Goal: Task Accomplishment & Management: Use online tool/utility

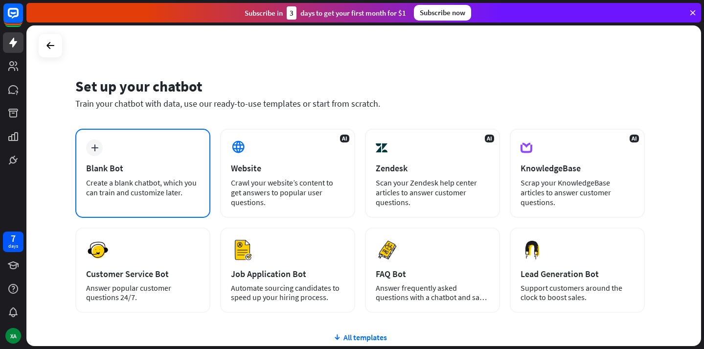
click at [169, 212] on div "plus Blank Bot Create a blank chatbot, which you can train and customize later." at bounding box center [142, 173] width 135 height 89
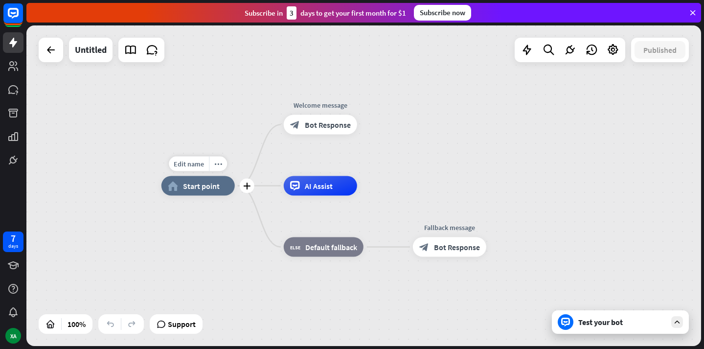
click at [208, 188] on span "Start point" at bounding box center [201, 186] width 37 height 10
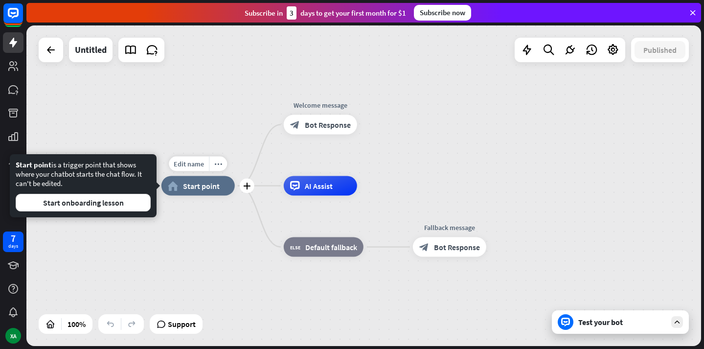
click at [208, 188] on span "Start point" at bounding box center [201, 186] width 37 height 10
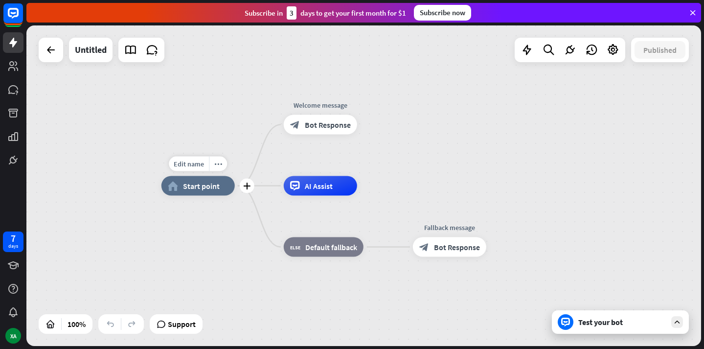
click at [205, 192] on div "home_2 Start point" at bounding box center [197, 186] width 73 height 20
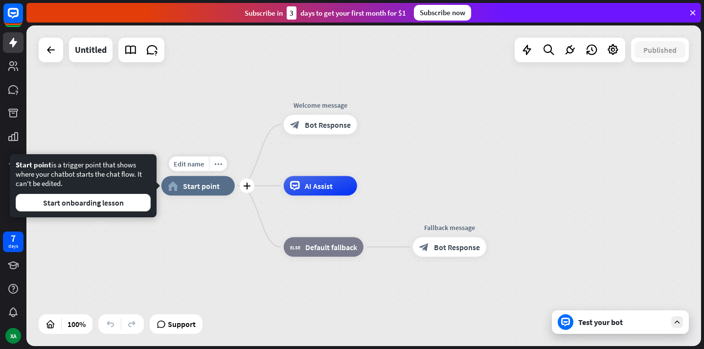
click at [205, 192] on div "home_2 Start point" at bounding box center [197, 186] width 73 height 20
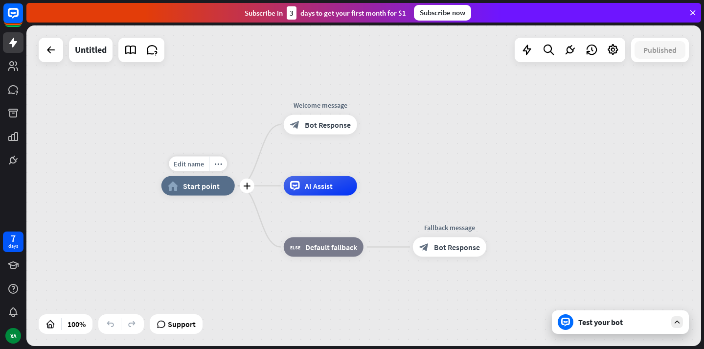
click at [205, 192] on div "home_2 Start point" at bounding box center [197, 186] width 73 height 20
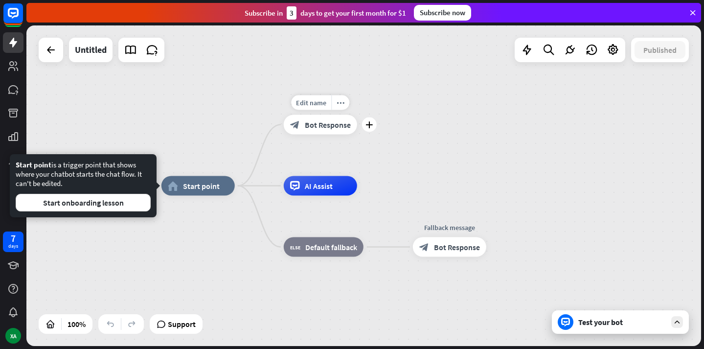
click at [315, 123] on span "Bot Response" at bounding box center [328, 125] width 46 height 10
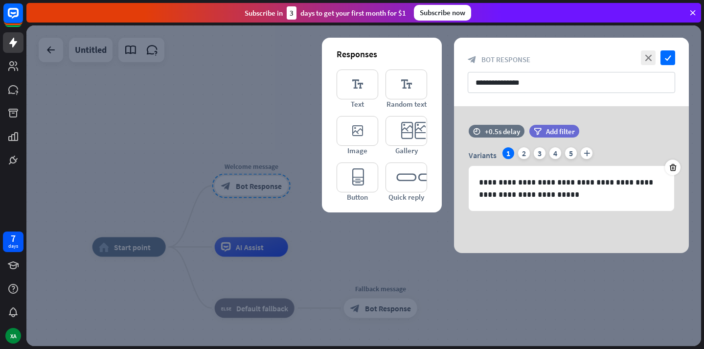
click at [204, 232] on div at bounding box center [363, 185] width 675 height 320
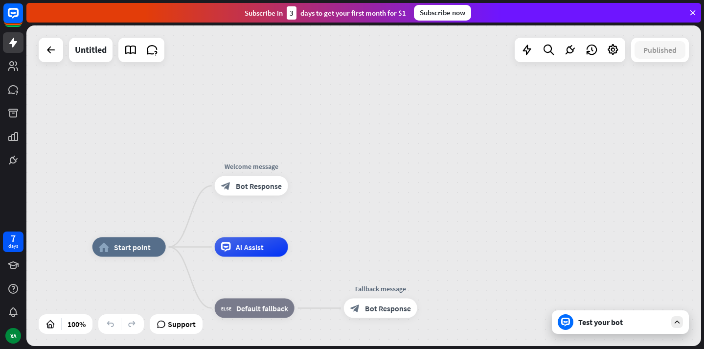
click at [667, 318] on div "Test your bot" at bounding box center [620, 321] width 137 height 23
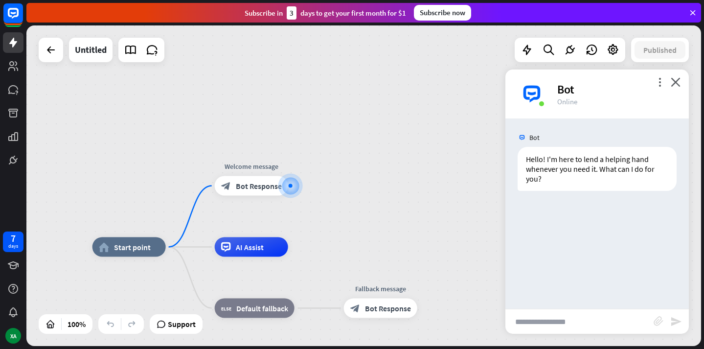
click at [571, 322] on input "text" at bounding box center [579, 321] width 148 height 24
type input "*********"
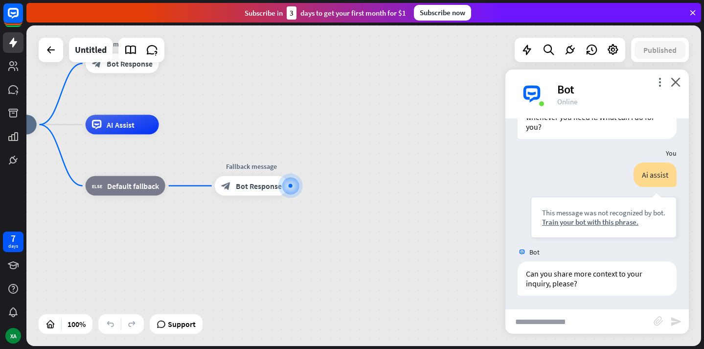
scroll to position [53, 0]
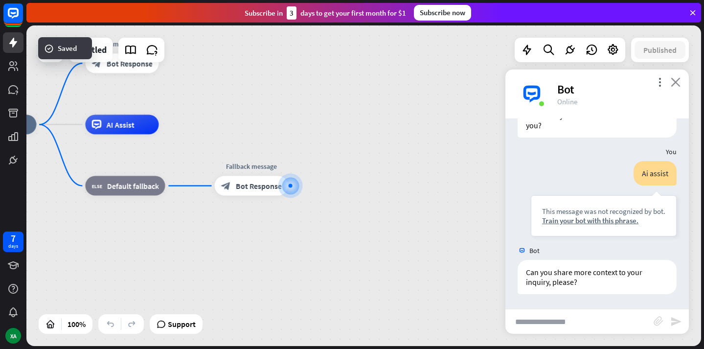
click at [678, 86] on icon "close" at bounding box center [676, 81] width 10 height 9
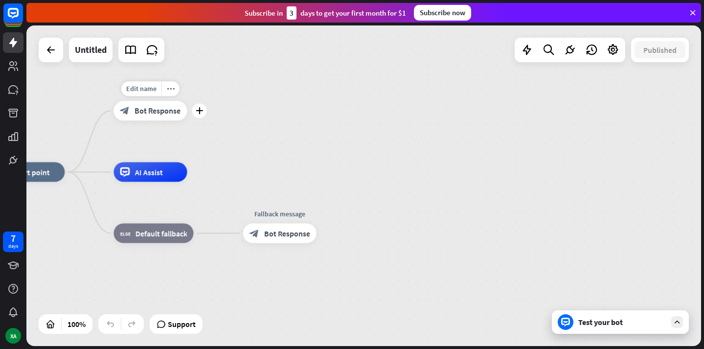
click at [139, 111] on span "Bot Response" at bounding box center [158, 111] width 46 height 10
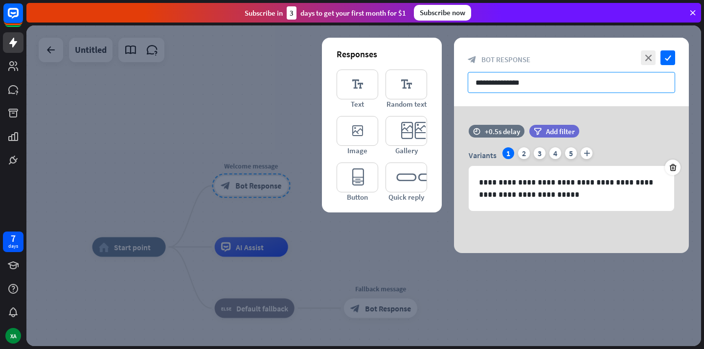
click at [527, 89] on input "**********" at bounding box center [571, 82] width 207 height 21
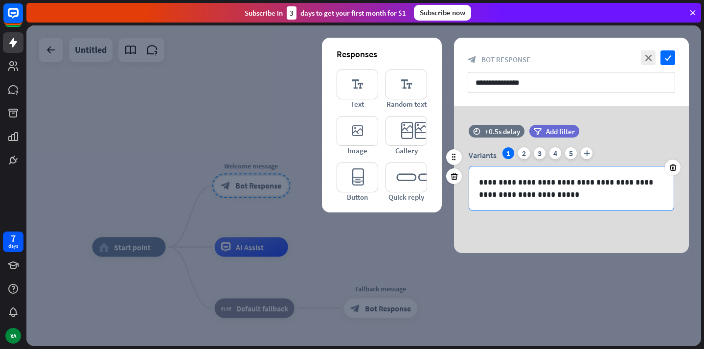
click at [550, 202] on div "**********" at bounding box center [571, 188] width 204 height 44
click at [674, 174] on div at bounding box center [673, 167] width 16 height 16
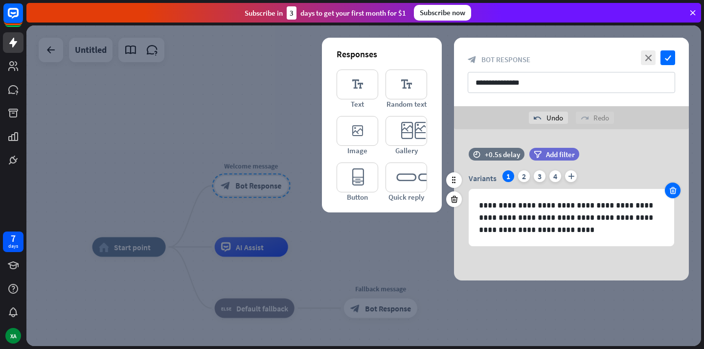
click at [673, 192] on icon at bounding box center [672, 190] width 9 height 9
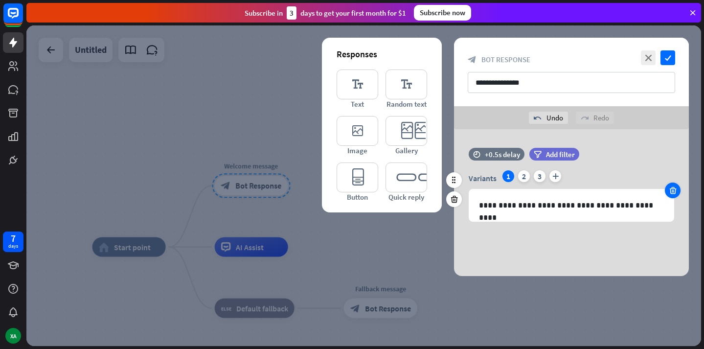
click at [671, 193] on icon at bounding box center [672, 190] width 9 height 9
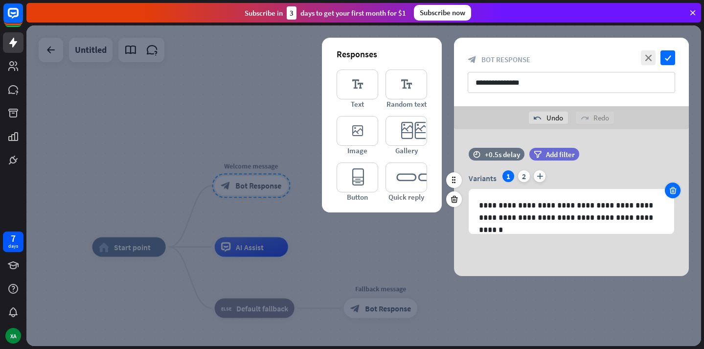
click at [671, 193] on icon at bounding box center [672, 190] width 9 height 9
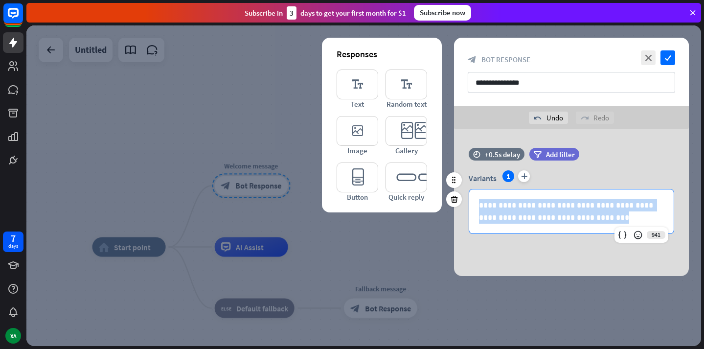
click at [671, 193] on div "**********" at bounding box center [571, 211] width 204 height 44
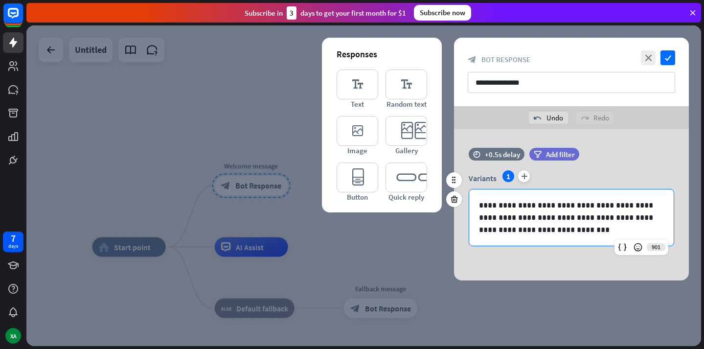
click at [499, 207] on p "**********" at bounding box center [571, 217] width 185 height 37
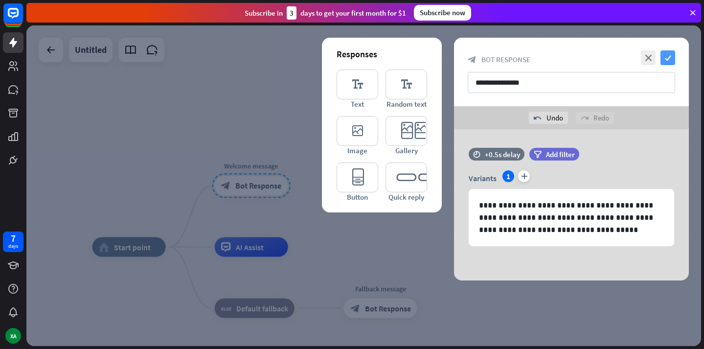
click at [664, 54] on icon "check" at bounding box center [667, 57] width 15 height 15
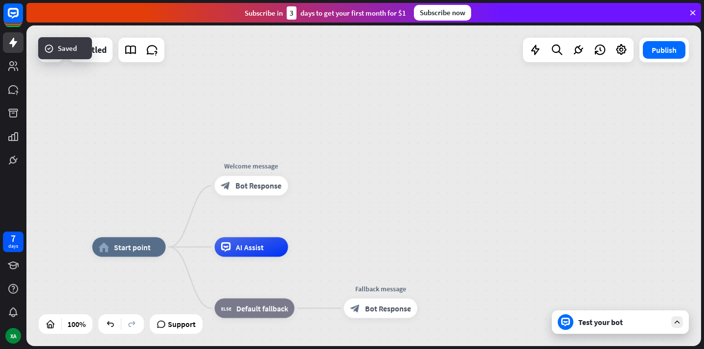
click at [676, 317] on icon at bounding box center [677, 321] width 9 height 9
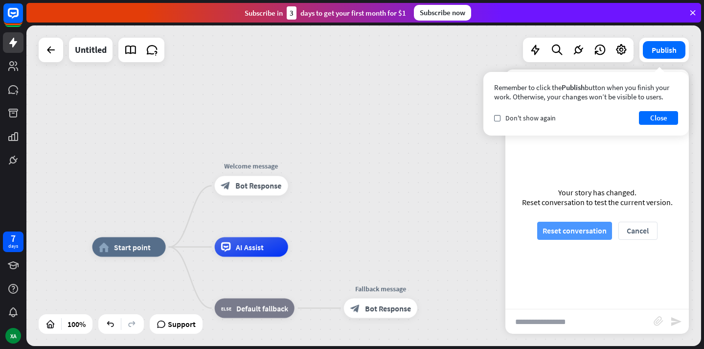
click at [590, 235] on button "Reset conversation" at bounding box center [574, 231] width 75 height 18
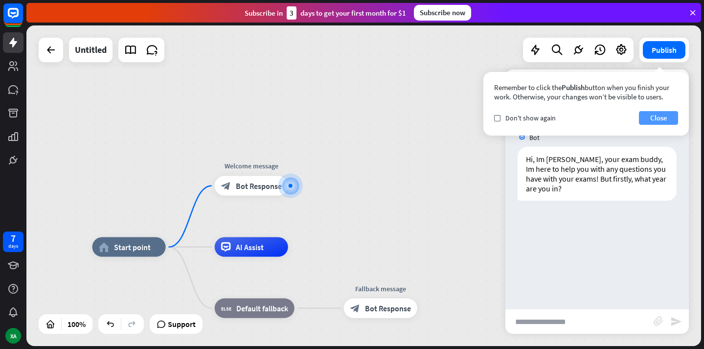
click at [659, 123] on button "Close" at bounding box center [658, 118] width 39 height 14
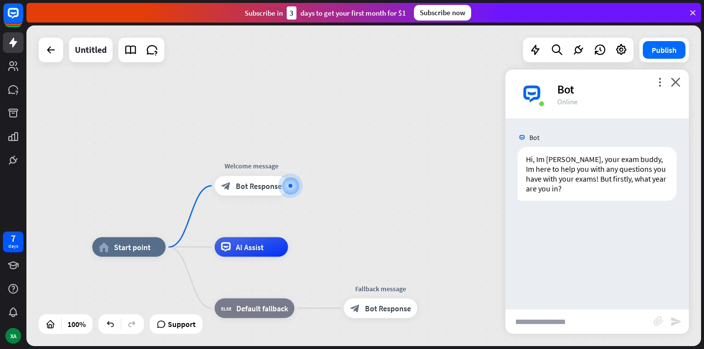
click at [536, 325] on input "text" at bounding box center [579, 321] width 148 height 24
type input "*"
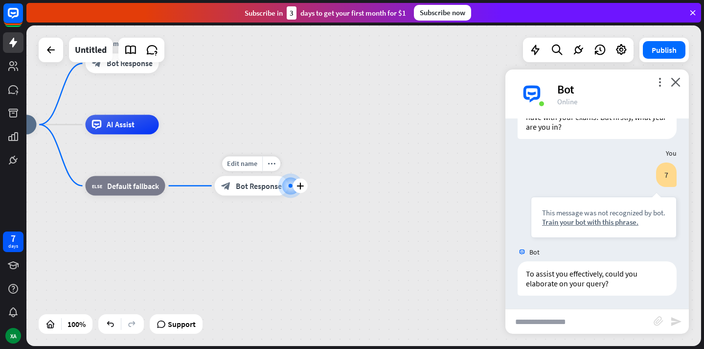
scroll to position [63, 0]
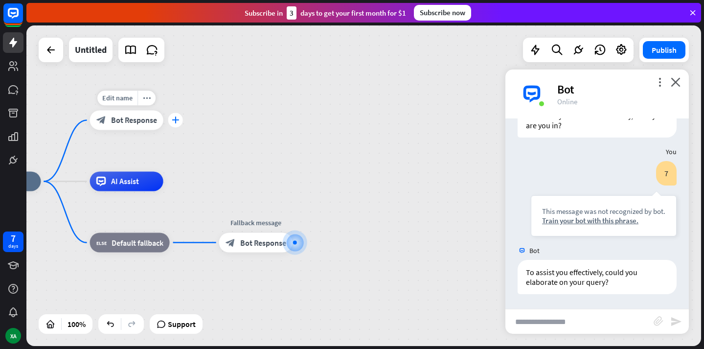
click at [173, 120] on icon "plus" at bounding box center [175, 119] width 7 height 7
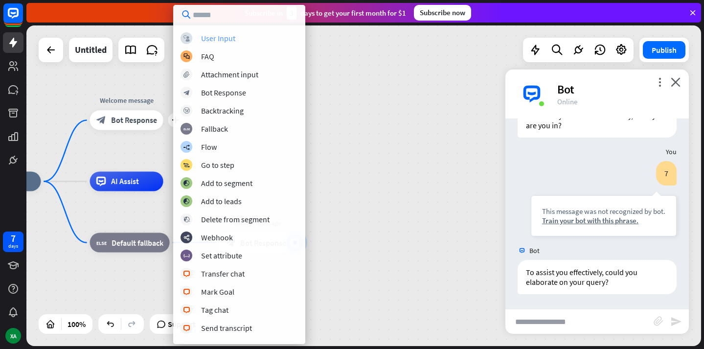
click at [227, 39] on div "User Input" at bounding box center [218, 38] width 34 height 10
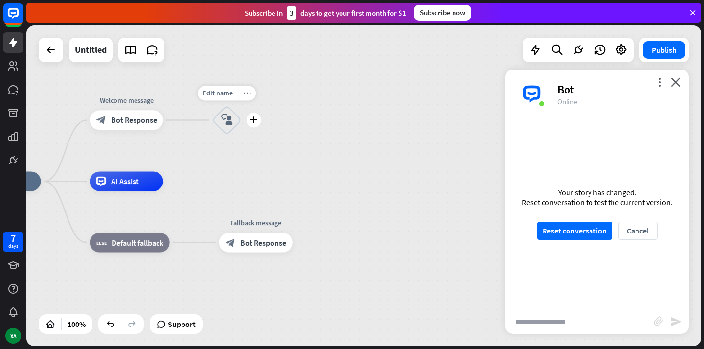
click at [228, 117] on icon "block_user_input" at bounding box center [227, 120] width 12 height 12
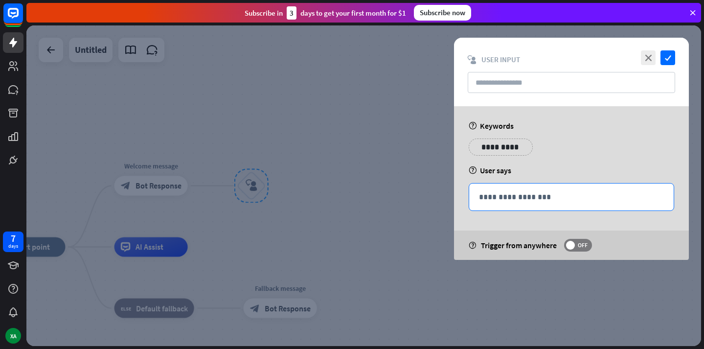
click at [524, 193] on p "**********" at bounding box center [571, 197] width 185 height 12
click at [574, 249] on label "OFF" at bounding box center [578, 245] width 28 height 13
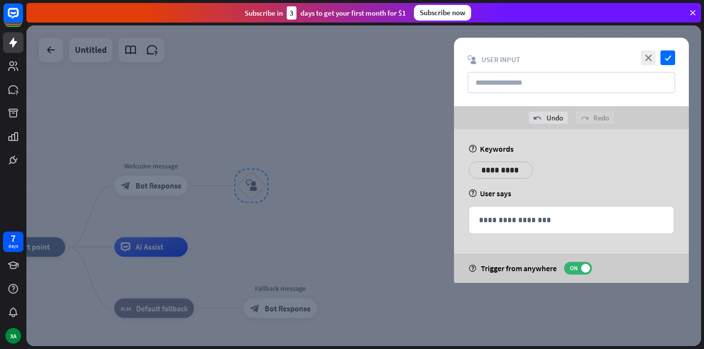
click at [496, 169] on p "**********" at bounding box center [500, 170] width 49 height 12
click at [552, 169] on p "**********" at bounding box center [560, 170] width 49 height 12
click at [597, 170] on p "**********" at bounding box center [614, 170] width 39 height 12
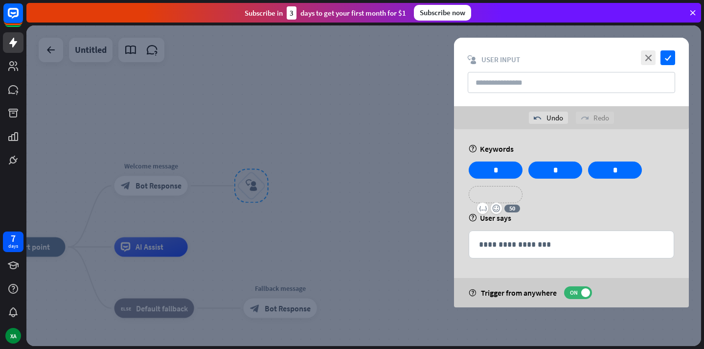
click at [514, 193] on p "**********" at bounding box center [495, 194] width 39 height 12
click at [551, 195] on p "**********" at bounding box center [560, 194] width 49 height 12
click at [604, 192] on p "**********" at bounding box center [619, 194] width 49 height 12
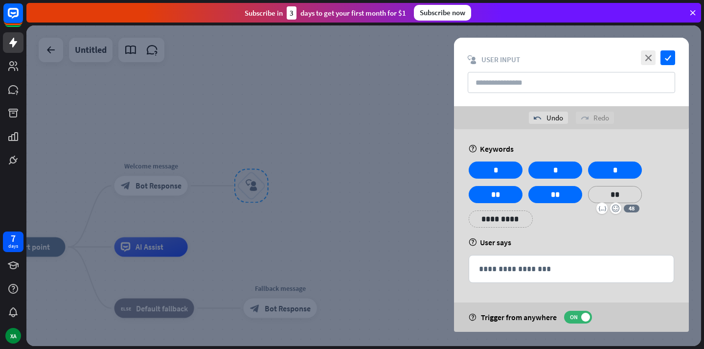
click at [598, 240] on div "help User says" at bounding box center [571, 242] width 205 height 10
click at [550, 273] on p "**********" at bounding box center [571, 269] width 185 height 12
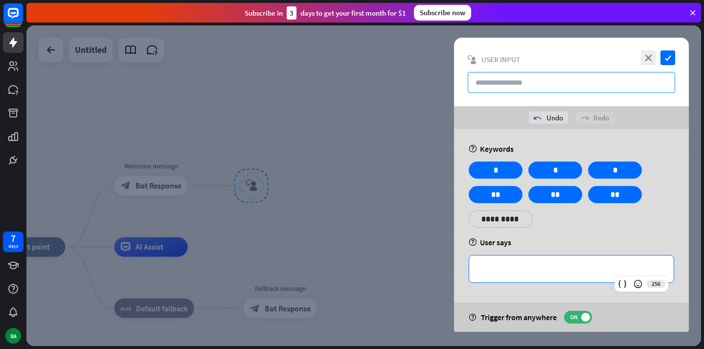
click at [562, 86] on input "text" at bounding box center [571, 82] width 207 height 21
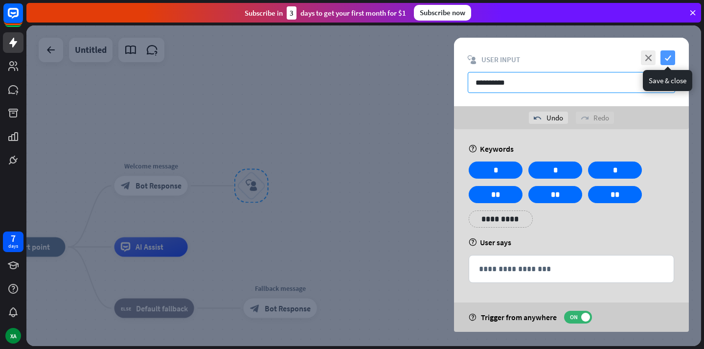
type input "**********"
click at [667, 56] on icon "check" at bounding box center [667, 57] width 15 height 15
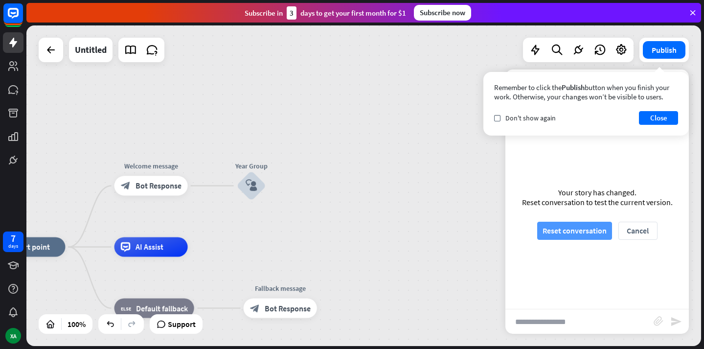
click at [586, 238] on button "Reset conversation" at bounding box center [574, 231] width 75 height 18
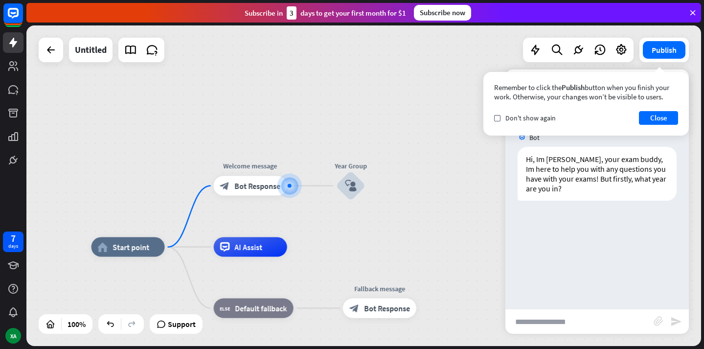
click at [568, 326] on input "text" at bounding box center [579, 321] width 148 height 24
type input "*"
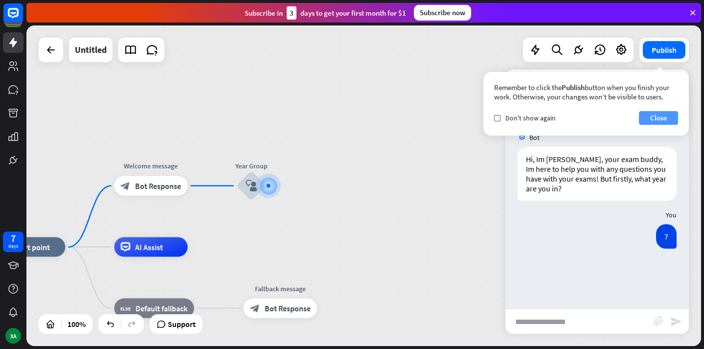
click at [653, 118] on button "Close" at bounding box center [658, 118] width 39 height 14
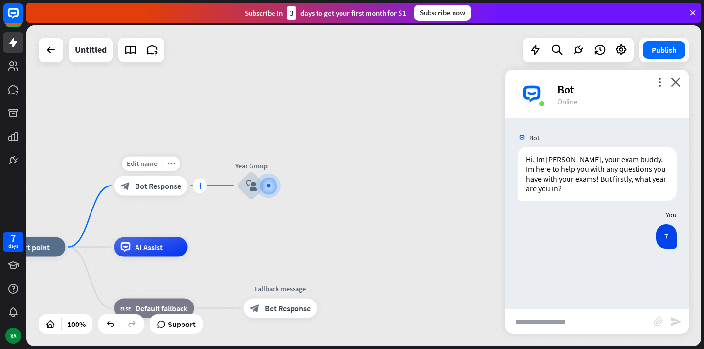
click at [197, 184] on icon "plus" at bounding box center [199, 185] width 7 height 7
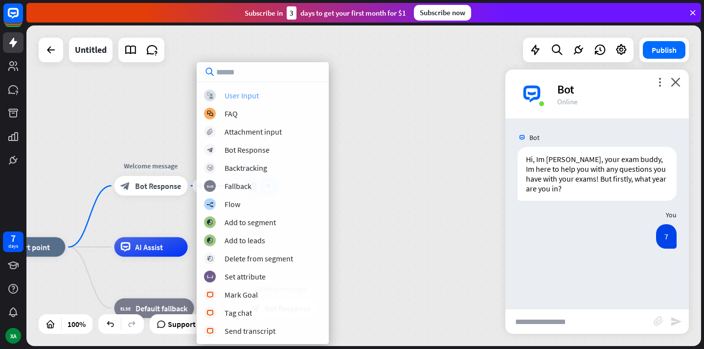
click at [248, 98] on div "User Input" at bounding box center [242, 95] width 34 height 10
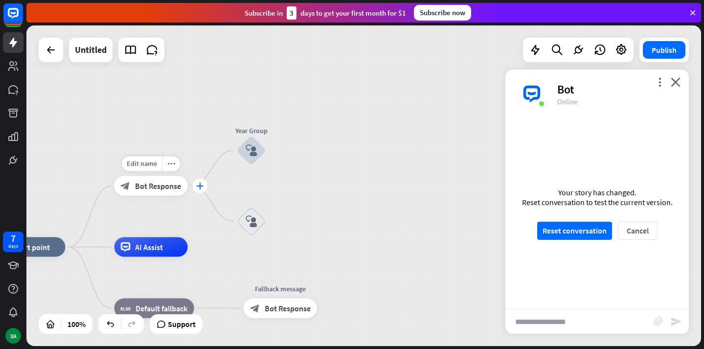
click at [202, 187] on icon "plus" at bounding box center [199, 185] width 7 height 7
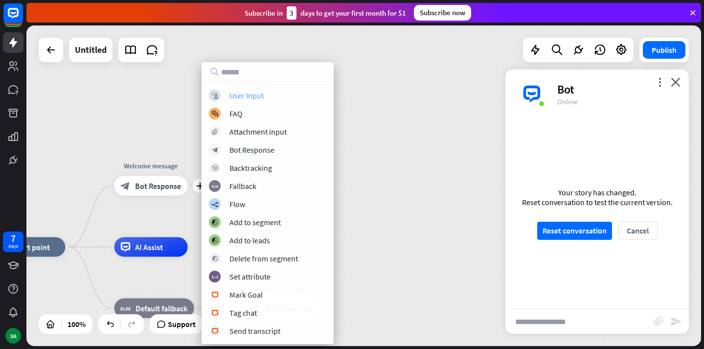
click at [248, 94] on div "User Input" at bounding box center [246, 95] width 34 height 10
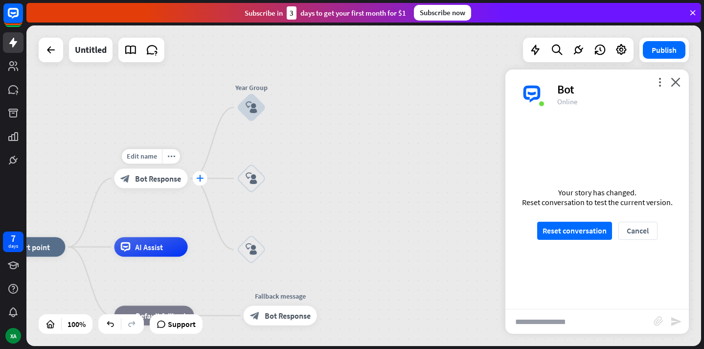
click at [197, 180] on icon "plus" at bounding box center [199, 178] width 7 height 7
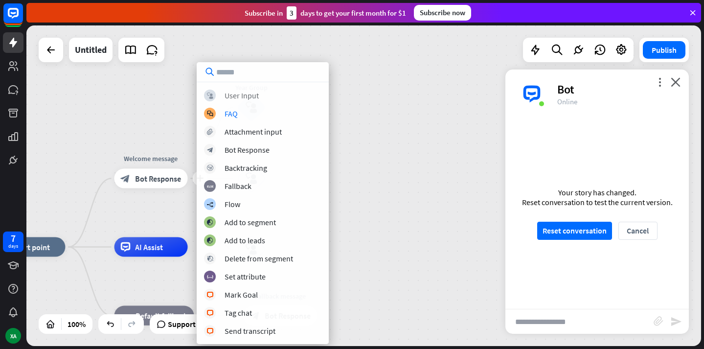
click at [248, 99] on div "User Input" at bounding box center [242, 95] width 34 height 10
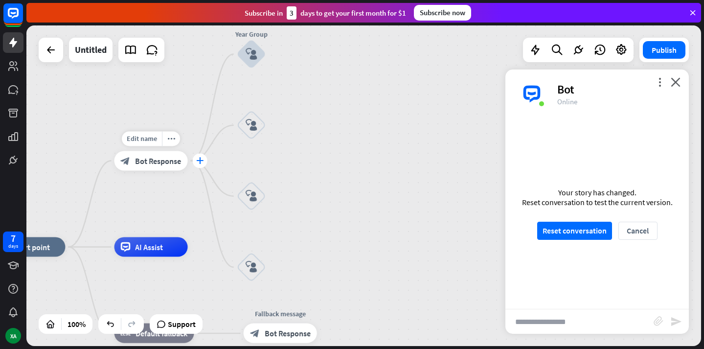
click at [201, 162] on icon "plus" at bounding box center [199, 160] width 7 height 7
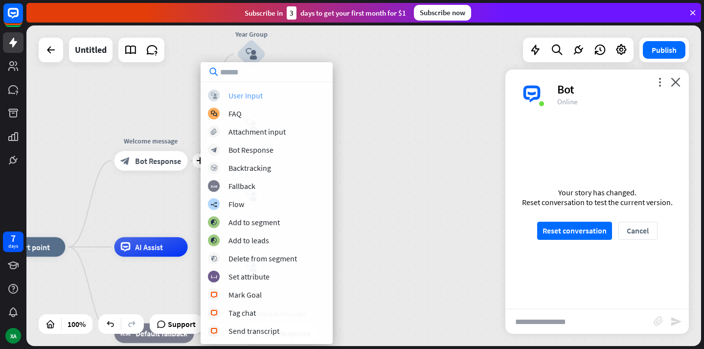
click at [244, 92] on div "User Input" at bounding box center [245, 95] width 34 height 10
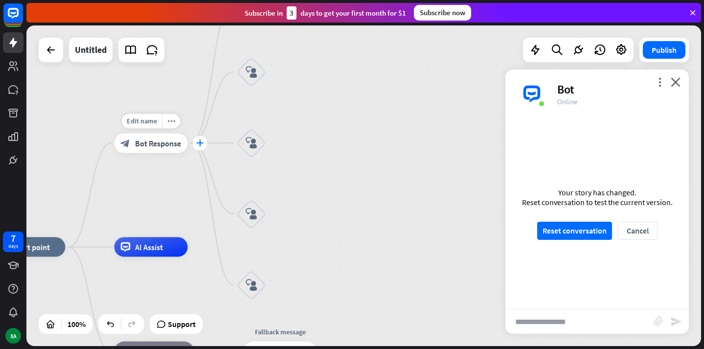
click at [200, 146] on div "plus" at bounding box center [200, 142] width 15 height 15
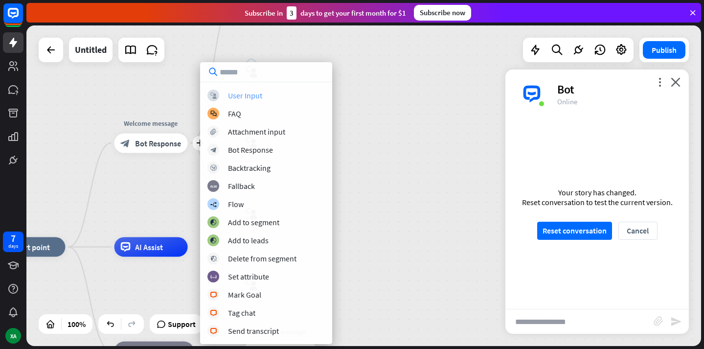
click at [256, 99] on div "User Input" at bounding box center [245, 95] width 34 height 10
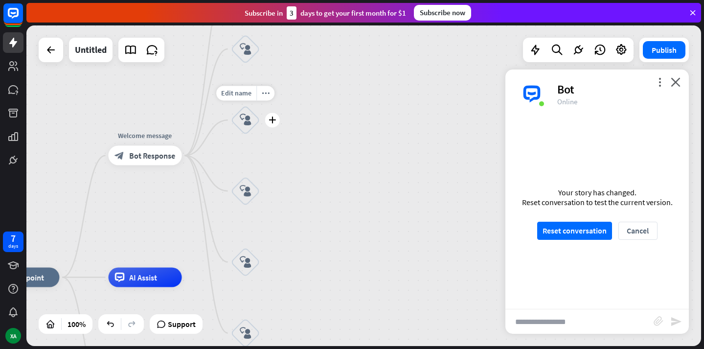
click at [247, 129] on div "block_user_input" at bounding box center [245, 119] width 29 height 29
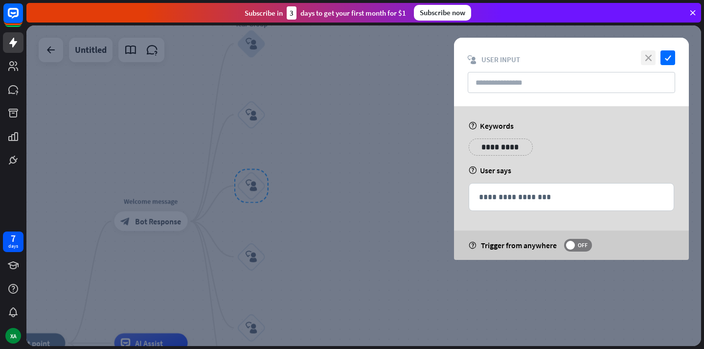
click at [652, 59] on icon "close" at bounding box center [648, 57] width 15 height 15
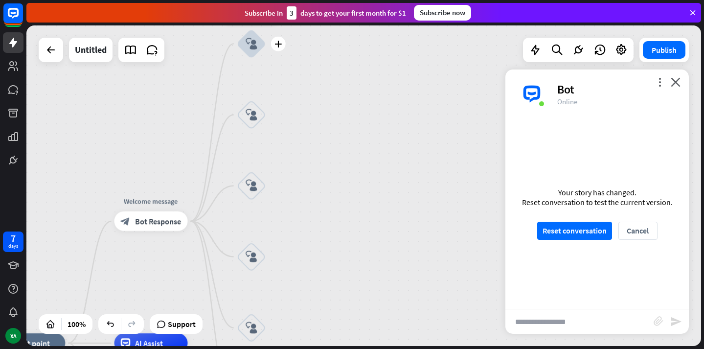
click at [248, 49] on icon "block_user_input" at bounding box center [252, 44] width 12 height 12
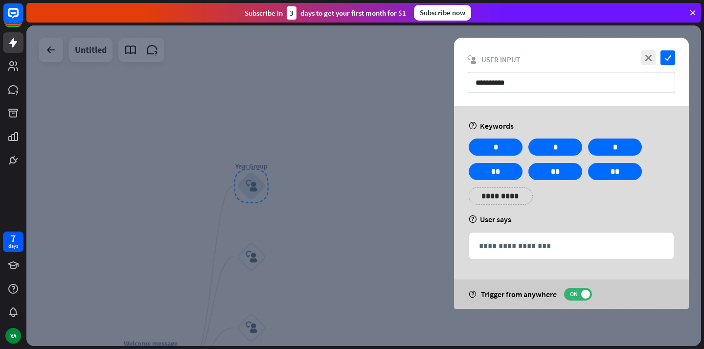
click at [576, 142] on icon at bounding box center [580, 139] width 9 height 9
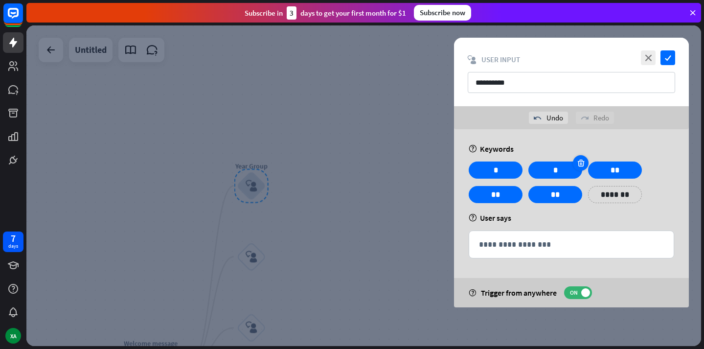
click at [582, 162] on icon at bounding box center [580, 162] width 9 height 9
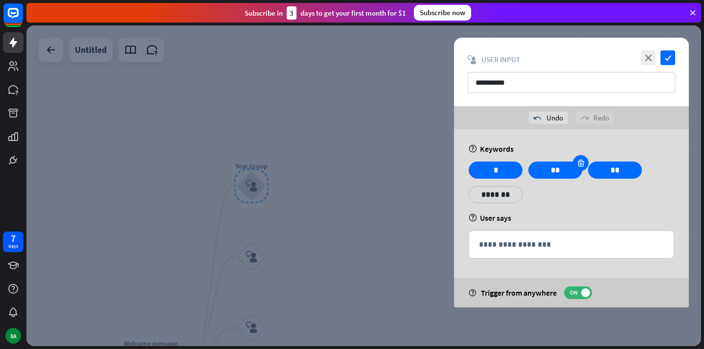
click at [582, 162] on icon at bounding box center [580, 162] width 9 height 9
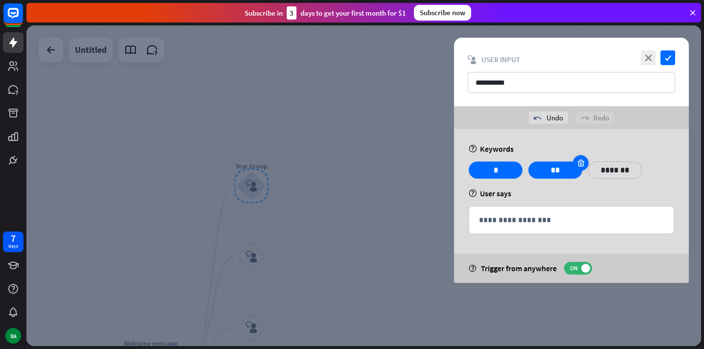
click at [582, 162] on icon at bounding box center [580, 162] width 9 height 9
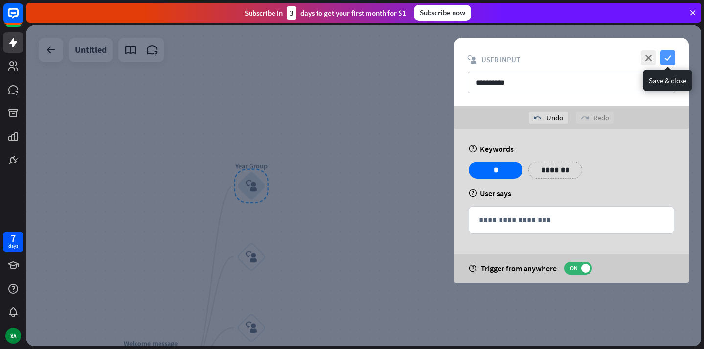
click at [664, 60] on icon "check" at bounding box center [667, 57] width 15 height 15
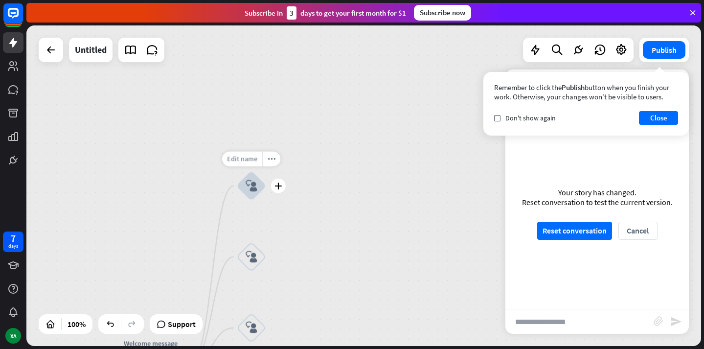
click at [248, 156] on span "Edit name" at bounding box center [242, 158] width 30 height 9
type input "******"
click at [441, 324] on div "home_2 Start point Welcome message block_bot_response Bot Response ****** block…" at bounding box center [363, 185] width 675 height 320
click at [248, 235] on div "Edit name" at bounding box center [242, 230] width 40 height 15
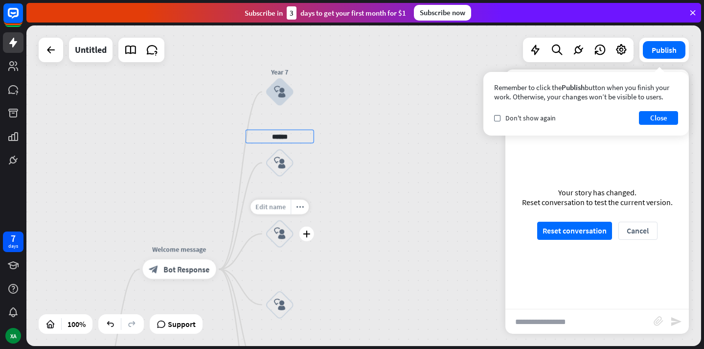
type input "******"
click at [273, 209] on div "home_2 Start point Welcome message block_bot_response Bot Response Year 7 block…" at bounding box center [363, 185] width 675 height 320
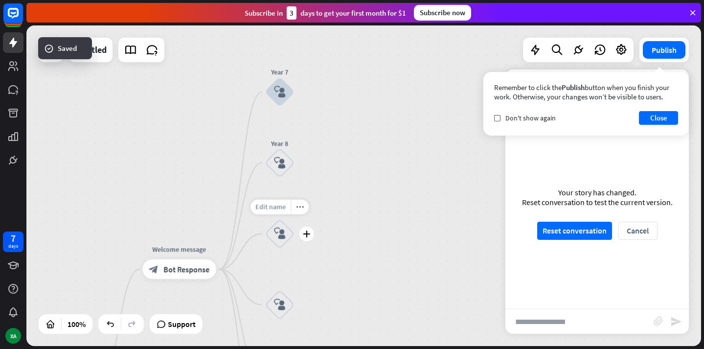
click at [272, 206] on span "Edit name" at bounding box center [270, 207] width 30 height 9
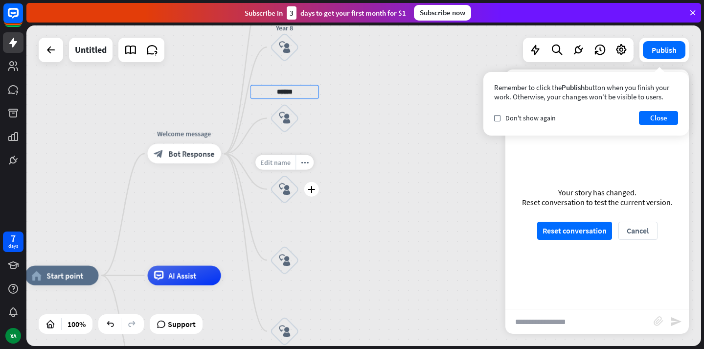
type input "******"
click at [271, 162] on div "home_2 Start point Welcome message block_bot_response Bot Response Year 7 block…" at bounding box center [363, 185] width 675 height 320
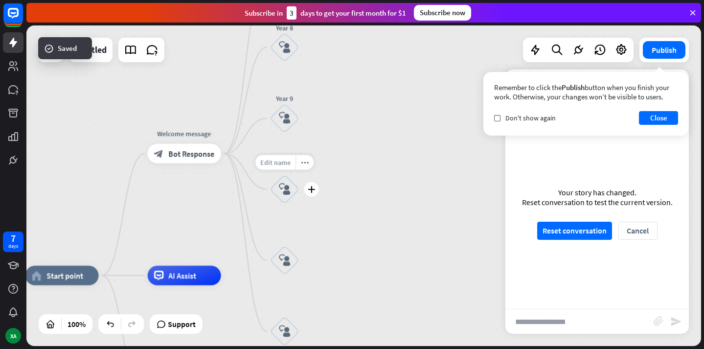
click at [276, 158] on span "Edit name" at bounding box center [275, 162] width 30 height 9
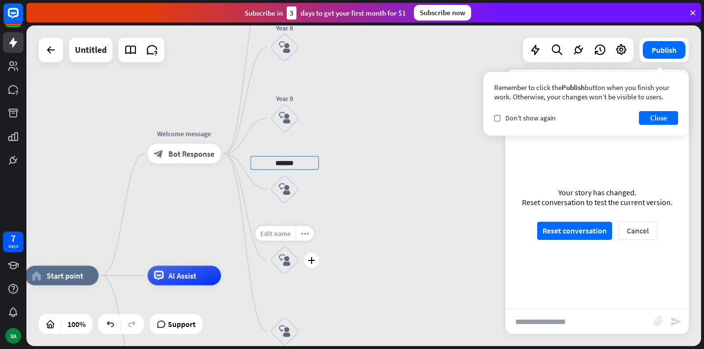
type input "*******"
click at [278, 233] on div "home_2 Start point Welcome message block_bot_response Bot Response Year 7 block…" at bounding box center [363, 185] width 675 height 320
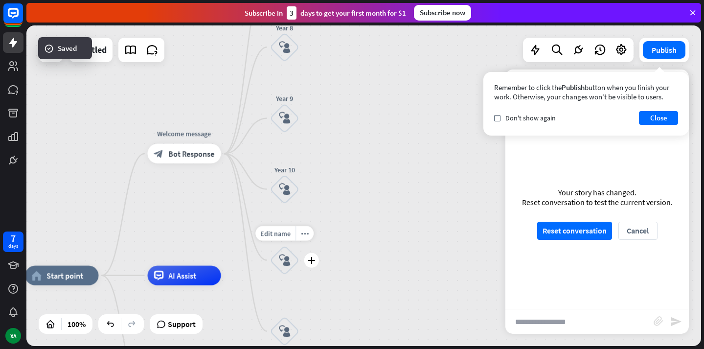
click at [278, 232] on span "Edit name" at bounding box center [275, 233] width 30 height 9
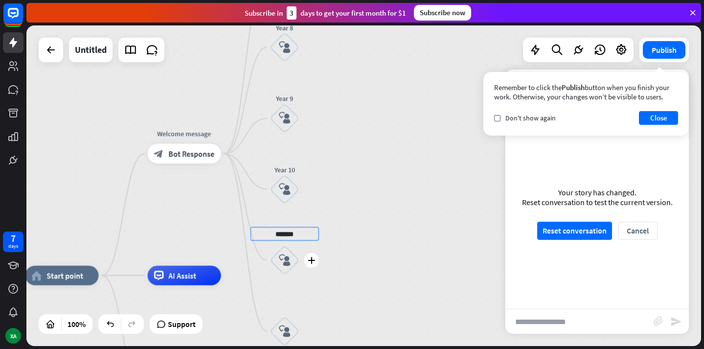
type input "*******"
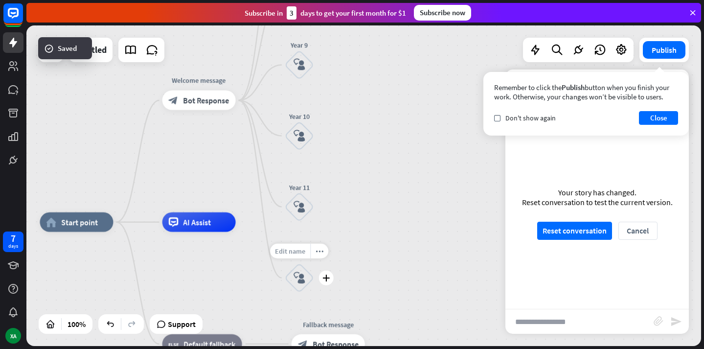
click at [292, 251] on span "Edit name" at bounding box center [290, 251] width 30 height 9
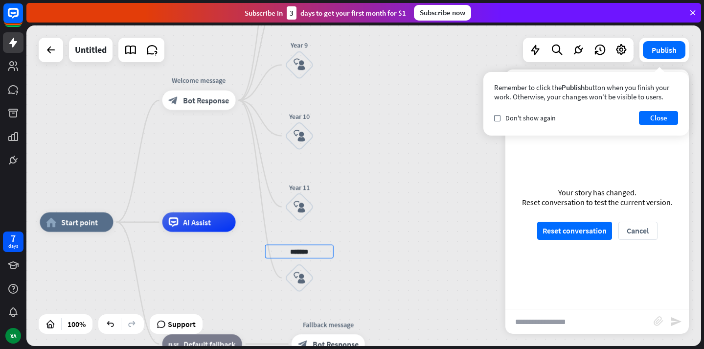
type input "*******"
click at [405, 255] on div "home_2 Start point Welcome message block_bot_response Bot Response Year 7 block…" at bounding box center [363, 185] width 675 height 320
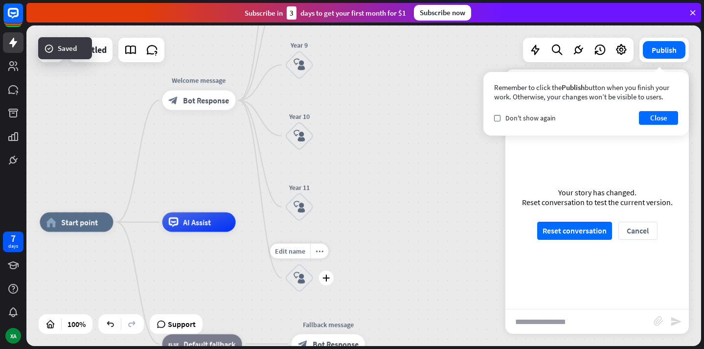
click at [298, 270] on div "block_user_input" at bounding box center [299, 277] width 29 height 29
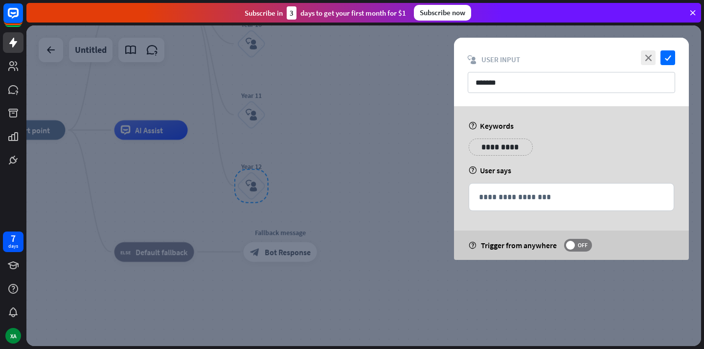
click at [499, 145] on p "**********" at bounding box center [500, 147] width 49 height 12
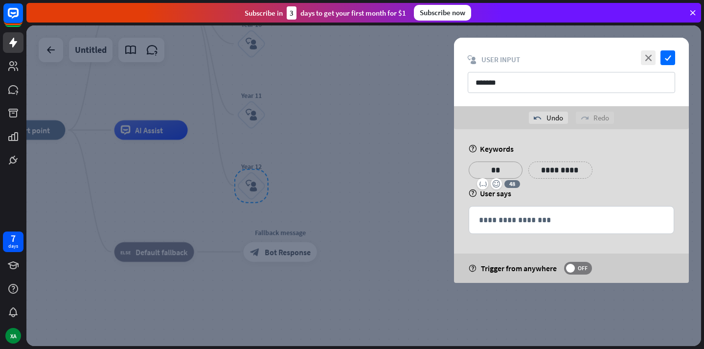
click at [551, 168] on p "**********" at bounding box center [560, 170] width 49 height 12
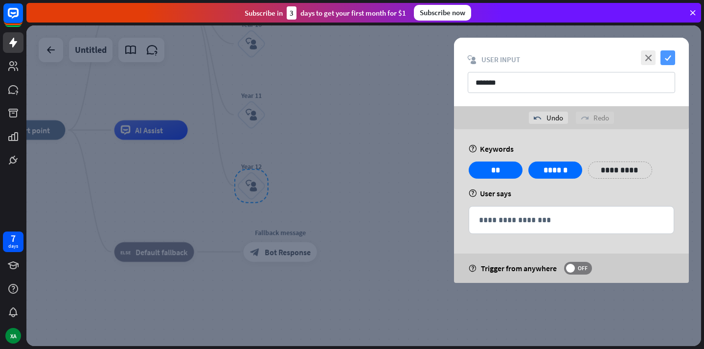
click at [668, 52] on icon "check" at bounding box center [667, 57] width 15 height 15
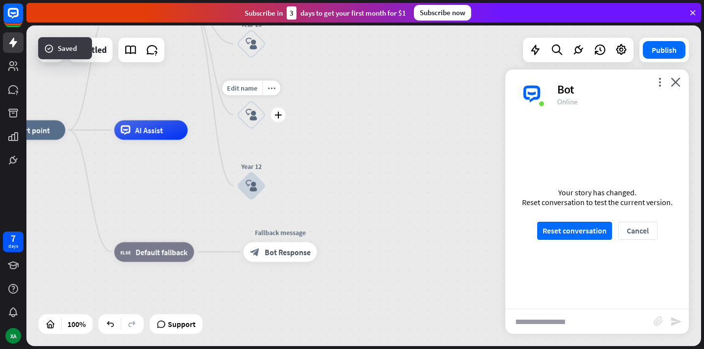
click at [255, 113] on icon "block_user_input" at bounding box center [252, 115] width 12 height 12
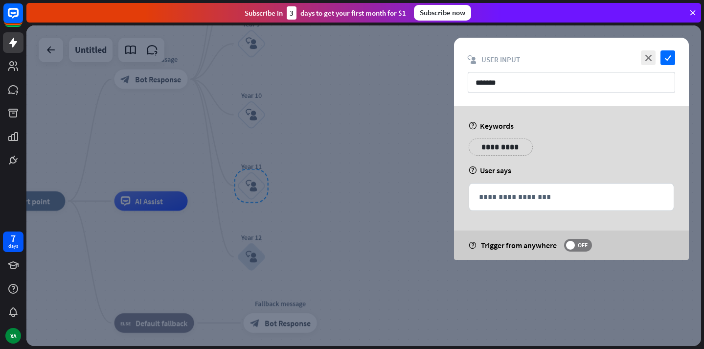
click at [496, 143] on p "**********" at bounding box center [500, 147] width 49 height 12
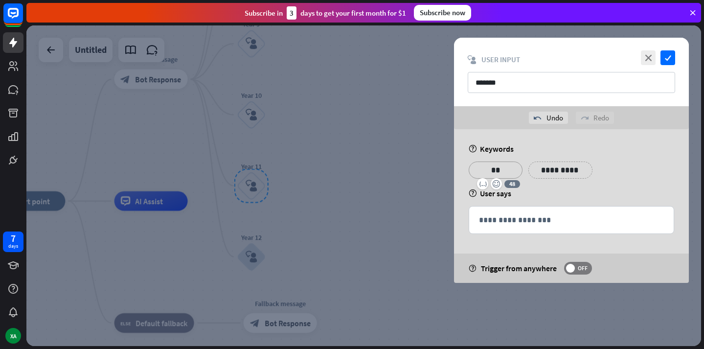
click at [573, 166] on p "**********" at bounding box center [560, 170] width 49 height 12
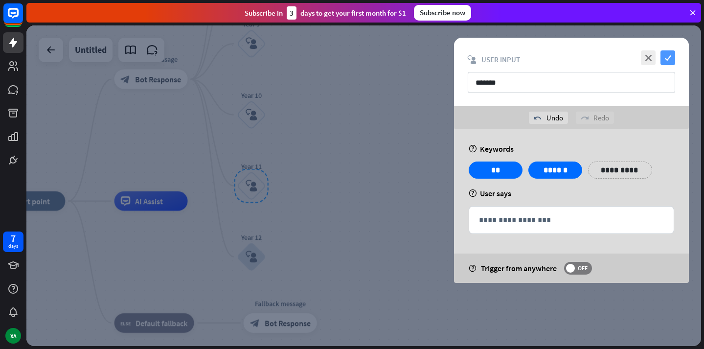
click at [665, 58] on icon "check" at bounding box center [667, 57] width 15 height 15
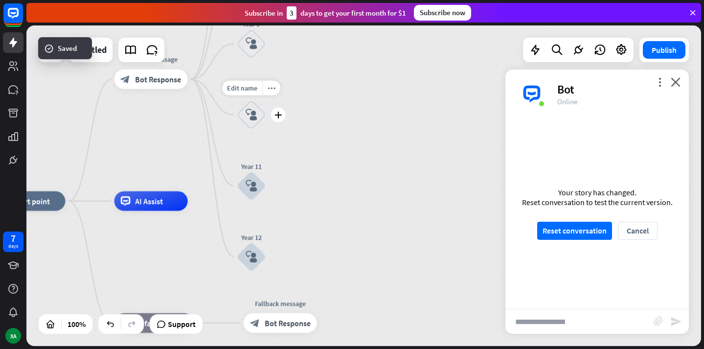
click at [248, 114] on icon "block_user_input" at bounding box center [252, 115] width 12 height 12
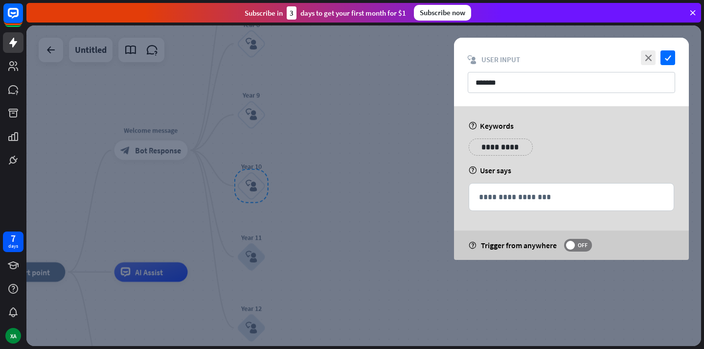
click at [496, 146] on p "**********" at bounding box center [500, 147] width 49 height 12
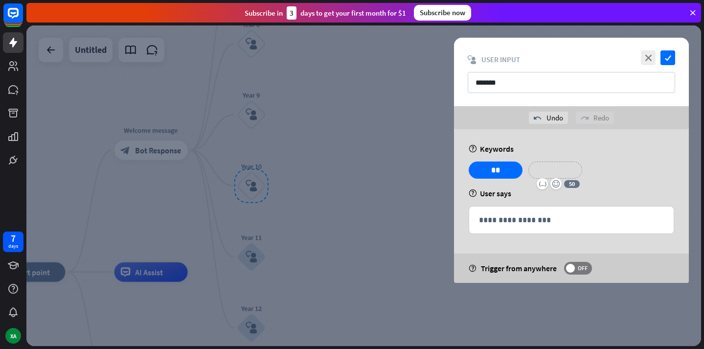
click at [560, 169] on p "**********" at bounding box center [555, 170] width 39 height 12
click at [668, 52] on icon "check" at bounding box center [667, 57] width 15 height 15
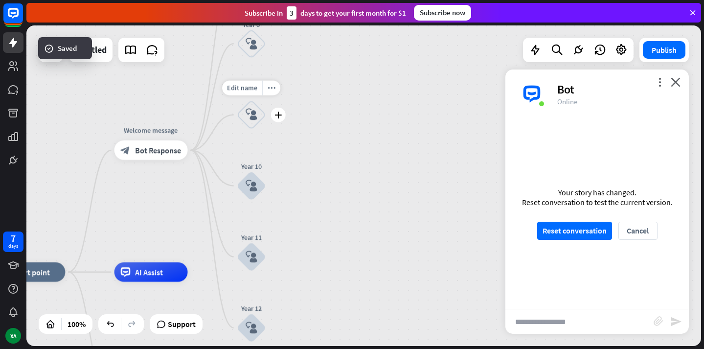
click at [244, 113] on div "block_user_input" at bounding box center [251, 114] width 29 height 29
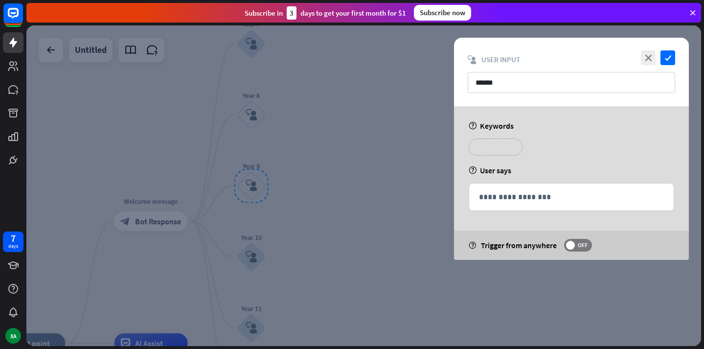
click at [499, 148] on p "**********" at bounding box center [495, 147] width 39 height 12
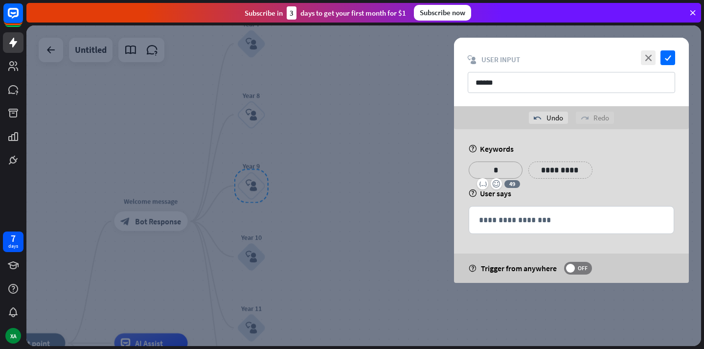
click at [542, 168] on p "**********" at bounding box center [560, 170] width 49 height 12
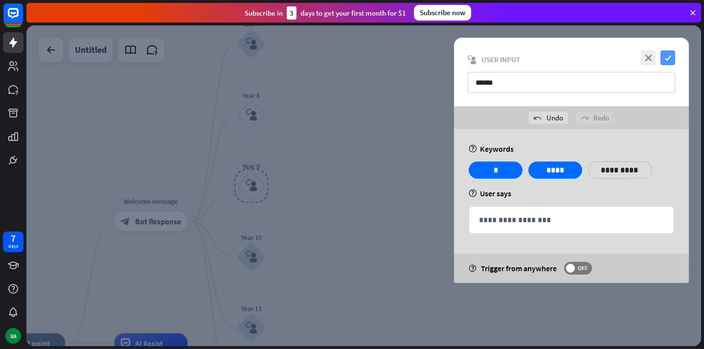
click at [668, 57] on icon "check" at bounding box center [667, 57] width 15 height 15
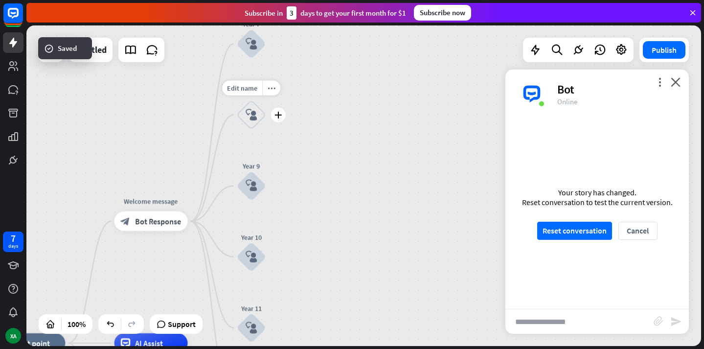
click at [250, 112] on icon "block_user_input" at bounding box center [252, 115] width 12 height 12
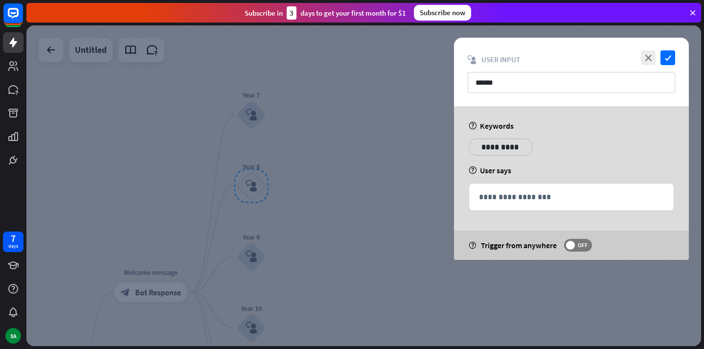
click at [492, 147] on p "**********" at bounding box center [500, 147] width 49 height 12
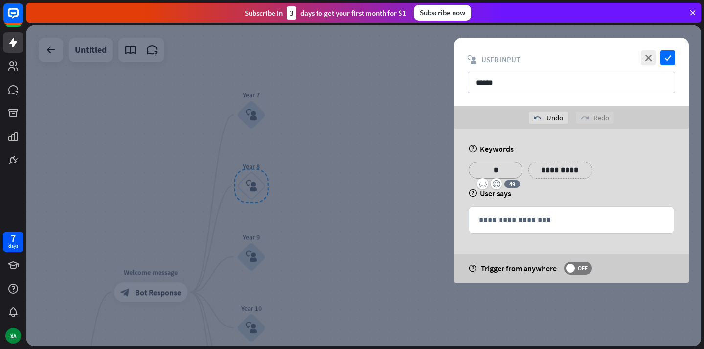
click at [550, 171] on p "**********" at bounding box center [560, 170] width 49 height 12
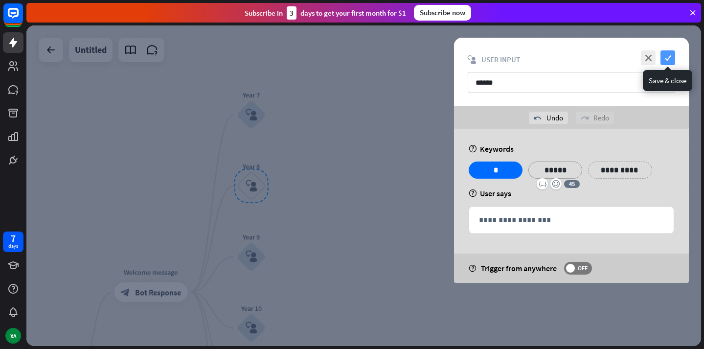
click at [671, 58] on icon "check" at bounding box center [667, 57] width 15 height 15
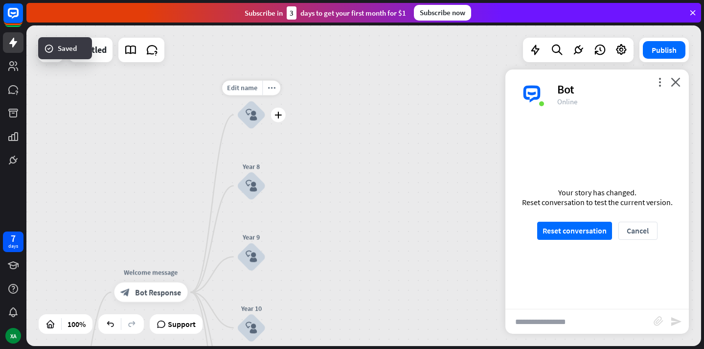
click at [255, 120] on icon "block_user_input" at bounding box center [252, 115] width 12 height 12
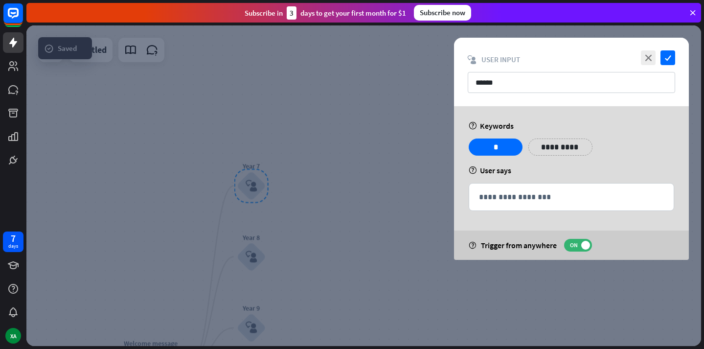
click at [555, 149] on p "**********" at bounding box center [560, 147] width 49 height 12
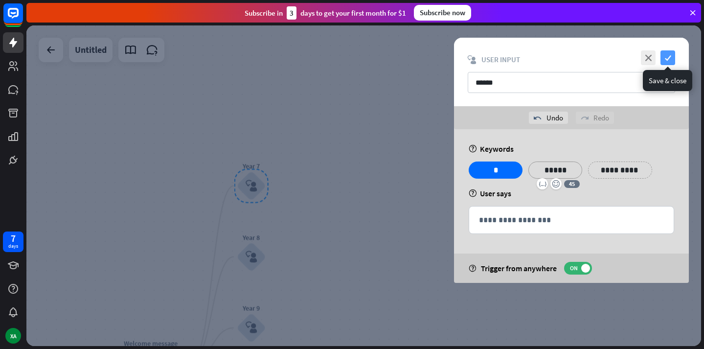
click at [669, 56] on icon "check" at bounding box center [667, 57] width 15 height 15
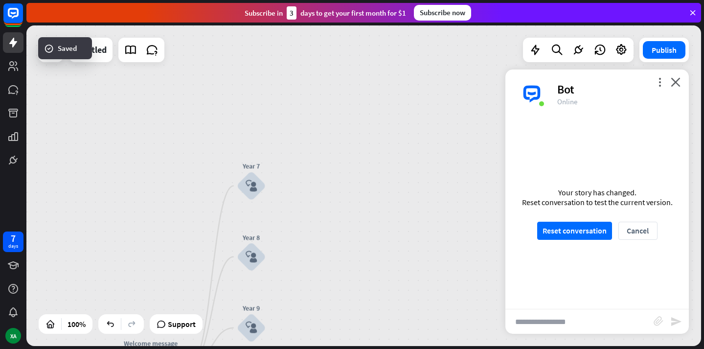
click at [544, 323] on input "text" at bounding box center [579, 321] width 148 height 24
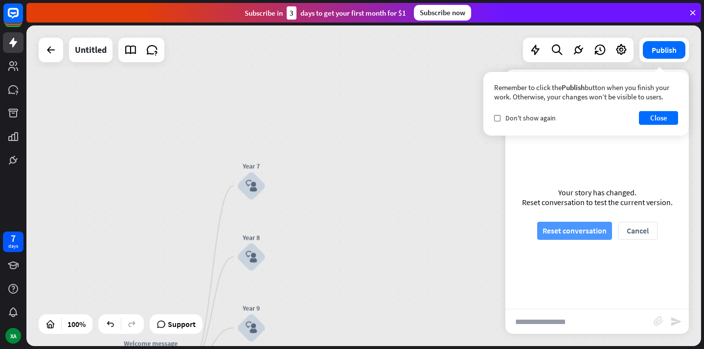
click at [584, 235] on button "Reset conversation" at bounding box center [574, 231] width 75 height 18
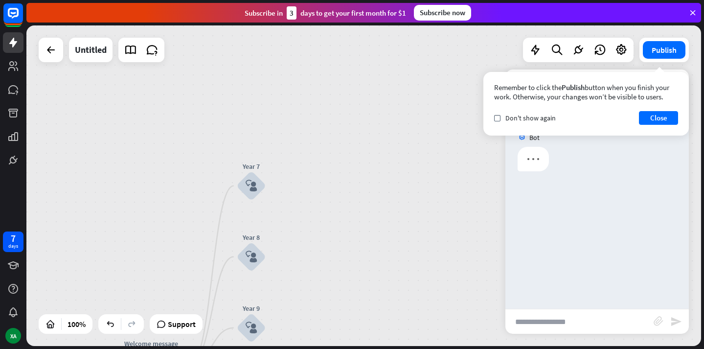
click at [539, 322] on input "text" at bounding box center [579, 321] width 148 height 24
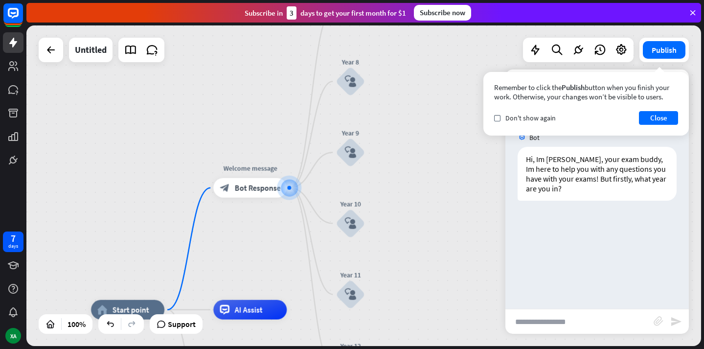
type input "*"
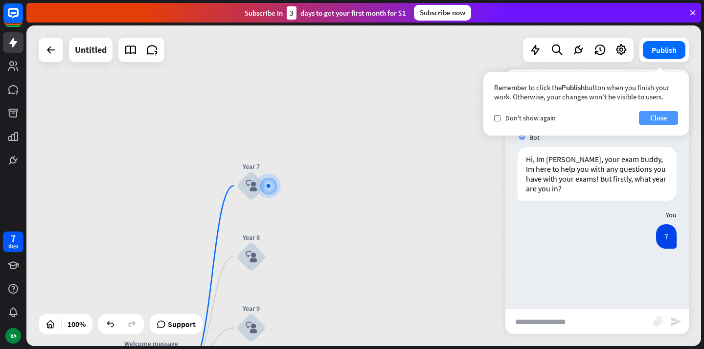
click at [644, 114] on button "Close" at bounding box center [658, 118] width 39 height 14
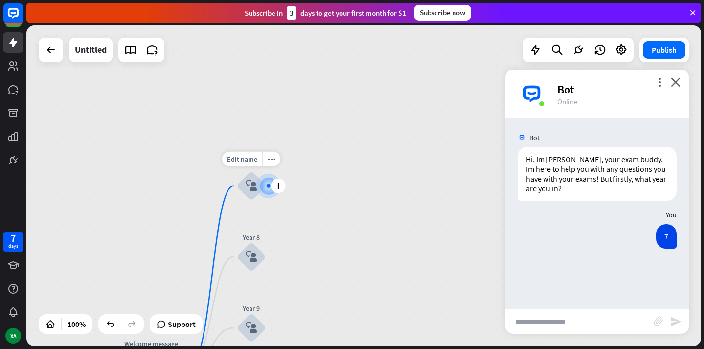
click at [248, 189] on icon "block_user_input" at bounding box center [252, 186] width 12 height 12
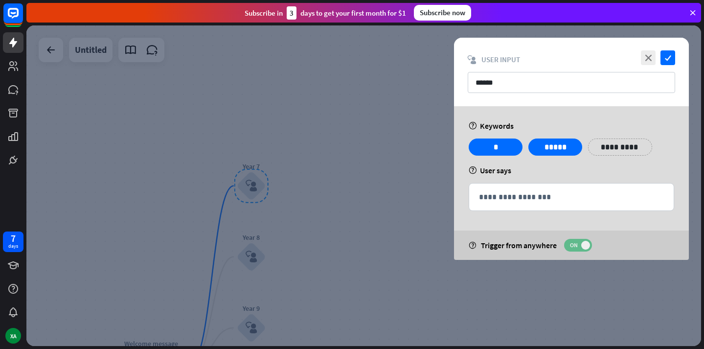
click at [575, 239] on label "ON" at bounding box center [578, 245] width 28 height 13
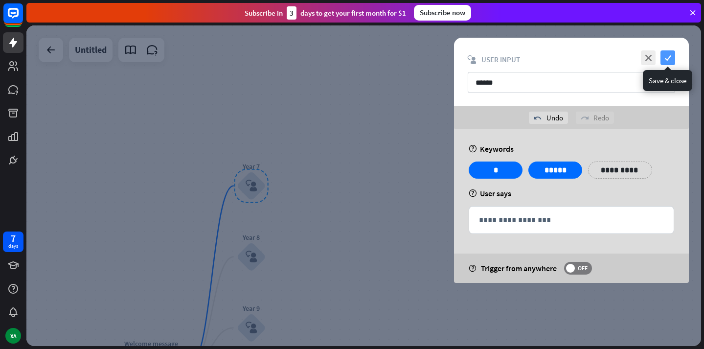
click at [670, 54] on icon "check" at bounding box center [667, 57] width 15 height 15
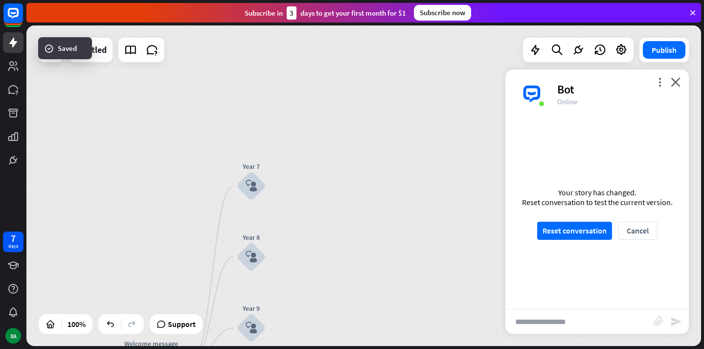
click at [246, 251] on icon "block_user_input" at bounding box center [252, 257] width 12 height 12
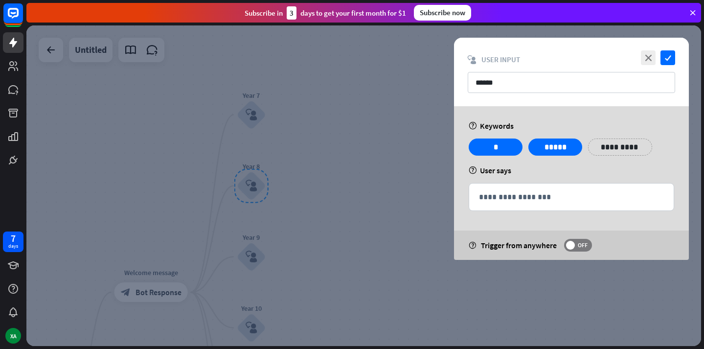
click at [675, 55] on div "close check block_user_input User Input ******" at bounding box center [571, 72] width 235 height 68
click at [663, 55] on icon "check" at bounding box center [667, 57] width 15 height 15
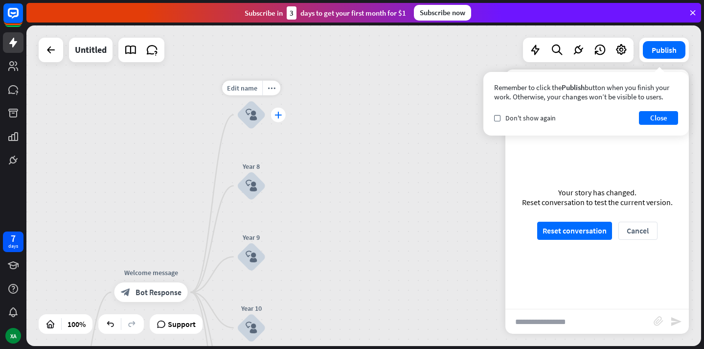
click at [283, 120] on div "plus" at bounding box center [278, 114] width 15 height 15
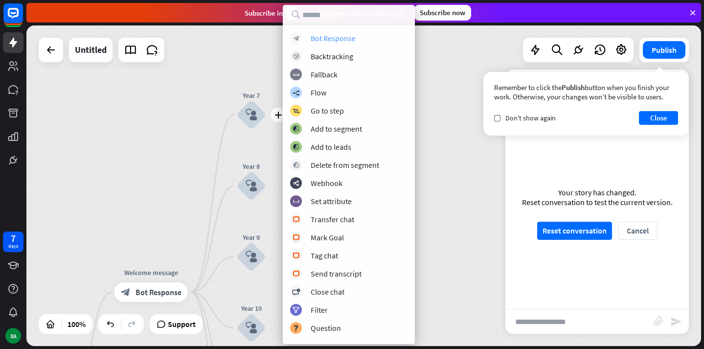
click at [350, 39] on div "Bot Response" at bounding box center [333, 38] width 45 height 10
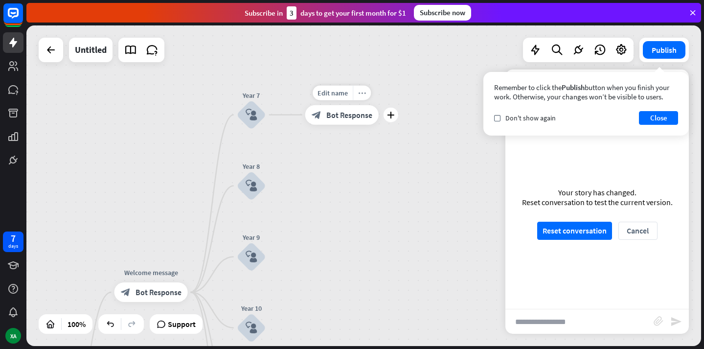
click at [362, 94] on icon "more_horiz" at bounding box center [362, 92] width 8 height 7
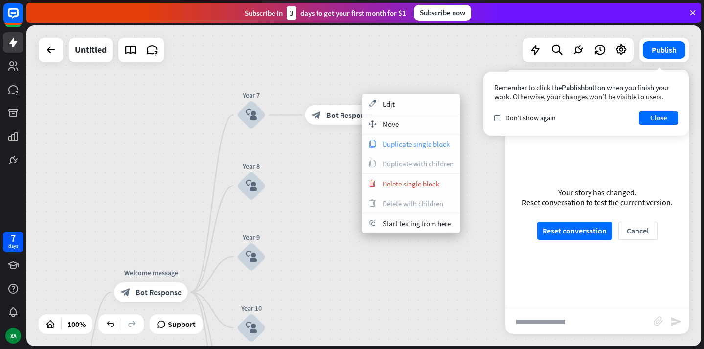
click at [419, 140] on span "Duplicate single block" at bounding box center [416, 143] width 67 height 9
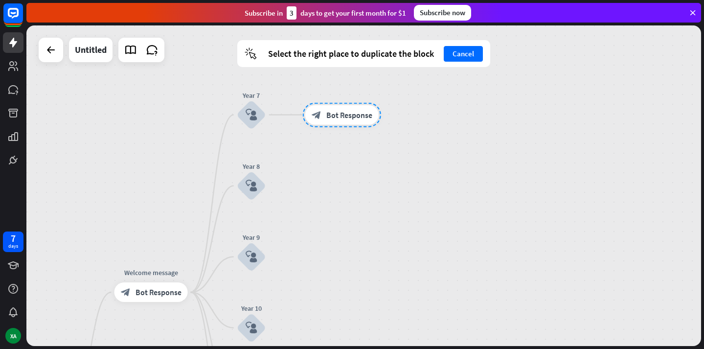
click at [321, 183] on div "home_2 Start point Welcome message block_bot_response Bot Response Year 7 block…" at bounding box center [363, 185] width 675 height 320
click at [330, 193] on div "home_2 Start point Welcome message block_bot_response Bot Response Year 7 block…" at bounding box center [363, 185] width 675 height 320
click at [277, 186] on icon "plus" at bounding box center [276, 185] width 7 height 7
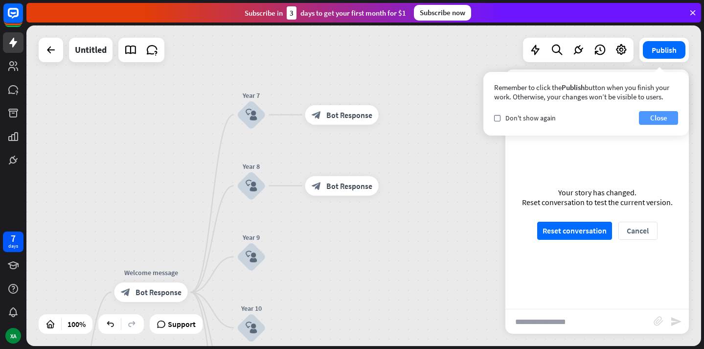
click at [659, 120] on button "Close" at bounding box center [658, 118] width 39 height 14
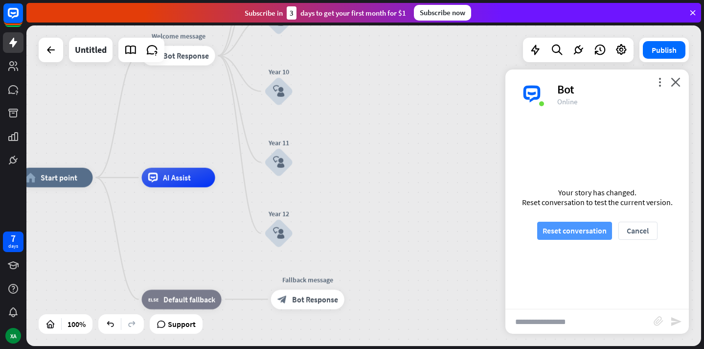
click at [581, 229] on button "Reset conversation" at bounding box center [574, 231] width 75 height 18
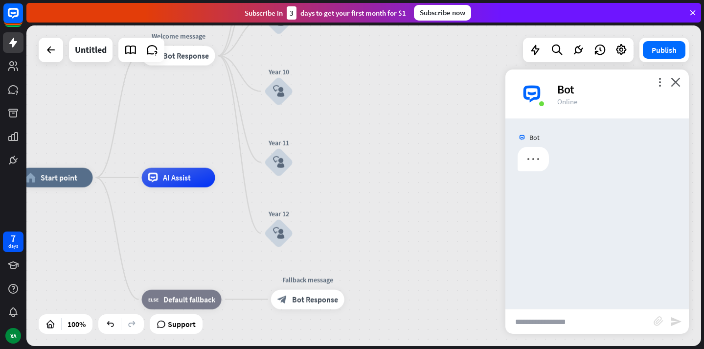
click at [550, 319] on input "text" at bounding box center [579, 321] width 148 height 24
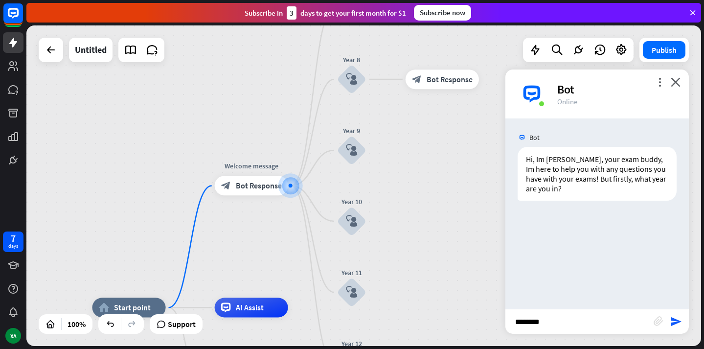
type input "*********"
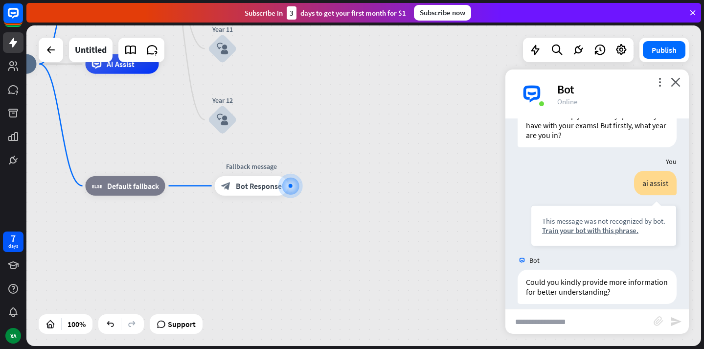
scroll to position [63, 0]
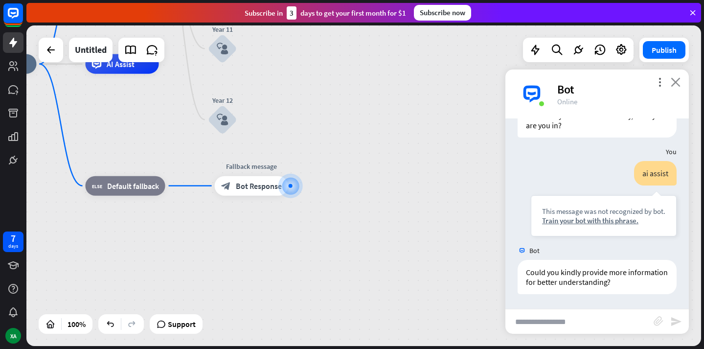
click at [677, 79] on icon "close" at bounding box center [676, 81] width 10 height 9
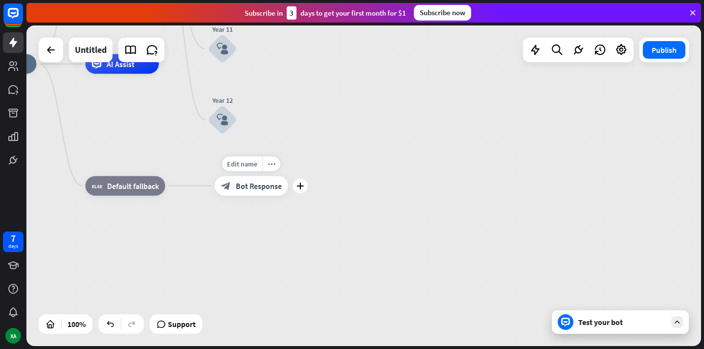
click at [274, 195] on div "block_bot_response Bot Response" at bounding box center [251, 186] width 73 height 20
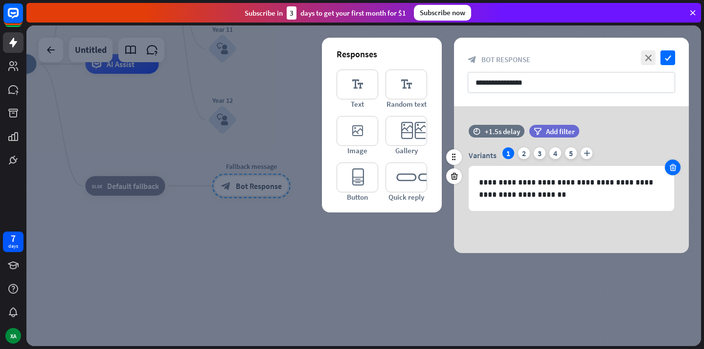
click at [672, 163] on icon at bounding box center [672, 167] width 9 height 9
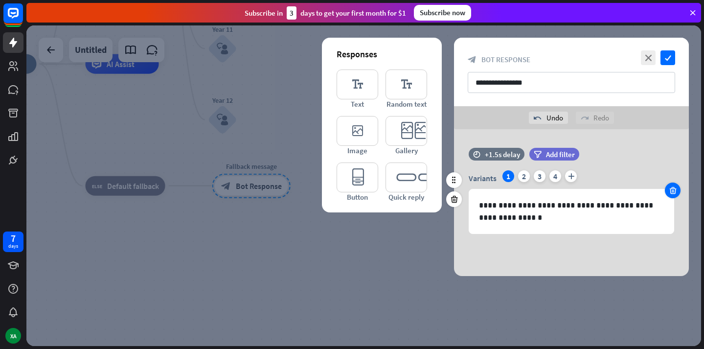
click at [672, 163] on div "time +1.5s delay filter Add filter" at bounding box center [571, 159] width 235 height 23
click at [672, 188] on icon at bounding box center [672, 190] width 9 height 9
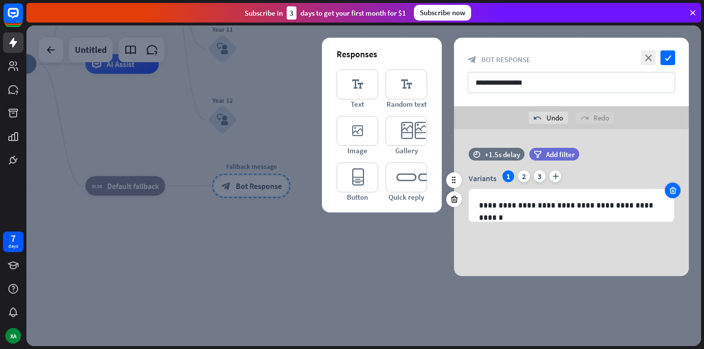
click at [672, 189] on icon at bounding box center [672, 190] width 9 height 9
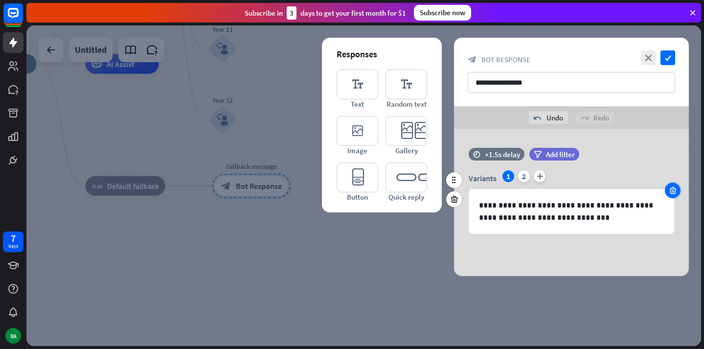
click at [672, 189] on icon at bounding box center [672, 190] width 9 height 9
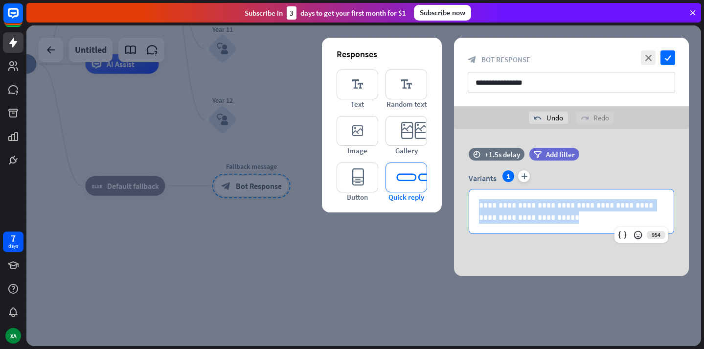
drag, startPoint x: 600, startPoint y: 218, endPoint x: 389, endPoint y: 187, distance: 212.7
click at [454, 187] on div "**********" at bounding box center [571, 202] width 235 height 147
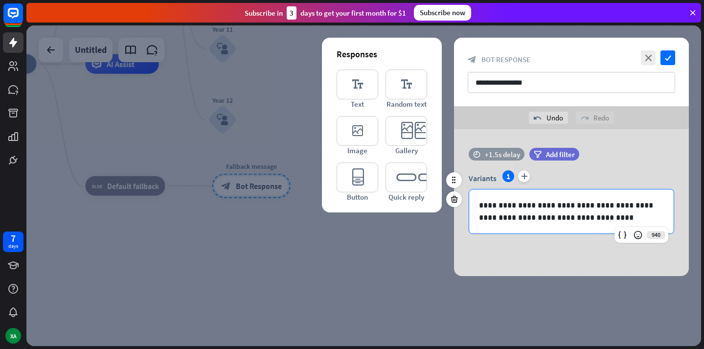
click at [480, 155] on div "time +1.5s delay" at bounding box center [497, 154] width 56 height 13
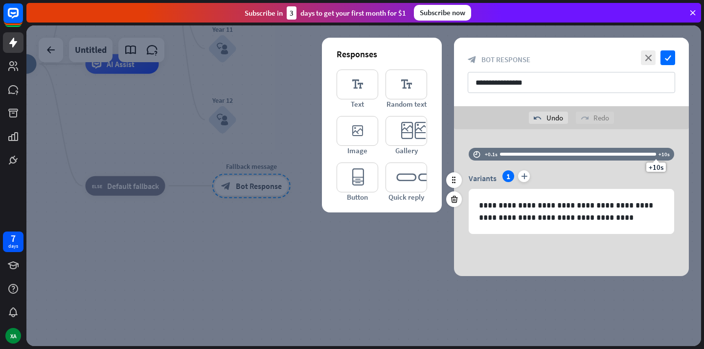
drag, startPoint x: 519, startPoint y: 156, endPoint x: 665, endPoint y: 151, distance: 146.4
click at [665, 151] on div "time +0.1s +10s +10s" at bounding box center [571, 154] width 205 height 13
drag, startPoint x: 656, startPoint y: 158, endPoint x: 530, endPoint y: 156, distance: 126.7
click at [530, 156] on div "time +0.1s +10s +10s" at bounding box center [571, 154] width 205 height 13
drag, startPoint x: 514, startPoint y: 155, endPoint x: 536, endPoint y: 154, distance: 21.5
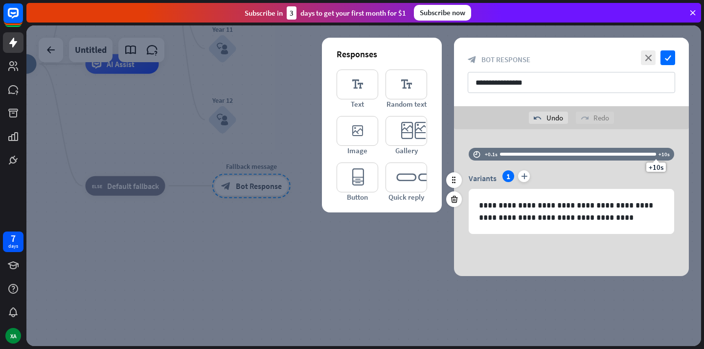
click at [525, 155] on div at bounding box center [578, 154] width 156 height 3
click at [512, 154] on div at bounding box center [513, 154] width 27 height 3
click at [513, 155] on div "+0.9s" at bounding box center [512, 154] width 7 height 7
click at [513, 154] on div "+1s" at bounding box center [513, 154] width 7 height 7
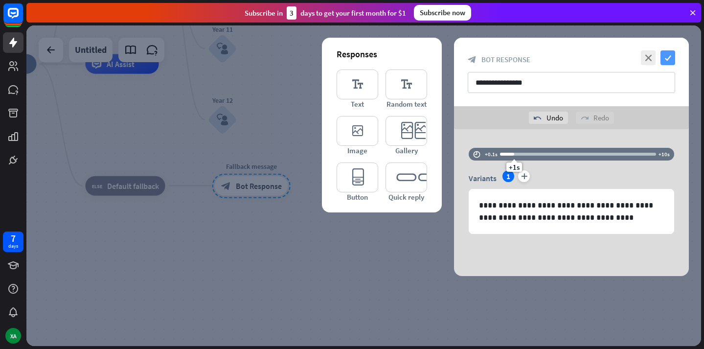
click at [660, 57] on icon "check" at bounding box center [667, 57] width 15 height 15
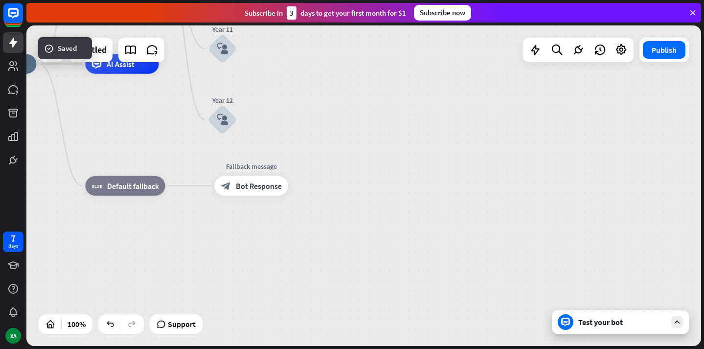
click at [591, 327] on div "Test your bot" at bounding box center [620, 321] width 137 height 23
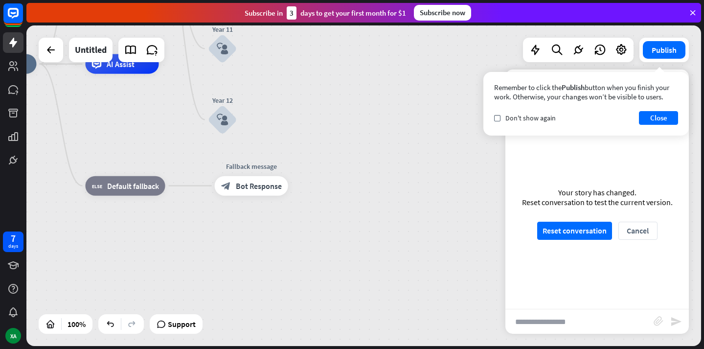
click at [552, 335] on div "home_2 Start point Welcome message block_bot_response Bot Response Year 7 block…" at bounding box center [300, 224] width 675 height 320
click at [552, 324] on input "text" at bounding box center [579, 321] width 148 height 24
type input "****"
click at [587, 223] on button "Reset conversation" at bounding box center [574, 231] width 75 height 18
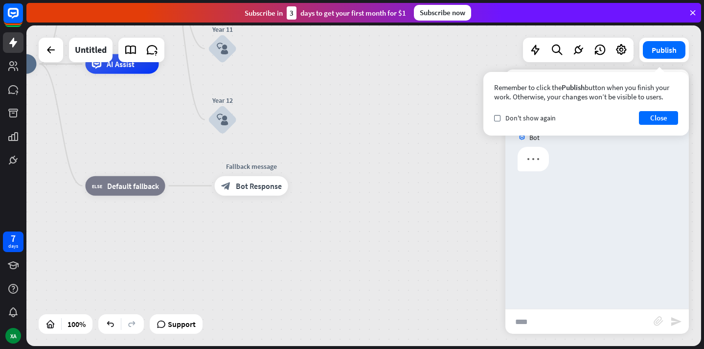
click at [564, 323] on input "****" at bounding box center [579, 321] width 148 height 24
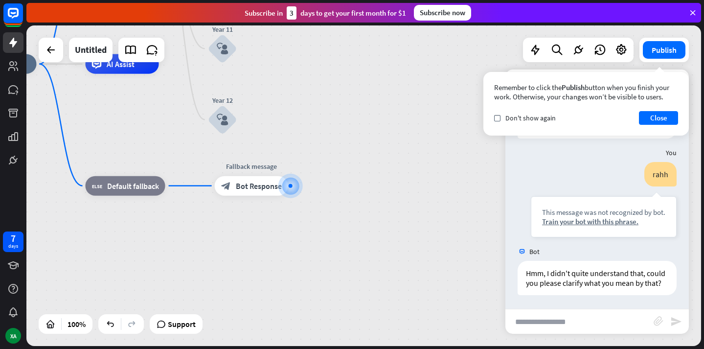
scroll to position [63, 0]
click at [667, 113] on button "Close" at bounding box center [658, 118] width 39 height 14
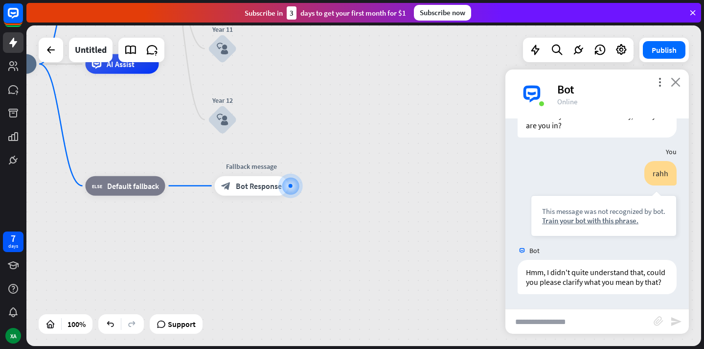
click at [672, 85] on icon "close" at bounding box center [676, 81] width 10 height 9
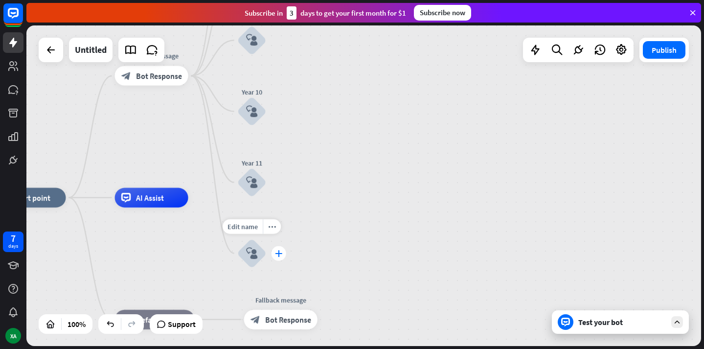
click at [280, 257] on div "plus" at bounding box center [278, 253] width 15 height 15
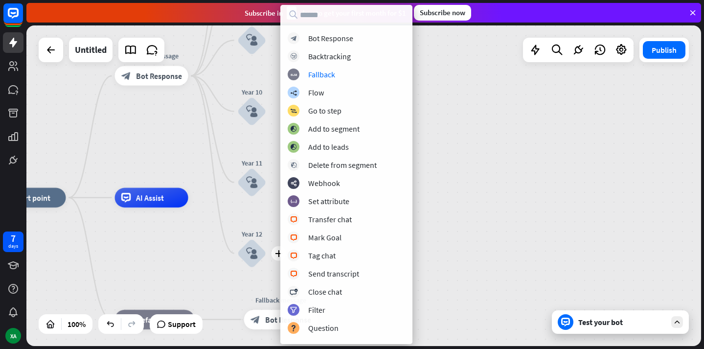
click at [441, 110] on div "home_2 Start point Welcome message block_bot_response Bot Response Year 7 block…" at bounding box center [363, 185] width 675 height 320
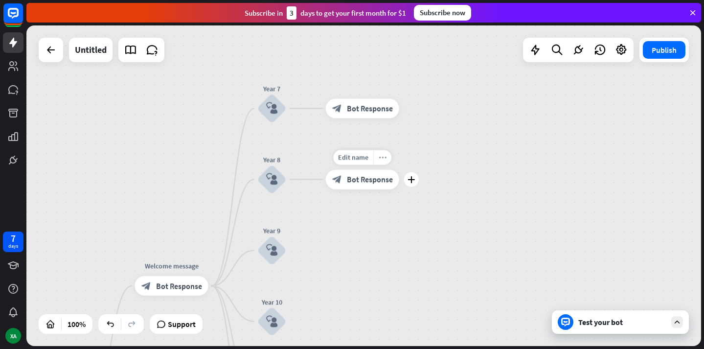
click at [380, 162] on div "more_horiz" at bounding box center [382, 157] width 18 height 15
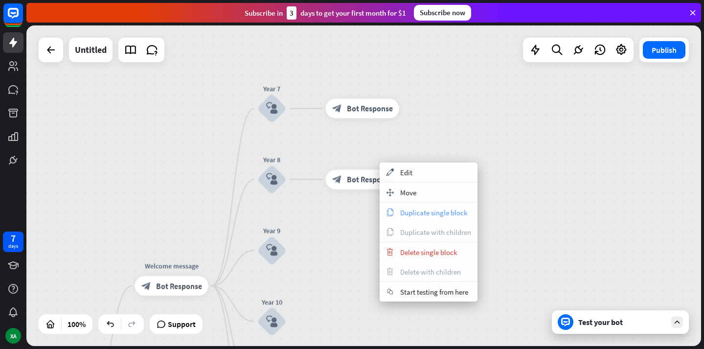
click at [413, 215] on span "Duplicate single block" at bounding box center [433, 212] width 67 height 9
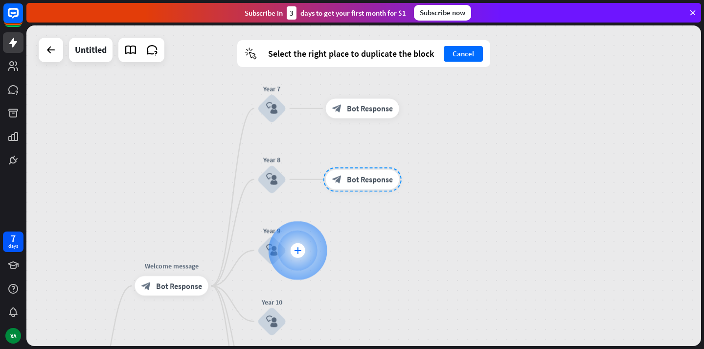
click at [296, 250] on icon "plus" at bounding box center [297, 250] width 7 height 7
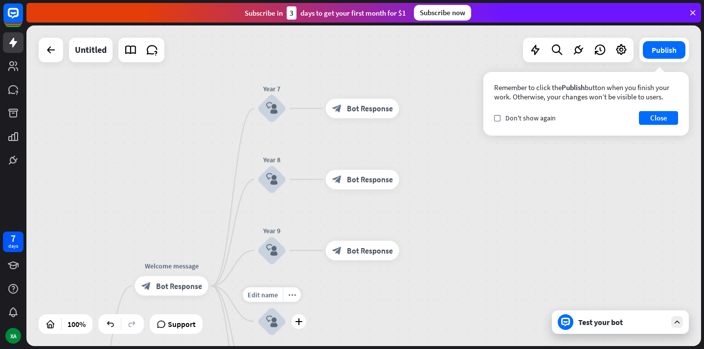
click at [287, 328] on div "Edit name more_horiz plus Year 10 block_user_input" at bounding box center [271, 321] width 29 height 29
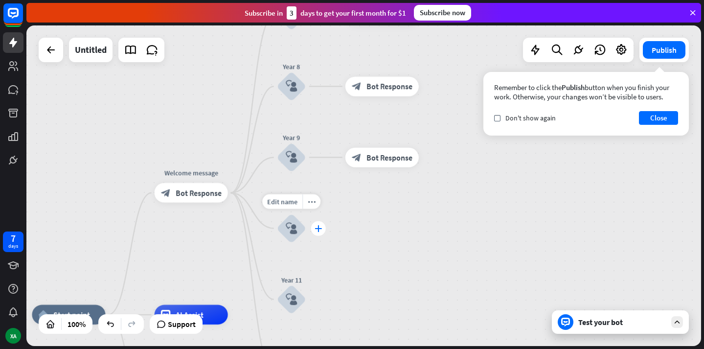
click at [319, 228] on icon "plus" at bounding box center [318, 228] width 7 height 7
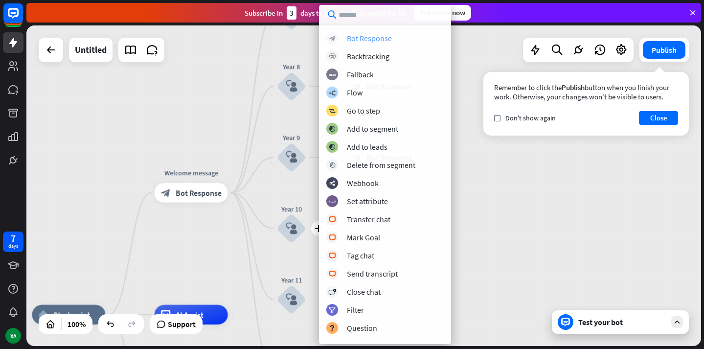
click at [367, 43] on div "Bot Response" at bounding box center [369, 38] width 45 height 10
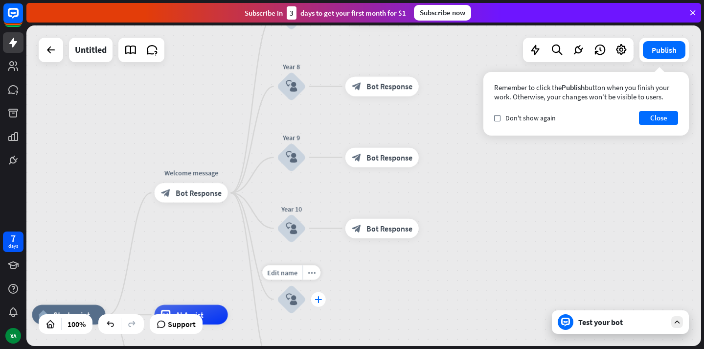
click at [319, 306] on div "plus" at bounding box center [318, 299] width 15 height 15
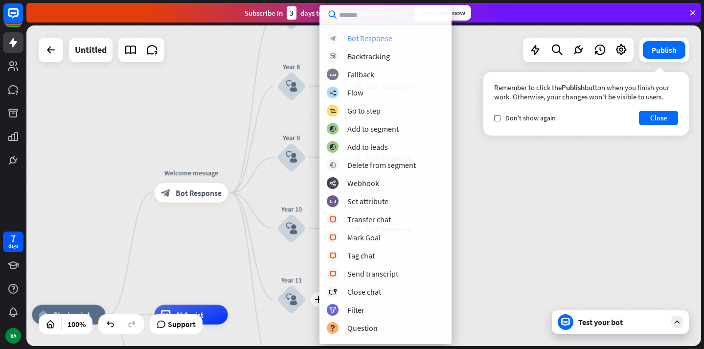
click at [358, 39] on div "Bot Response" at bounding box center [369, 38] width 45 height 10
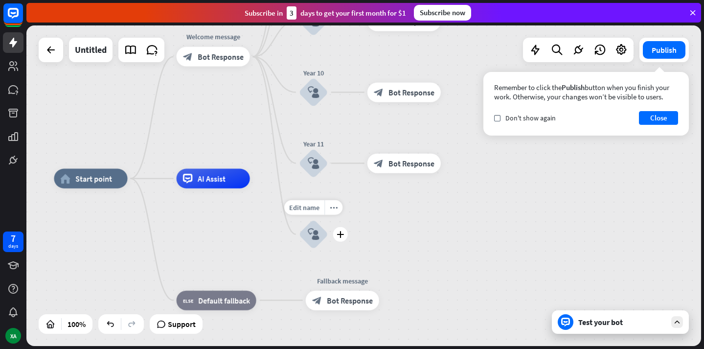
click at [328, 242] on div "Edit name more_horiz plus Year 12 block_user_input" at bounding box center [313, 234] width 29 height 29
click at [343, 238] on div "plus" at bounding box center [340, 234] width 15 height 15
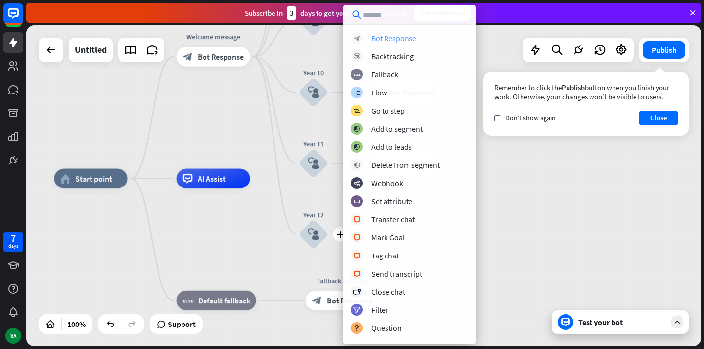
click at [401, 40] on div "Bot Response" at bounding box center [393, 38] width 45 height 10
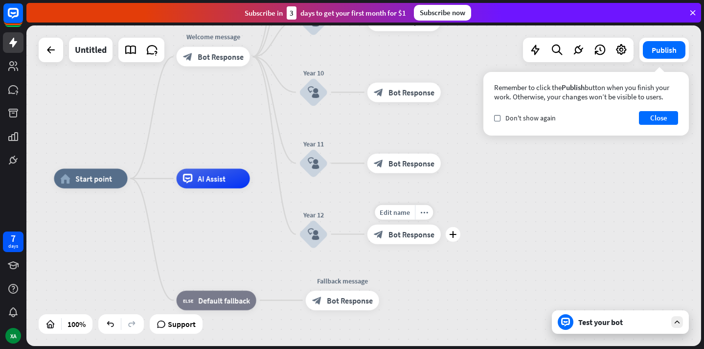
click at [416, 236] on span "Bot Response" at bounding box center [411, 234] width 46 height 10
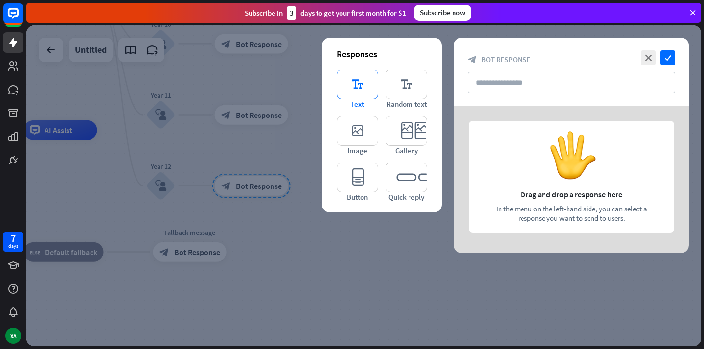
click at [363, 79] on icon "editor_text" at bounding box center [358, 84] width 42 height 30
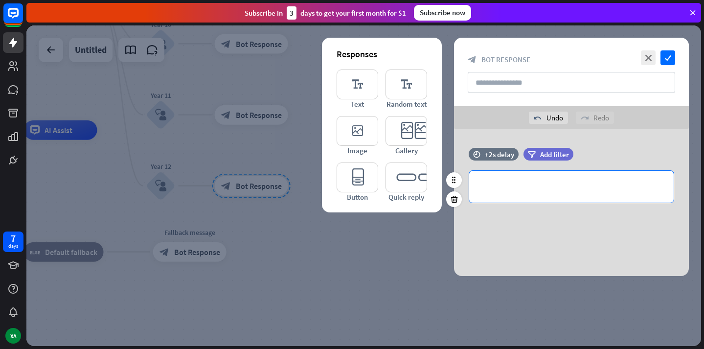
click at [515, 177] on div "**********" at bounding box center [571, 187] width 204 height 32
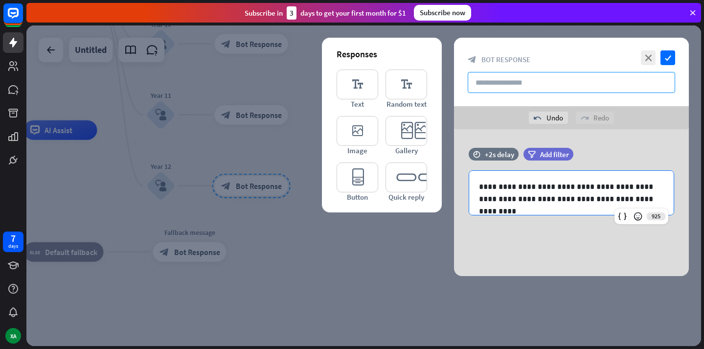
click at [611, 79] on input "text" at bounding box center [571, 82] width 207 height 21
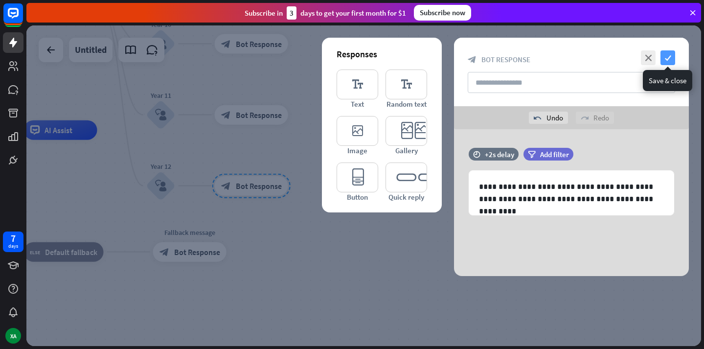
click at [671, 58] on icon "check" at bounding box center [667, 57] width 15 height 15
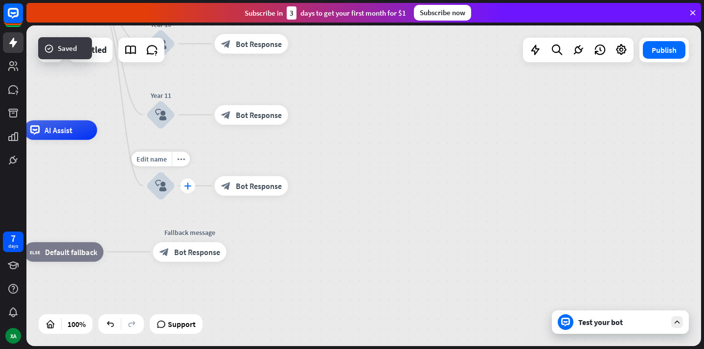
click at [184, 186] on icon "plus" at bounding box center [187, 185] width 7 height 7
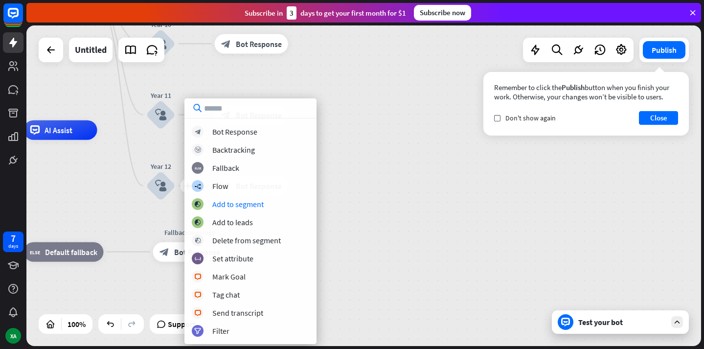
click at [359, 189] on div "home_2 Start point Welcome message block_bot_response Bot Response Year 7 block…" at bounding box center [238, 290] width 675 height 320
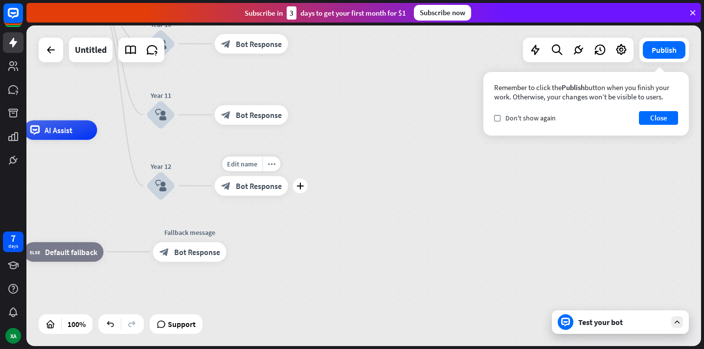
click at [264, 189] on span "Bot Response" at bounding box center [259, 185] width 46 height 10
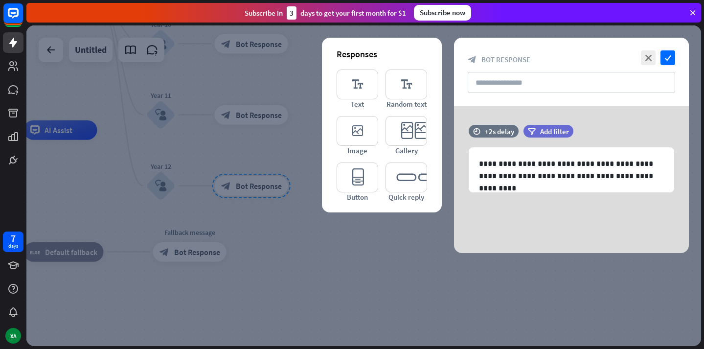
click at [410, 274] on div at bounding box center [363, 185] width 675 height 320
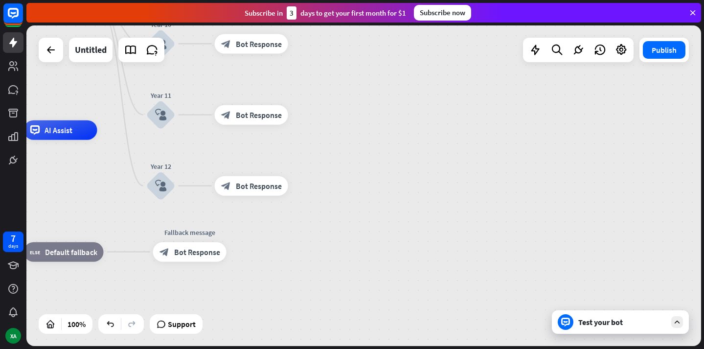
click at [607, 324] on div "Test your bot" at bounding box center [622, 322] width 88 height 10
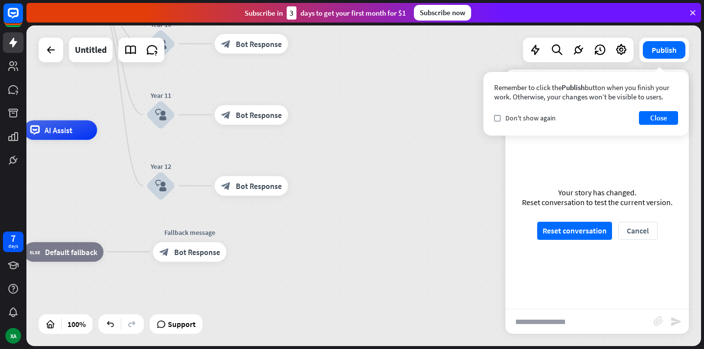
click at [565, 241] on div "Your story has changed. Reset conversation to test the current version. Reset c…" at bounding box center [596, 213] width 183 height 190
click at [565, 234] on button "Reset conversation" at bounding box center [574, 231] width 75 height 18
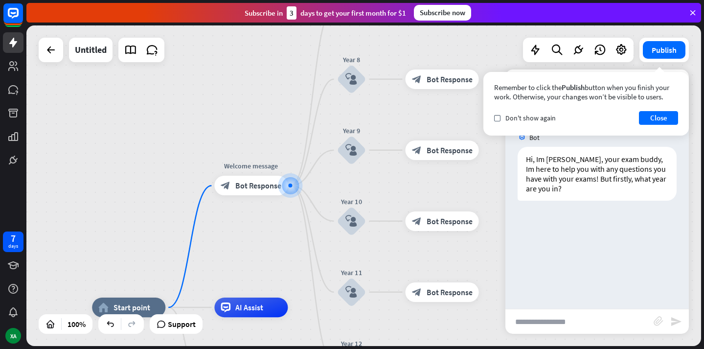
click at [492, 118] on div "Remember to click the Publish button when you finish your work. Otherwise, your…" at bounding box center [585, 104] width 205 height 64
click at [505, 121] on span "Don't show again" at bounding box center [530, 117] width 50 height 9
click at [665, 113] on button "Close" at bounding box center [658, 118] width 39 height 14
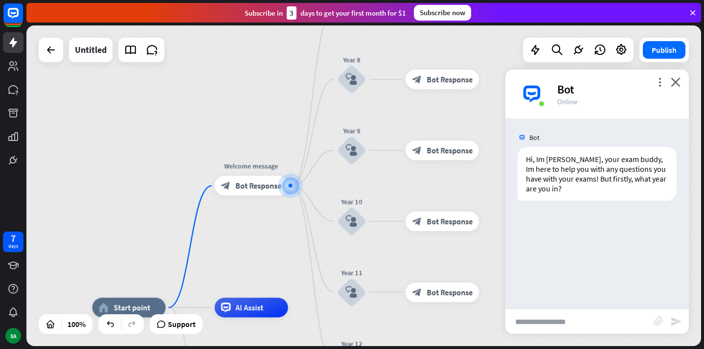
click at [548, 321] on input "text" at bounding box center [579, 321] width 148 height 24
type input "**"
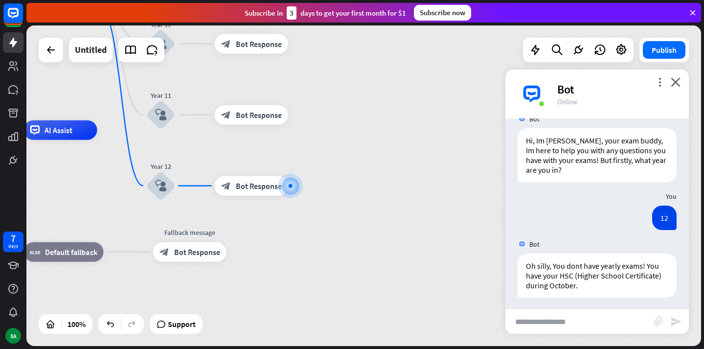
scroll to position [22, 0]
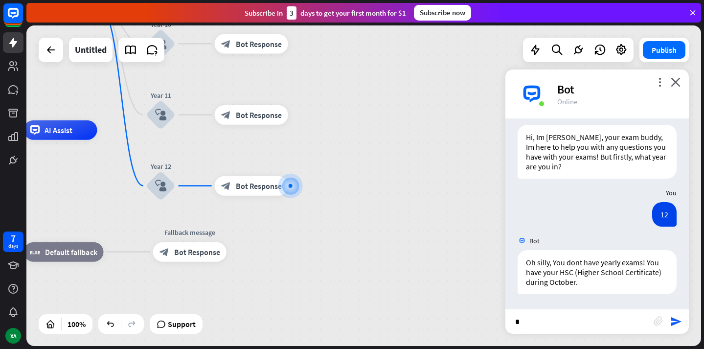
type input "**"
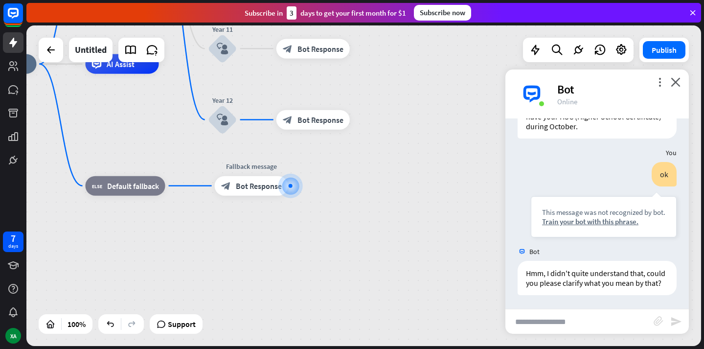
scroll to position [179, 0]
click at [334, 99] on icon "more_horiz" at bounding box center [333, 97] width 8 height 7
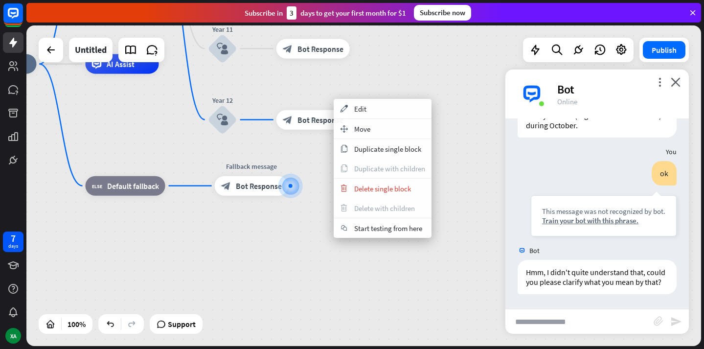
click at [316, 158] on div "home_2 Start point Welcome message block_bot_response Bot Response Year 7 block…" at bounding box center [300, 224] width 675 height 320
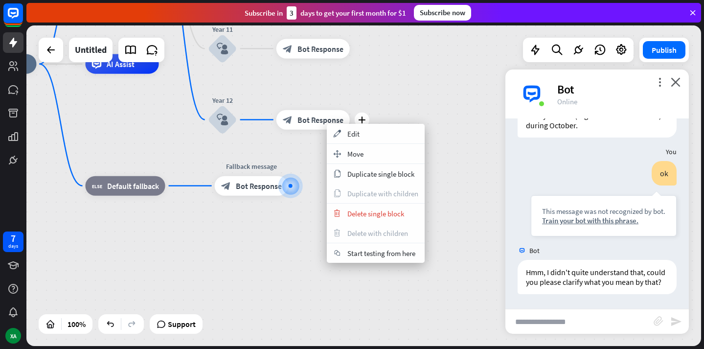
click at [298, 129] on div "plus block_bot_response Bot Response" at bounding box center [312, 120] width 73 height 20
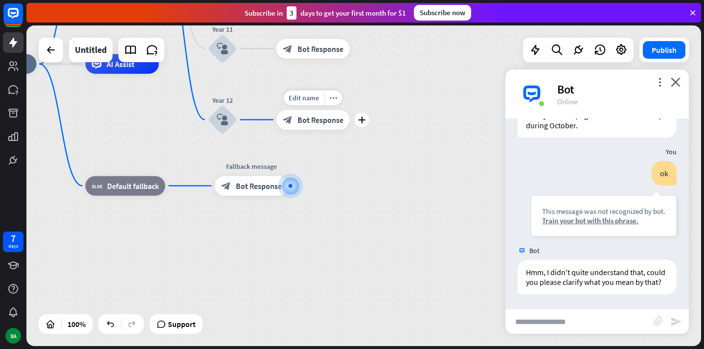
click at [298, 129] on div "Edit name more_horiz plus block_bot_response Bot Response" at bounding box center [312, 120] width 73 height 20
click at [362, 117] on icon "plus" at bounding box center [361, 119] width 7 height 7
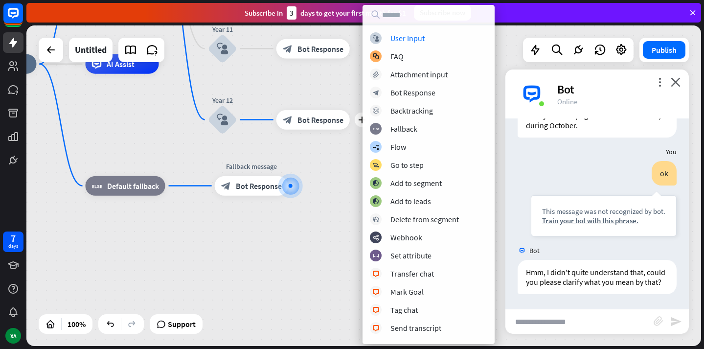
click at [336, 162] on div "home_2 Start point Welcome message block_bot_response Bot Response Year 7 block…" at bounding box center [300, 224] width 675 height 320
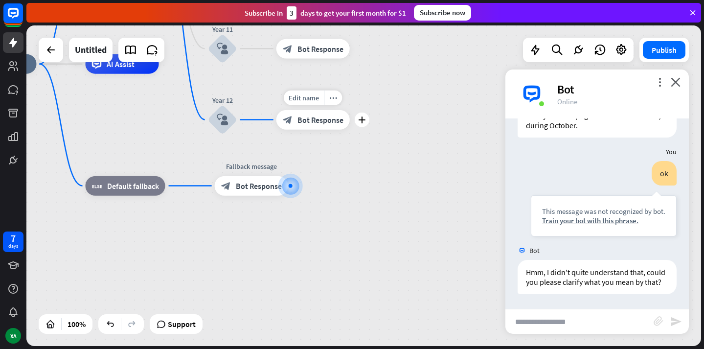
click at [311, 121] on span "Bot Response" at bounding box center [320, 119] width 46 height 10
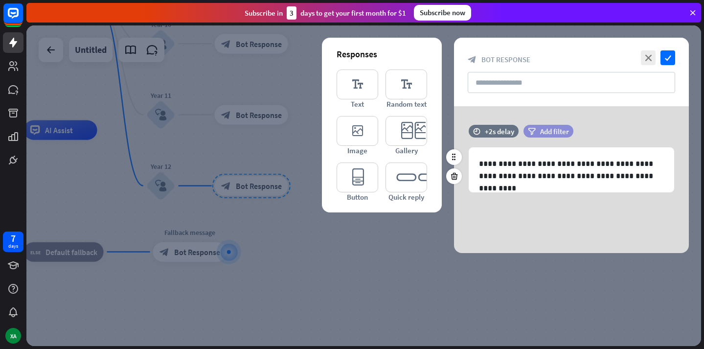
click at [541, 136] on div "filter Add filter" at bounding box center [548, 131] width 50 height 13
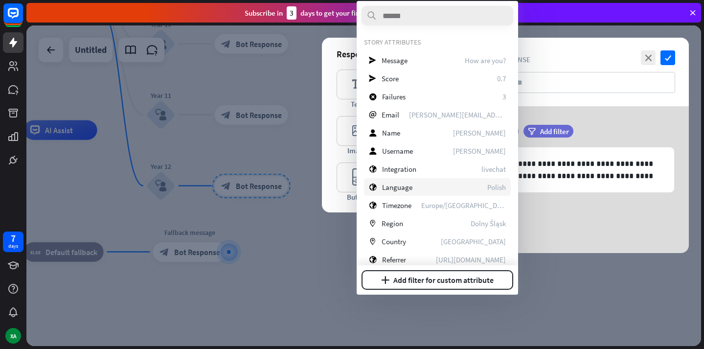
scroll to position [137, 0]
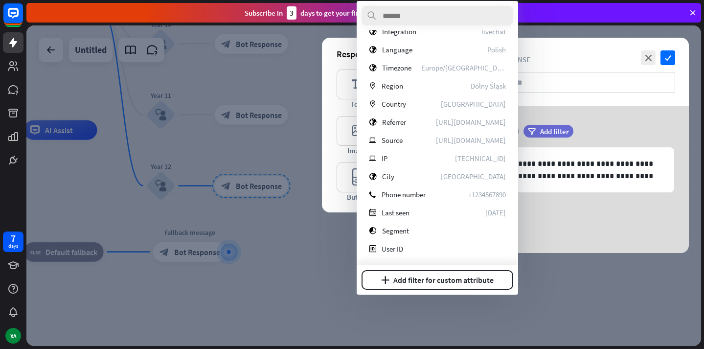
click at [602, 123] on div "**********" at bounding box center [571, 179] width 235 height 147
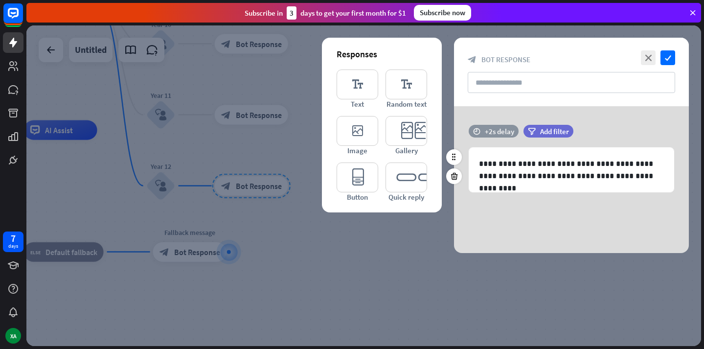
click at [483, 131] on div "time +2s delay" at bounding box center [494, 131] width 50 height 13
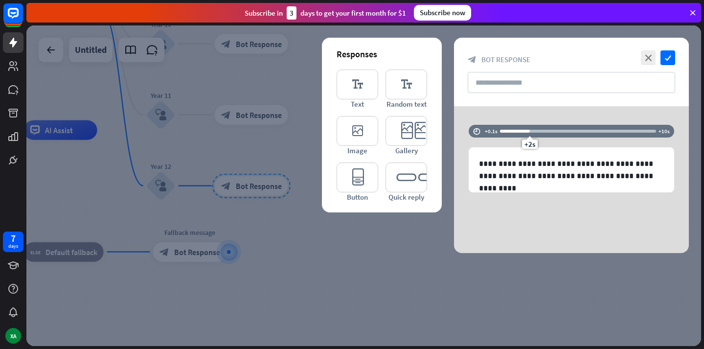
click at [486, 106] on div "**********" at bounding box center [571, 179] width 235 height 147
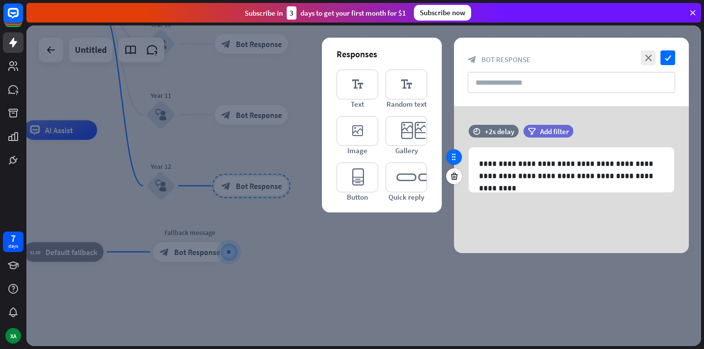
click at [456, 158] on icon at bounding box center [454, 157] width 9 height 9
click at [620, 91] on input "text" at bounding box center [571, 82] width 207 height 21
click at [643, 57] on icon "close" at bounding box center [648, 57] width 15 height 15
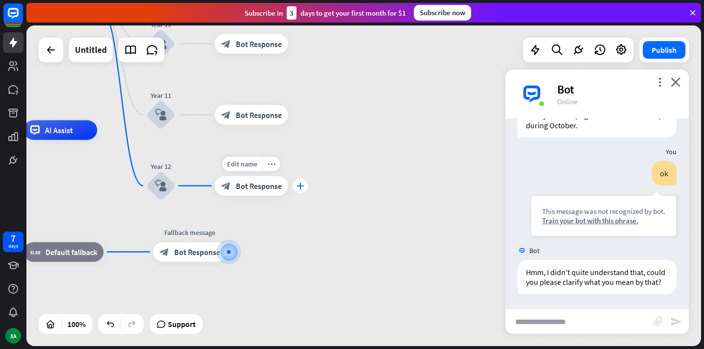
click at [301, 187] on icon "plus" at bounding box center [299, 185] width 7 height 7
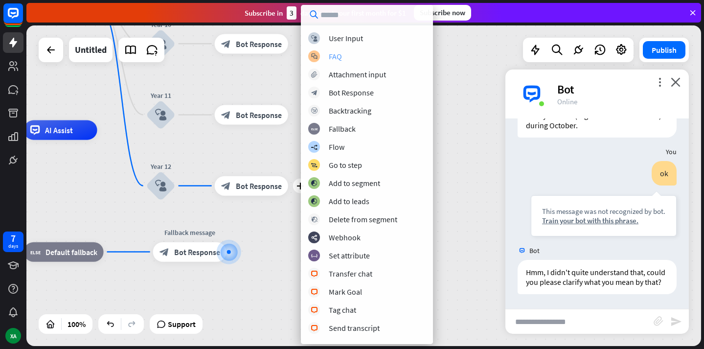
click at [347, 60] on div "block_faq FAQ" at bounding box center [366, 56] width 117 height 12
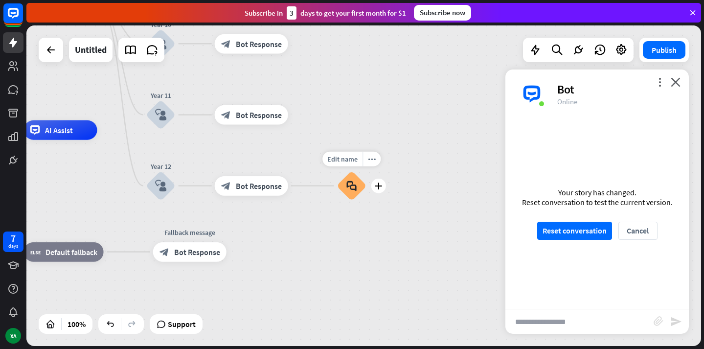
click at [352, 186] on icon "block_faq" at bounding box center [351, 185] width 10 height 11
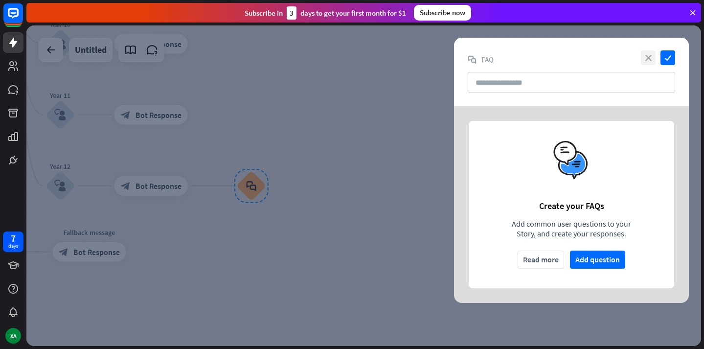
click at [649, 53] on icon "close" at bounding box center [648, 57] width 15 height 15
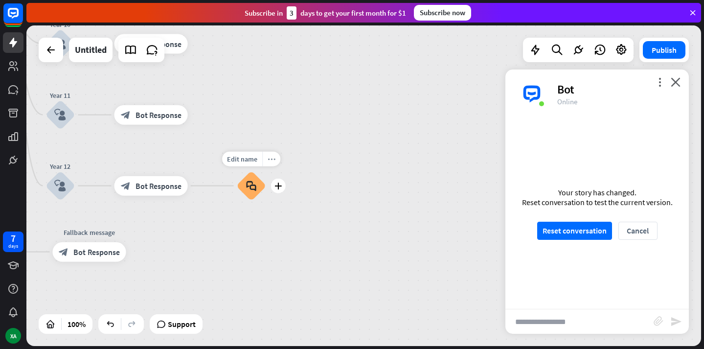
click at [271, 161] on icon "more_horiz" at bounding box center [272, 158] width 8 height 7
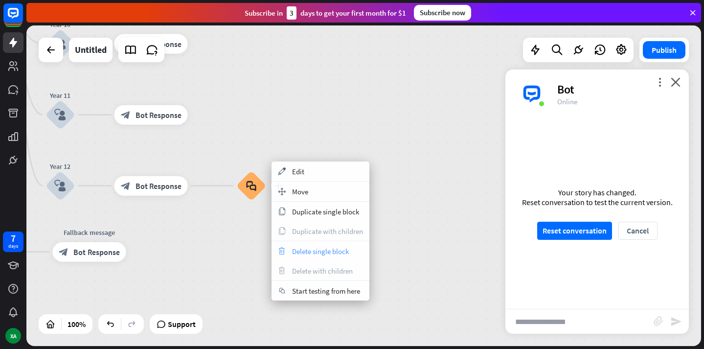
click at [310, 252] on span "Delete single block" at bounding box center [320, 251] width 57 height 9
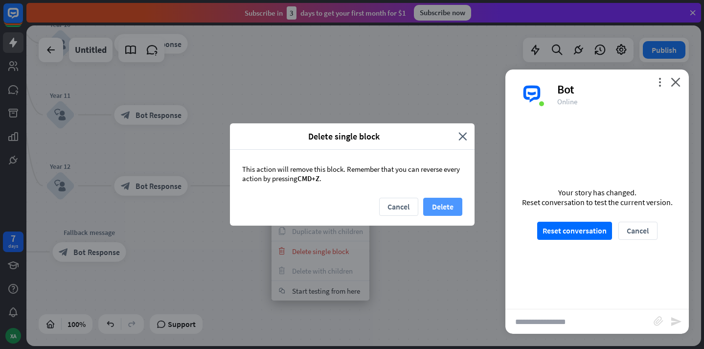
click at [444, 210] on button "Delete" at bounding box center [442, 207] width 39 height 18
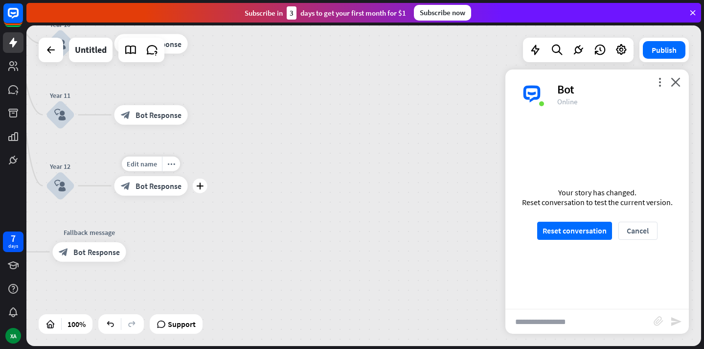
click at [188, 193] on div "Edit name more_horiz plus block_bot_response Bot Response" at bounding box center [150, 186] width 73 height 20
click at [201, 184] on icon "plus" at bounding box center [199, 185] width 7 height 7
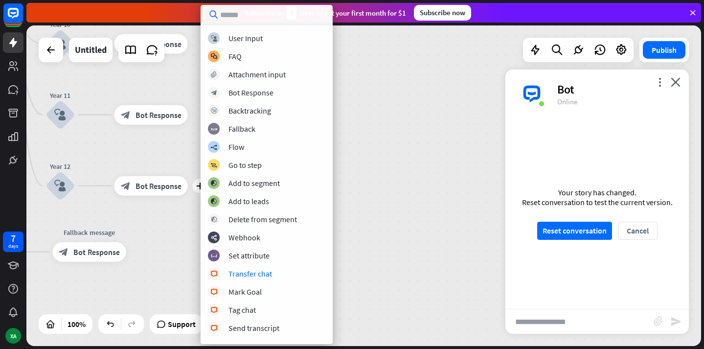
click at [369, 276] on div "home_2 Start point Welcome message block_bot_response Bot Response Year 7 block…" at bounding box center [138, 290] width 675 height 320
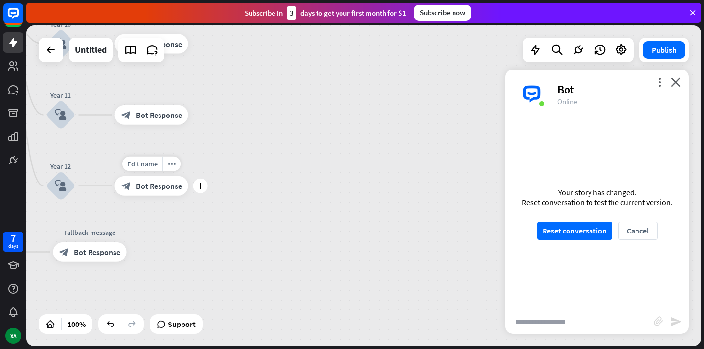
click at [153, 187] on span "Bot Response" at bounding box center [159, 185] width 46 height 10
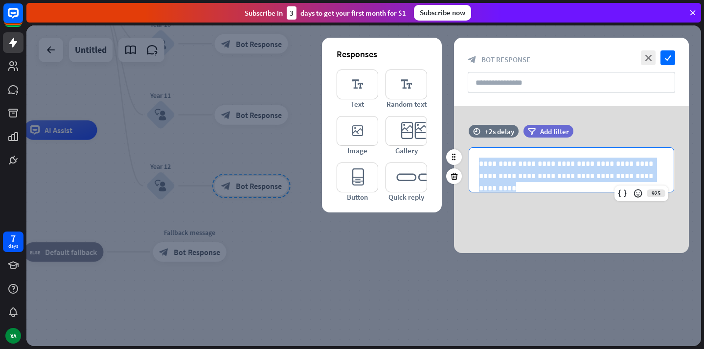
drag, startPoint x: 620, startPoint y: 177, endPoint x: 467, endPoint y: 130, distance: 160.0
click at [467, 130] on div "**********" at bounding box center [571, 163] width 235 height 77
copy p "**********"
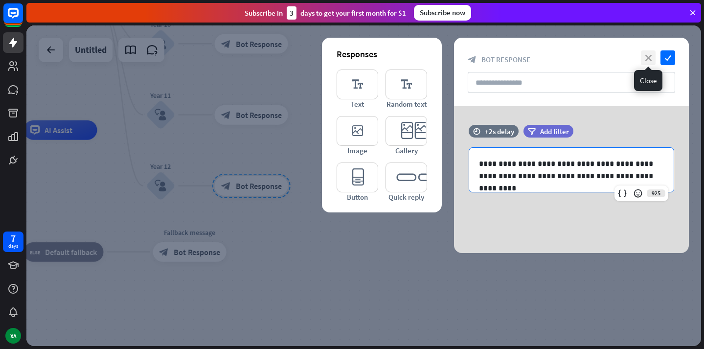
click at [650, 62] on icon "close" at bounding box center [648, 57] width 15 height 15
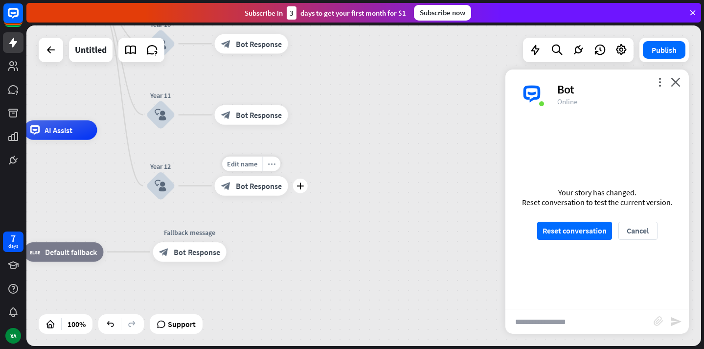
click at [273, 164] on icon "more_horiz" at bounding box center [272, 163] width 8 height 7
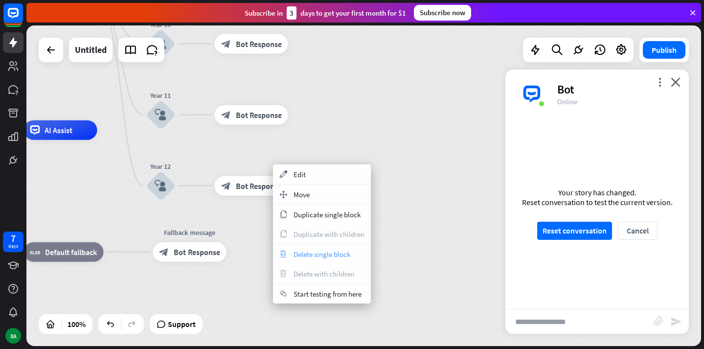
click at [305, 257] on span "Delete single block" at bounding box center [321, 253] width 57 height 9
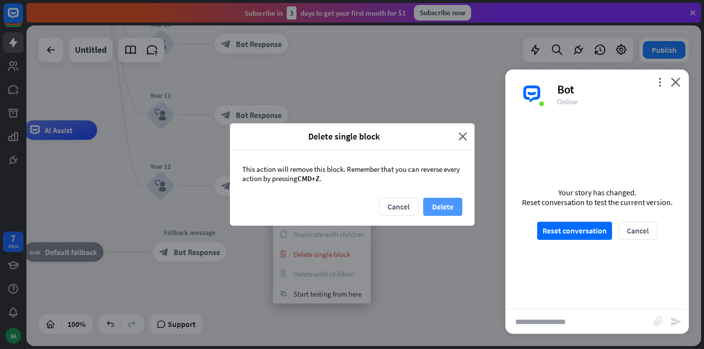
click at [451, 209] on button "Delete" at bounding box center [442, 207] width 39 height 18
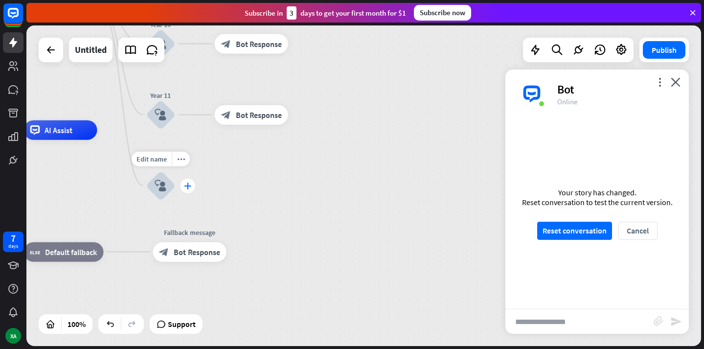
click at [188, 189] on icon "plus" at bounding box center [187, 185] width 7 height 7
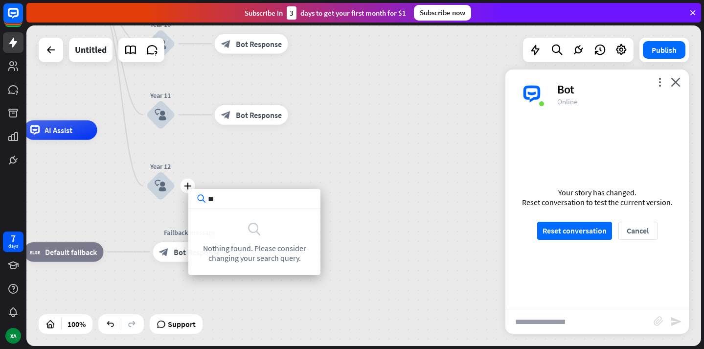
type input "*"
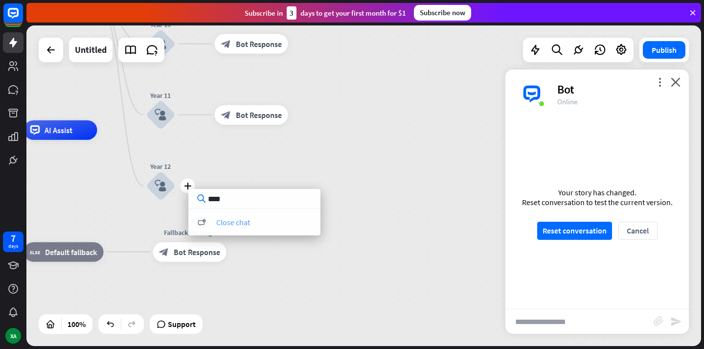
type input "****"
click at [261, 225] on div "block_close_chat Close chat" at bounding box center [254, 222] width 117 height 12
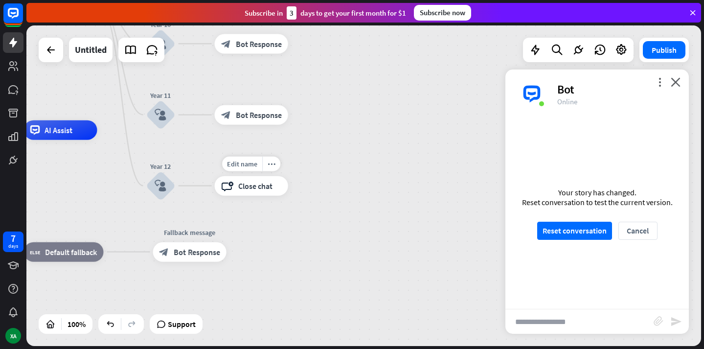
click at [250, 180] on div "block_close_chat Close chat" at bounding box center [251, 186] width 73 height 20
click at [266, 170] on div "more_horiz" at bounding box center [271, 163] width 18 height 15
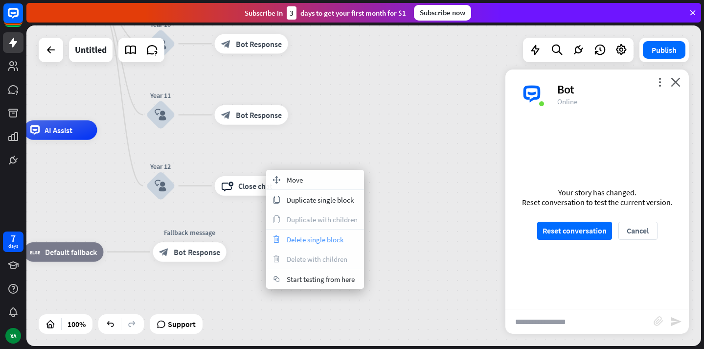
click at [306, 236] on span "Delete single block" at bounding box center [315, 239] width 57 height 9
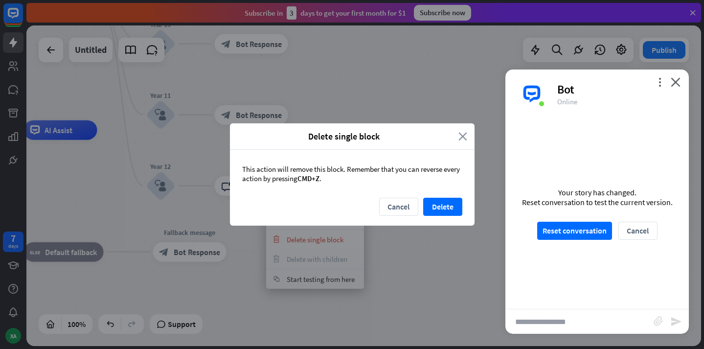
click at [460, 135] on icon "close" at bounding box center [462, 136] width 9 height 11
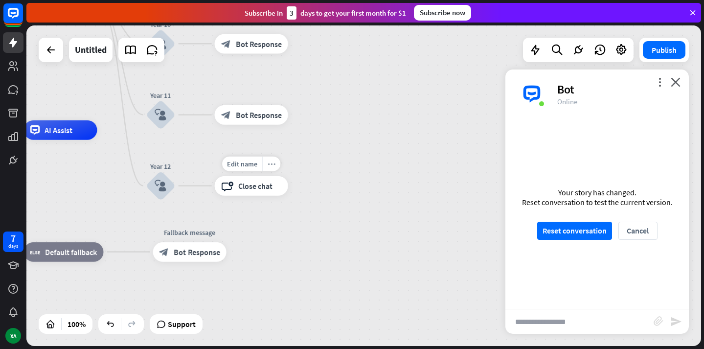
click at [274, 166] on icon "more_horiz" at bounding box center [272, 163] width 8 height 7
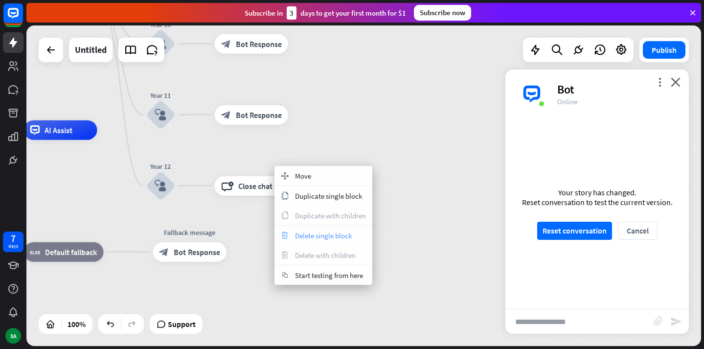
click at [301, 232] on span "Delete single block" at bounding box center [323, 235] width 57 height 9
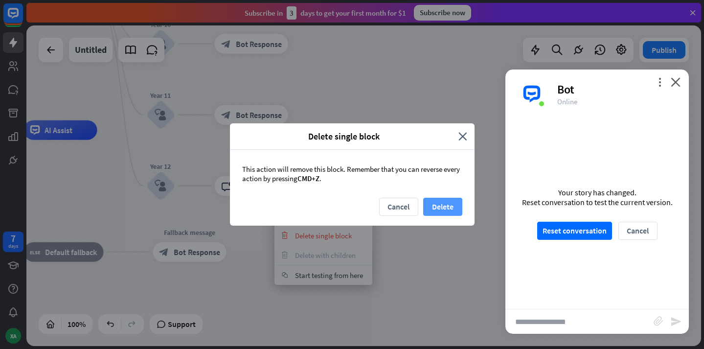
click at [434, 209] on button "Delete" at bounding box center [442, 207] width 39 height 18
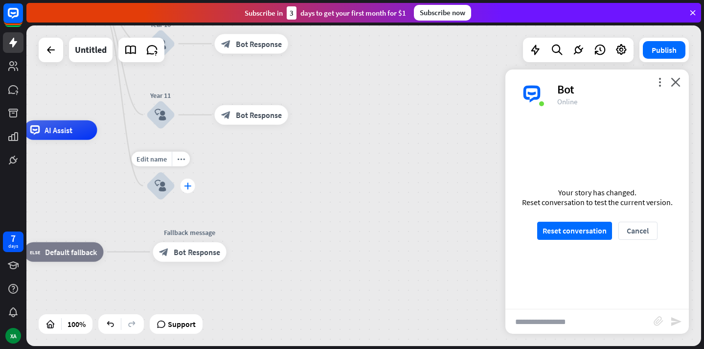
click at [186, 184] on icon "plus" at bounding box center [187, 185] width 7 height 7
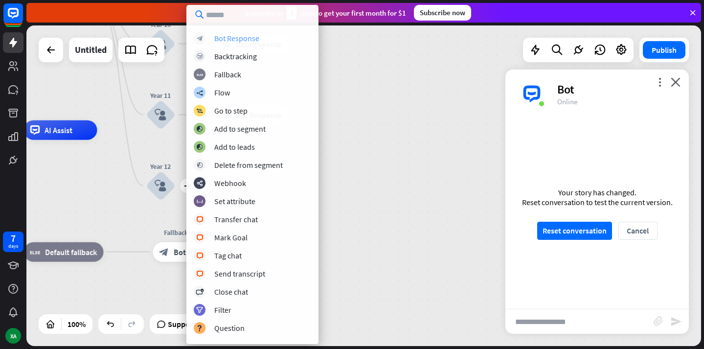
click at [242, 40] on div "Bot Response" at bounding box center [236, 38] width 45 height 10
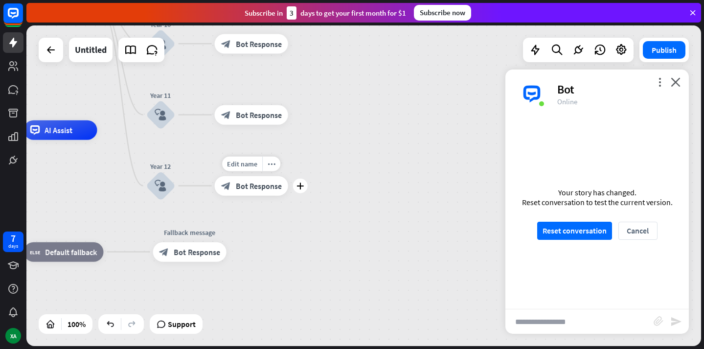
click at [260, 182] on span "Bot Response" at bounding box center [259, 185] width 46 height 10
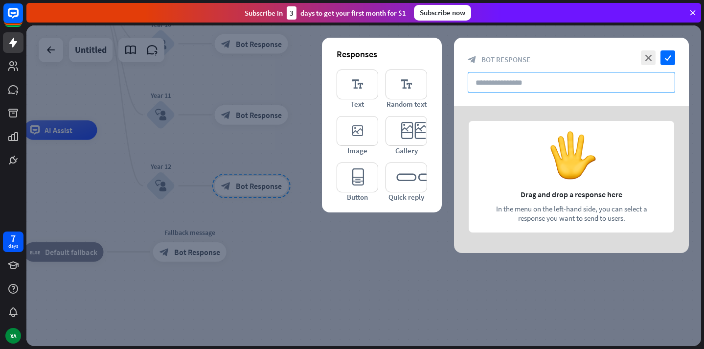
click at [530, 85] on input "text" at bounding box center [571, 82] width 207 height 21
click at [367, 88] on icon "editor_text" at bounding box center [358, 84] width 42 height 30
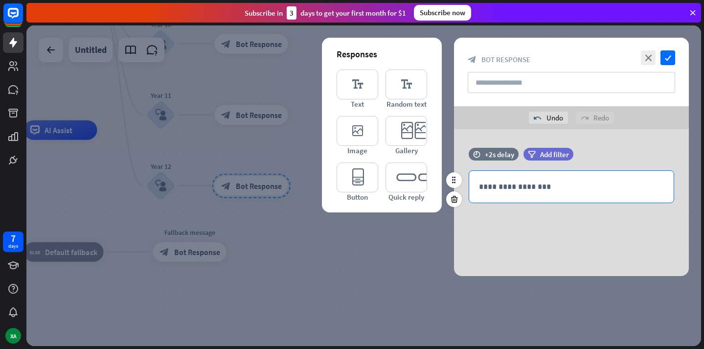
click at [525, 201] on div "**********" at bounding box center [571, 187] width 204 height 32
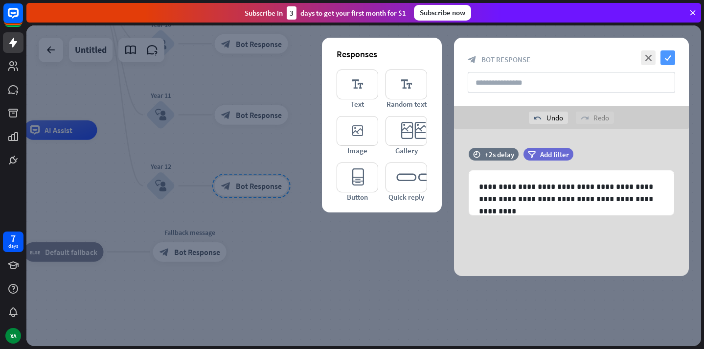
click at [667, 63] on icon "check" at bounding box center [667, 57] width 15 height 15
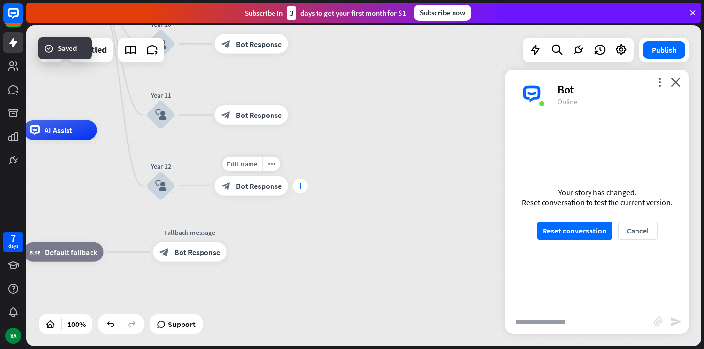
click at [302, 190] on div "plus" at bounding box center [300, 185] width 15 height 15
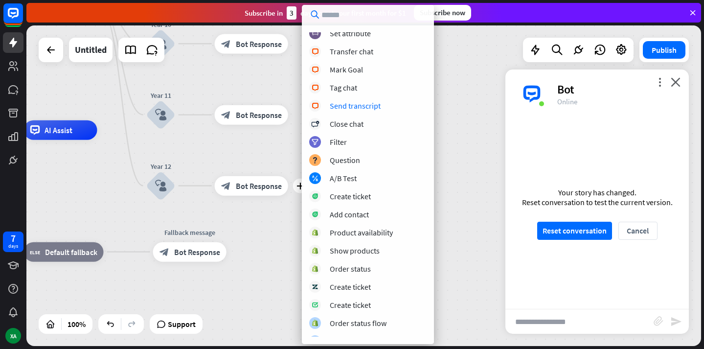
scroll to position [232, 0]
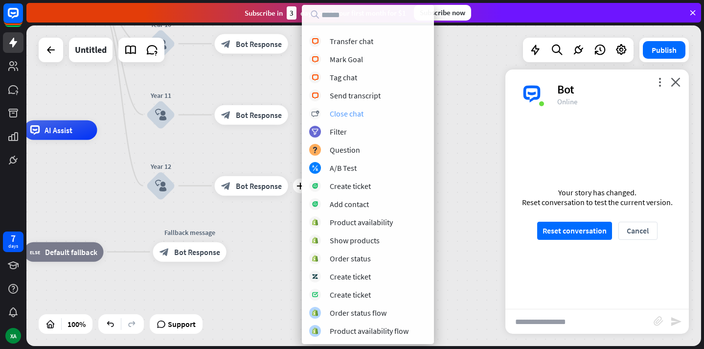
click at [347, 112] on div "Close chat" at bounding box center [347, 114] width 34 height 10
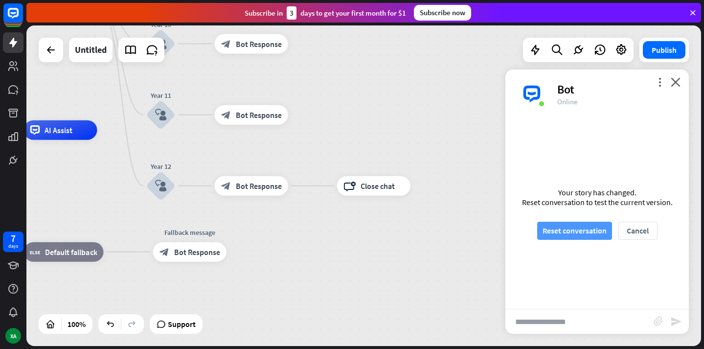
click at [574, 231] on button "Reset conversation" at bounding box center [574, 231] width 75 height 18
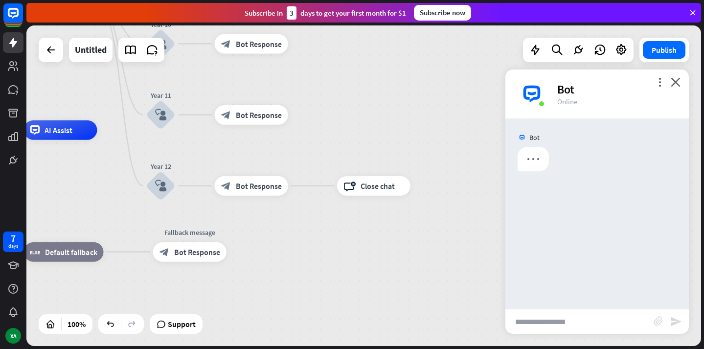
click at [561, 323] on input "text" at bounding box center [579, 321] width 148 height 24
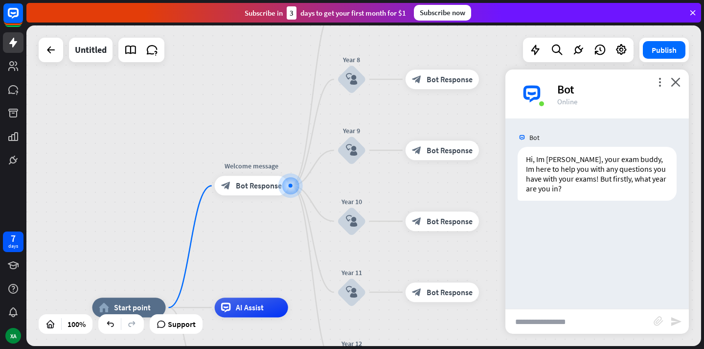
click at [561, 323] on input "text" at bounding box center [579, 321] width 148 height 24
type input "**"
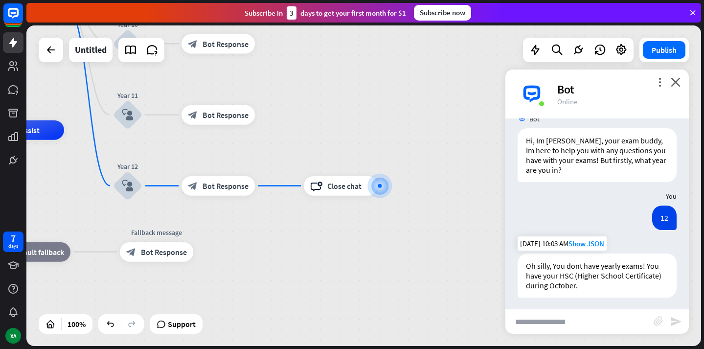
scroll to position [22, 0]
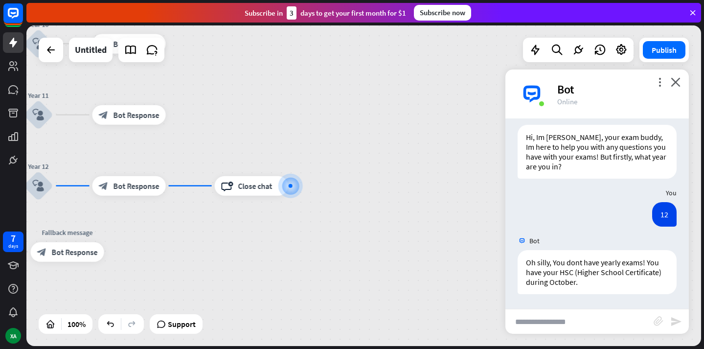
click at [588, 321] on input "text" at bounding box center [579, 321] width 148 height 24
type input "**"
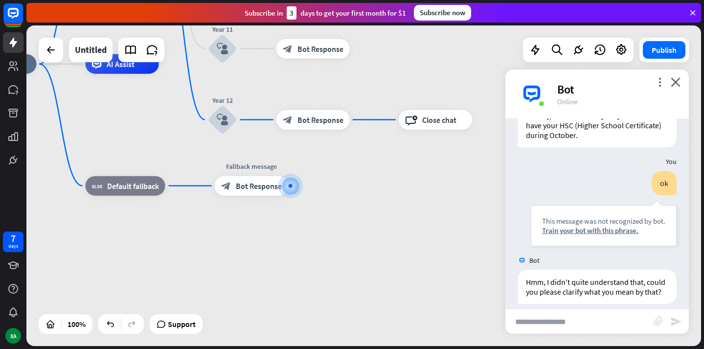
scroll to position [179, 0]
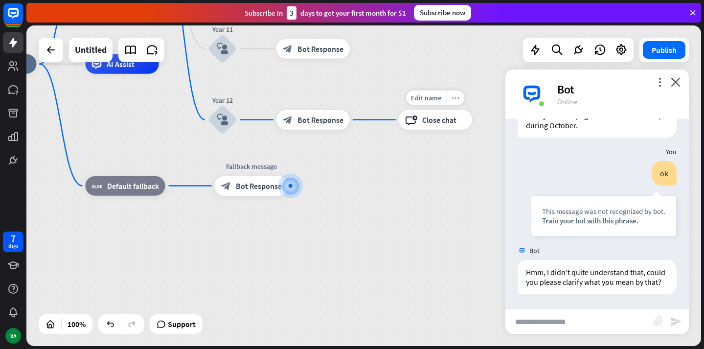
click at [456, 90] on div "more_horiz" at bounding box center [455, 97] width 18 height 15
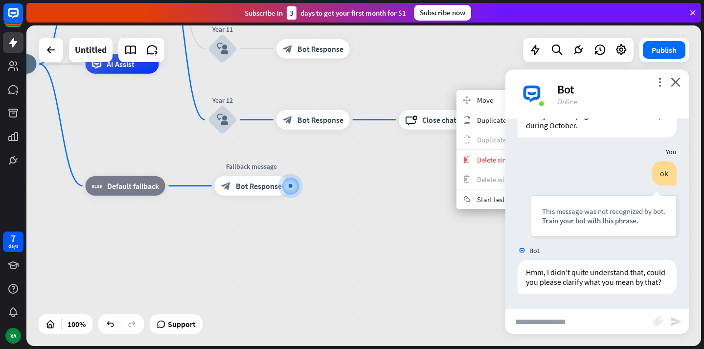
click at [435, 110] on div "block_close_chat Close chat" at bounding box center [435, 120] width 73 height 20
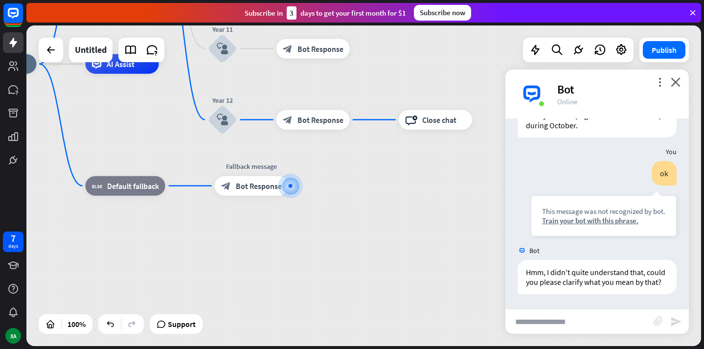
click at [416, 163] on div "home_2 Start point Welcome message block_bot_response Bot Response Year 7 block…" at bounding box center [300, 224] width 675 height 320
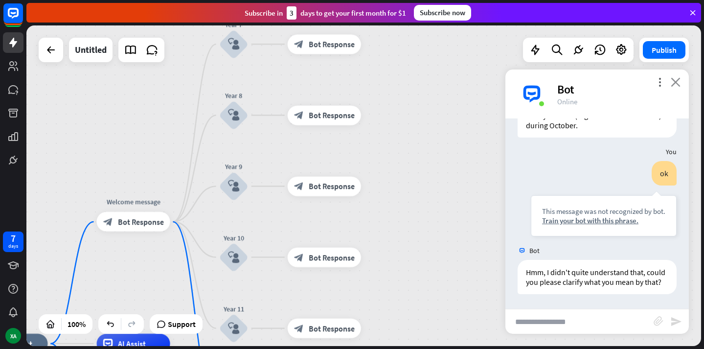
click at [676, 84] on icon "close" at bounding box center [676, 81] width 10 height 9
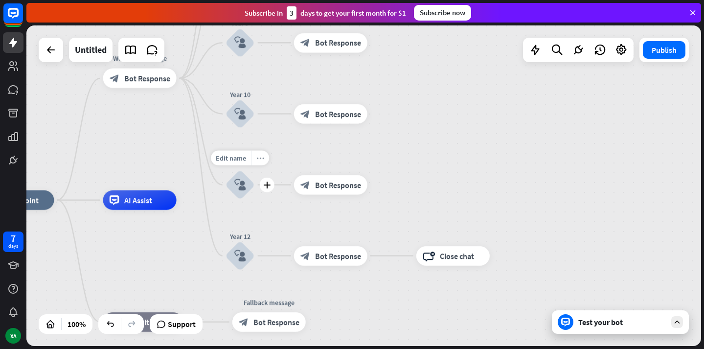
click at [260, 161] on div "more_horiz" at bounding box center [260, 157] width 18 height 15
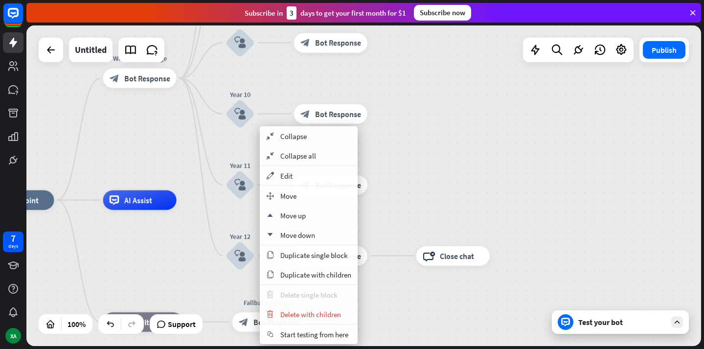
click at [328, 290] on span "Delete single block" at bounding box center [308, 294] width 57 height 9
click at [461, 147] on div "home_2 Start point Welcome message block_bot_response Bot Response Year 7 block…" at bounding box center [363, 185] width 675 height 320
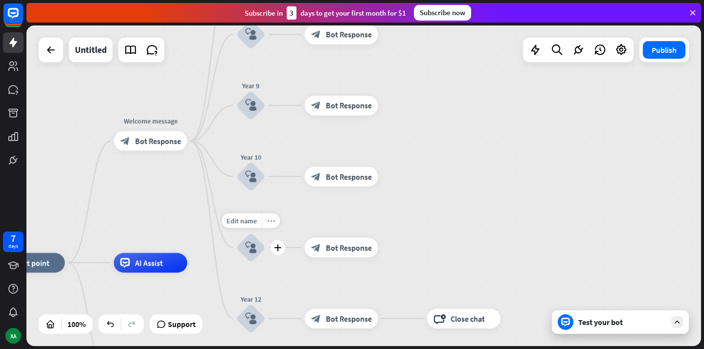
click at [274, 222] on icon "more_horiz" at bounding box center [271, 220] width 8 height 7
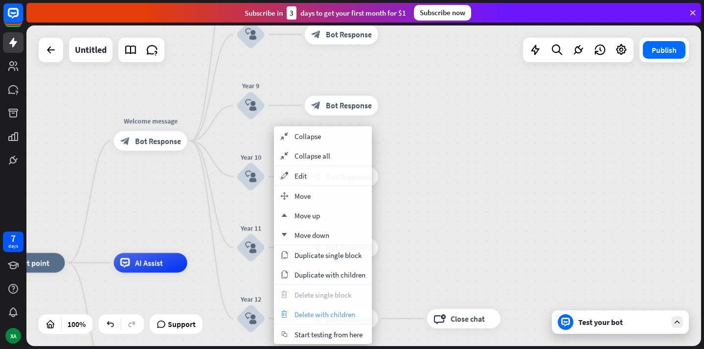
click at [327, 314] on span "Delete with children" at bounding box center [324, 314] width 61 height 9
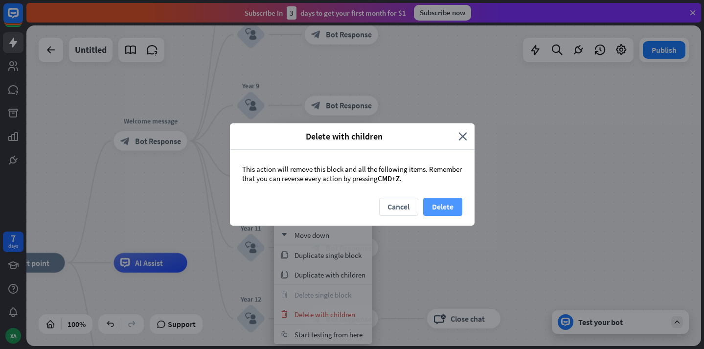
click at [456, 205] on button "Delete" at bounding box center [442, 207] width 39 height 18
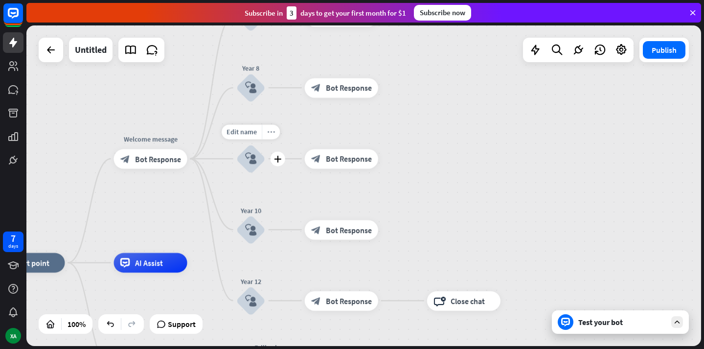
click at [269, 133] on icon "more_horiz" at bounding box center [271, 131] width 8 height 7
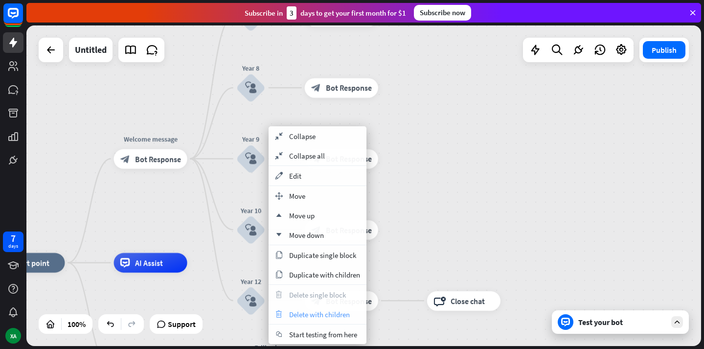
click at [300, 316] on span "Delete with children" at bounding box center [319, 314] width 61 height 9
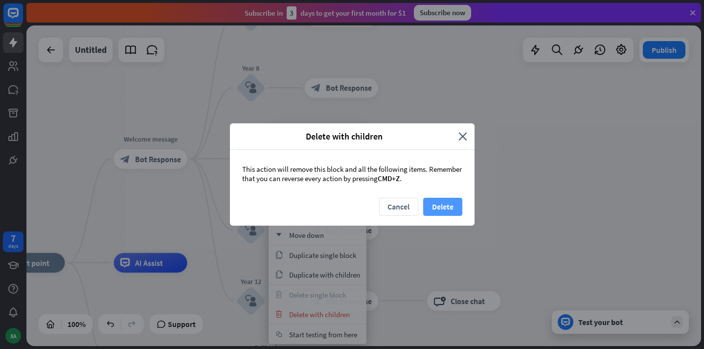
click at [441, 200] on button "Delete" at bounding box center [442, 207] width 39 height 18
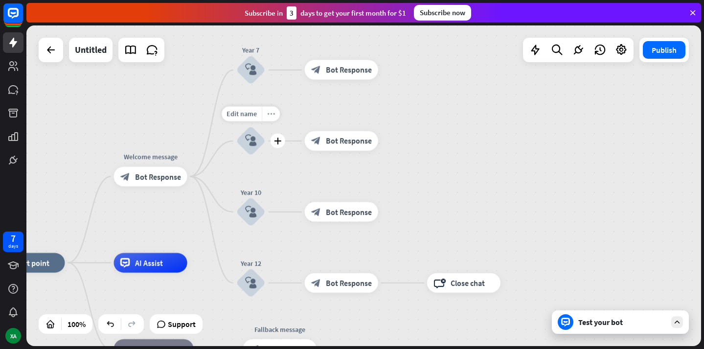
click at [272, 115] on icon "more_horiz" at bounding box center [271, 113] width 8 height 7
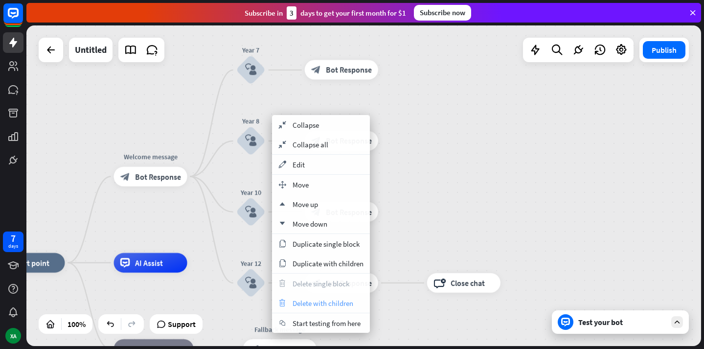
click at [297, 306] on span "Delete with children" at bounding box center [323, 302] width 61 height 9
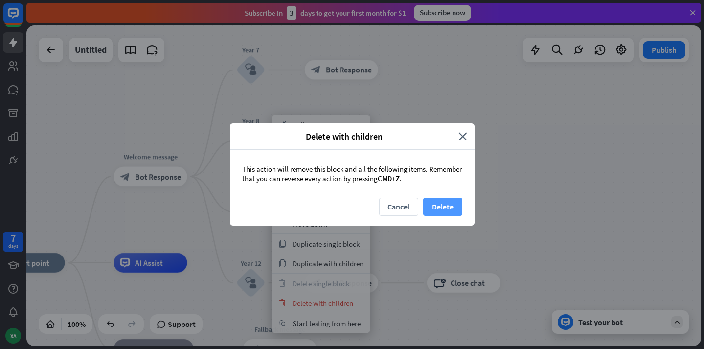
click at [438, 205] on button "Delete" at bounding box center [442, 207] width 39 height 18
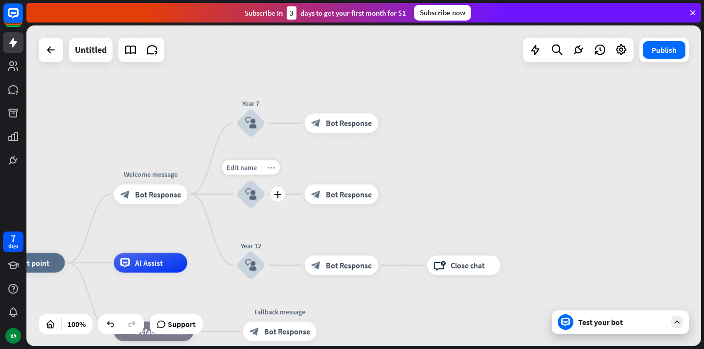
click at [271, 164] on icon "more_horiz" at bounding box center [271, 166] width 8 height 7
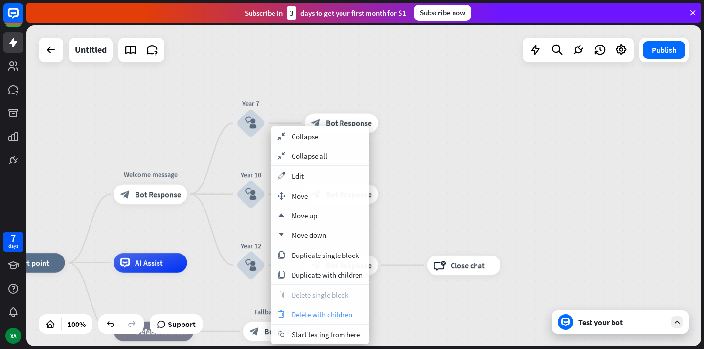
click at [302, 313] on span "Delete with children" at bounding box center [322, 314] width 61 height 9
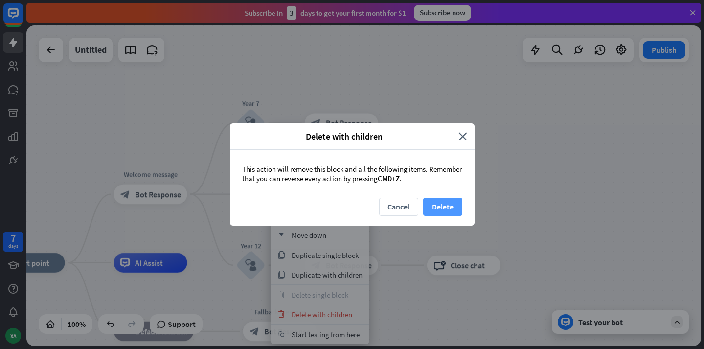
click at [438, 206] on button "Delete" at bounding box center [442, 207] width 39 height 18
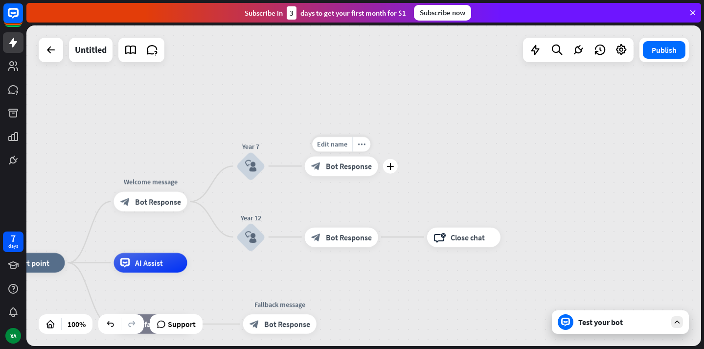
click at [334, 166] on span "Bot Response" at bounding box center [349, 166] width 46 height 10
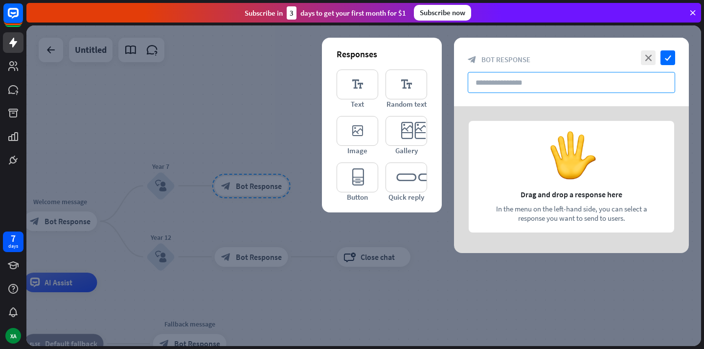
click at [498, 89] on input "text" at bounding box center [571, 82] width 207 height 21
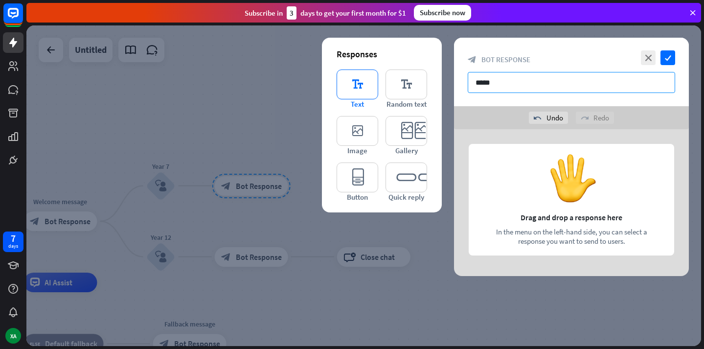
type input "*****"
click at [372, 92] on icon "editor_text" at bounding box center [358, 84] width 42 height 30
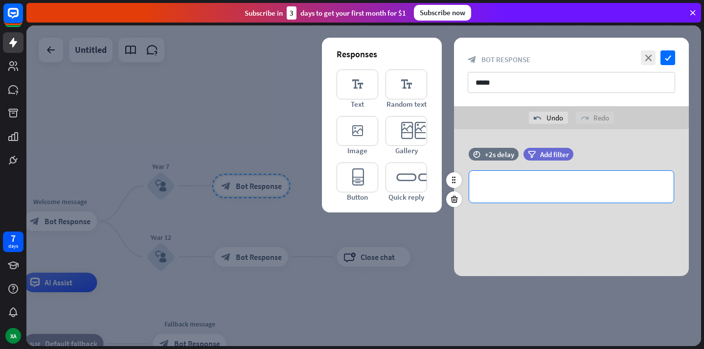
click at [524, 194] on div "**********" at bounding box center [571, 187] width 204 height 32
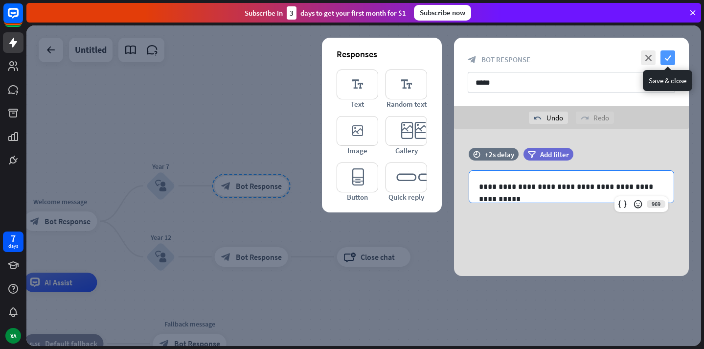
click at [666, 57] on icon "check" at bounding box center [667, 57] width 15 height 15
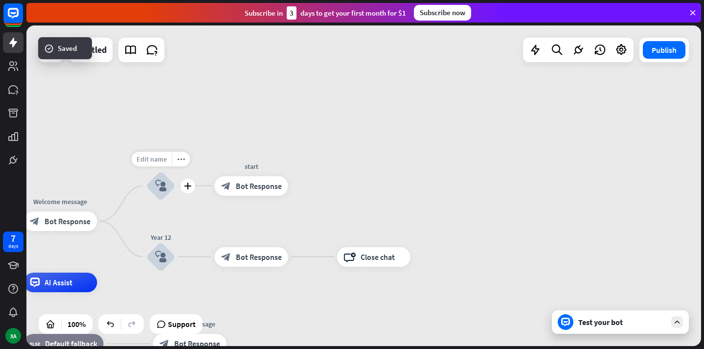
click at [159, 158] on span "Edit name" at bounding box center [151, 158] width 30 height 9
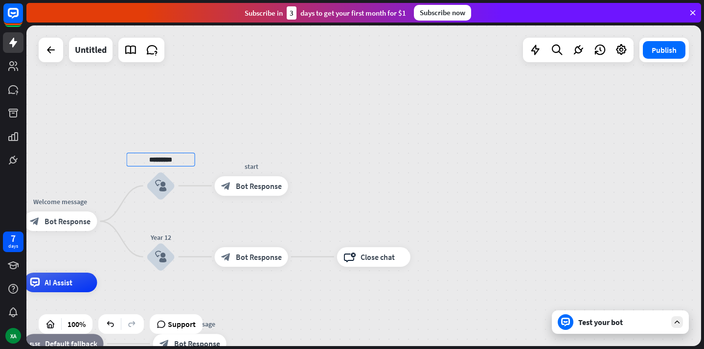
type input "*********"
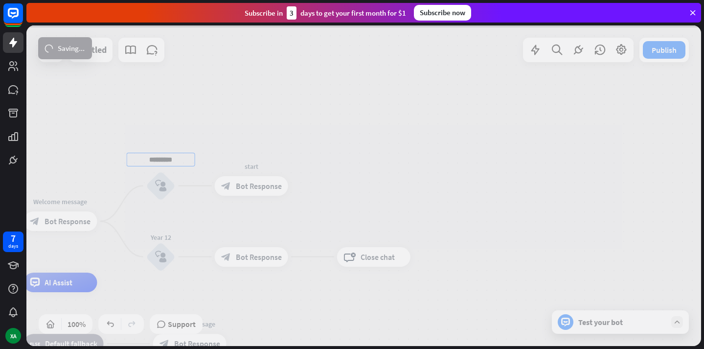
click at [424, 142] on div "home_2 Start point Welcome message block_bot_response Bot Response ********* bl…" at bounding box center [363, 185] width 675 height 320
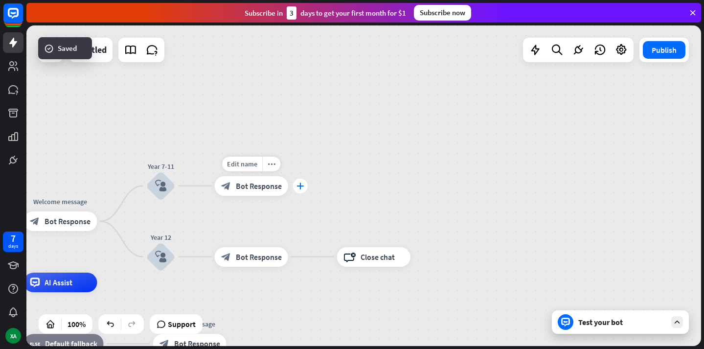
click at [299, 191] on div "plus" at bounding box center [300, 185] width 15 height 15
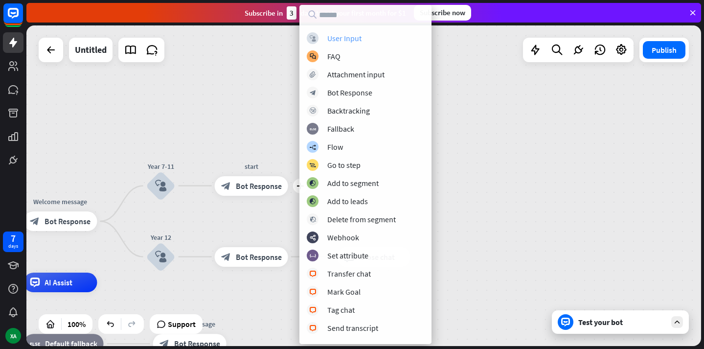
click at [350, 35] on div "User Input" at bounding box center [344, 38] width 34 height 10
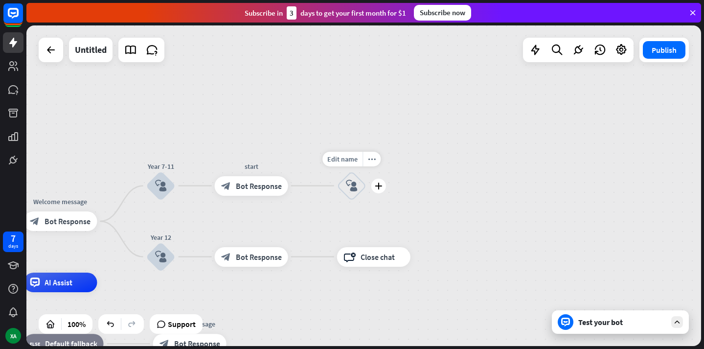
click at [355, 191] on div "block_user_input" at bounding box center [351, 185] width 29 height 29
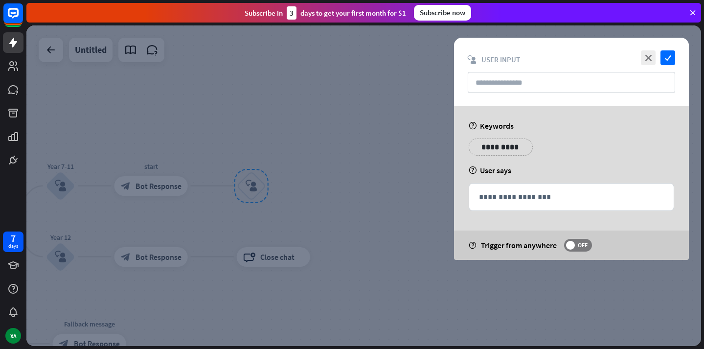
click at [647, 67] on div "close check block_user_input User Input" at bounding box center [571, 72] width 235 height 68
click at [647, 65] on div "close check block_user_input User Input" at bounding box center [571, 72] width 235 height 68
click at [647, 64] on icon "close" at bounding box center [648, 57] width 15 height 15
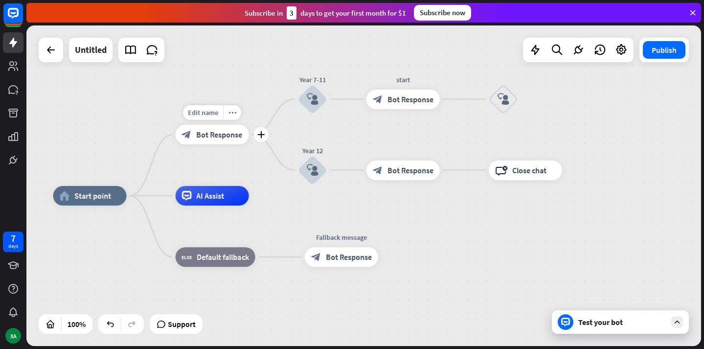
click at [224, 132] on span "Bot Response" at bounding box center [220, 135] width 46 height 10
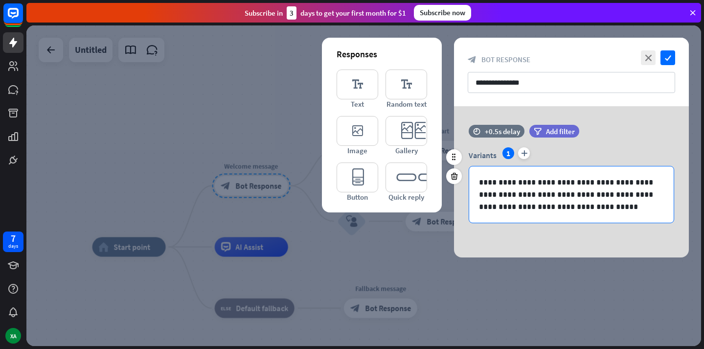
click at [518, 182] on p "**********" at bounding box center [571, 194] width 185 height 37
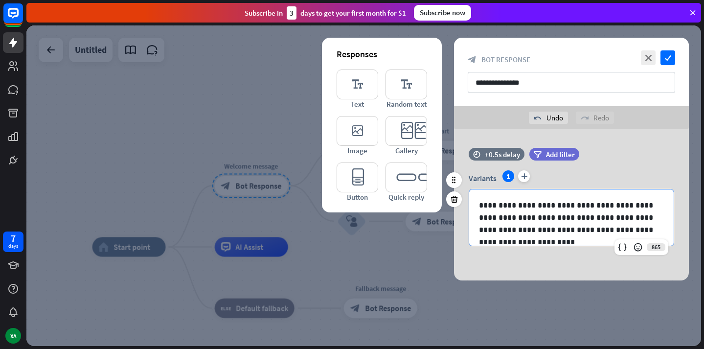
click at [503, 219] on p "**********" at bounding box center [571, 217] width 185 height 37
click at [633, 193] on div "**********" at bounding box center [571, 217] width 204 height 56
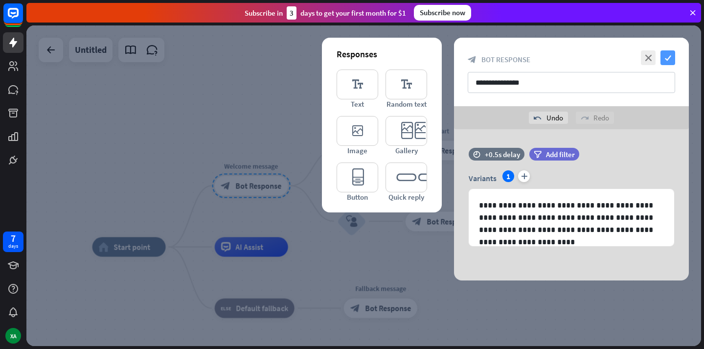
click at [669, 57] on icon "check" at bounding box center [667, 57] width 15 height 15
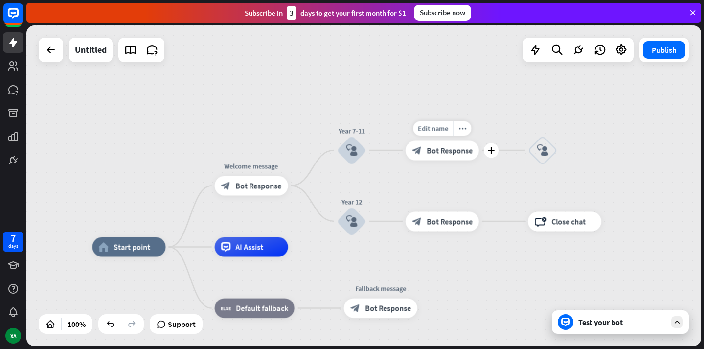
click at [424, 153] on div "block_bot_response Bot Response" at bounding box center [442, 150] width 73 height 20
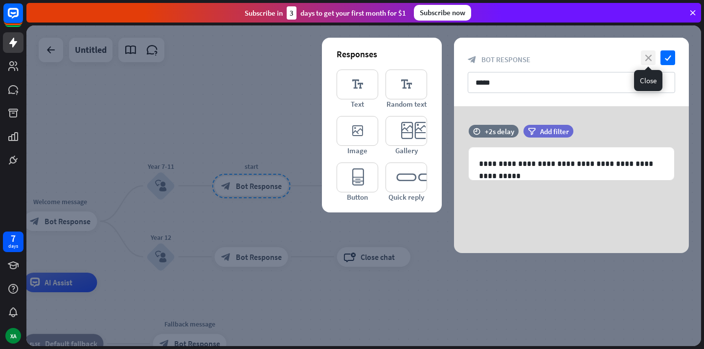
click at [651, 59] on icon "close" at bounding box center [648, 57] width 15 height 15
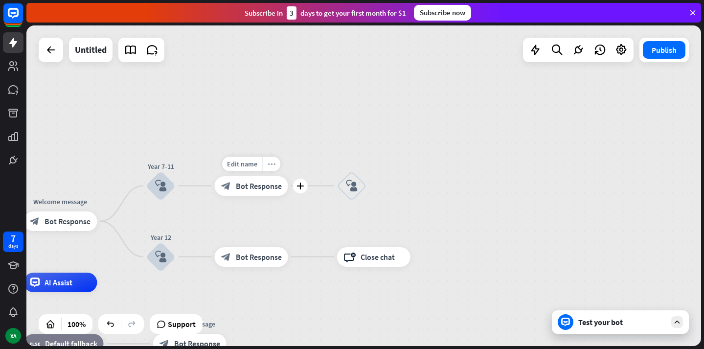
click at [270, 168] on div "more_horiz" at bounding box center [271, 163] width 18 height 15
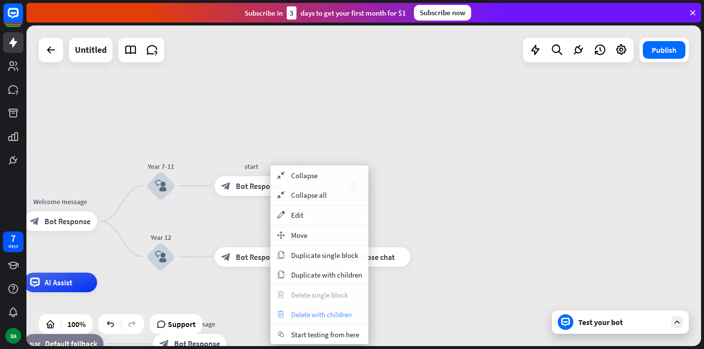
click at [337, 307] on div "trash Delete with children" at bounding box center [319, 314] width 98 height 20
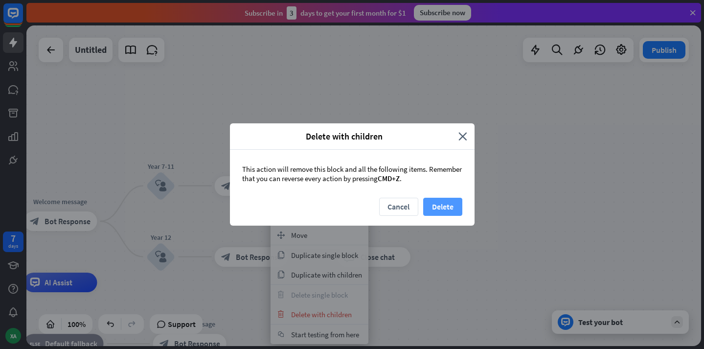
click at [447, 206] on button "Delete" at bounding box center [442, 207] width 39 height 18
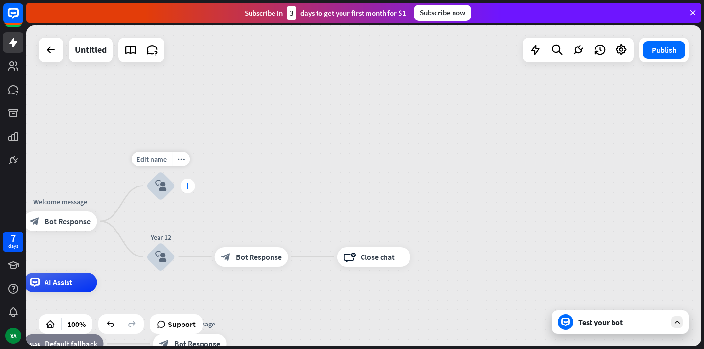
click at [188, 188] on icon "plus" at bounding box center [187, 185] width 7 height 7
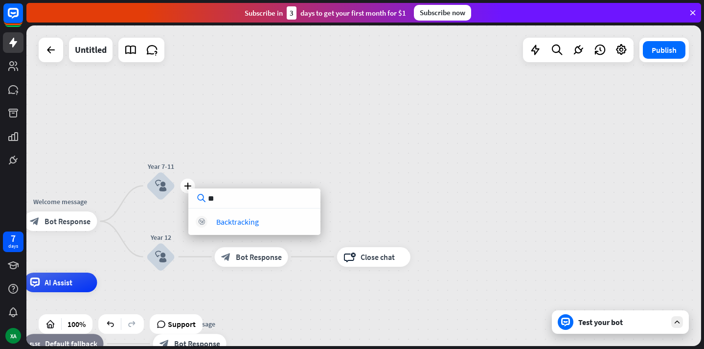
type input "*"
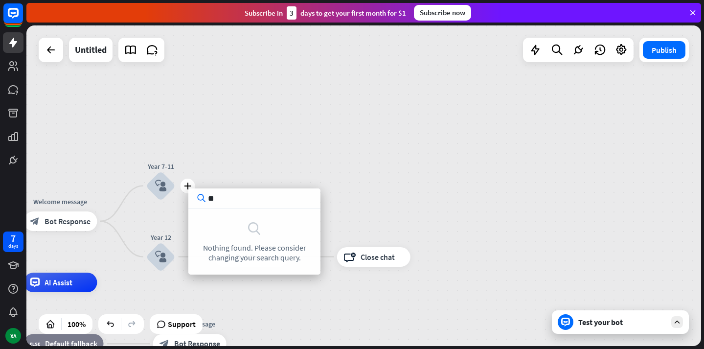
type input "*"
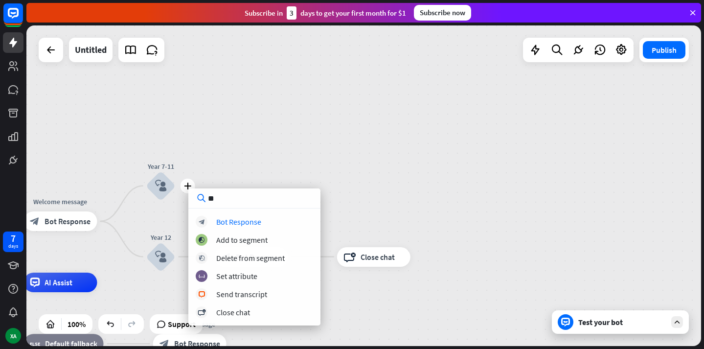
type input "*"
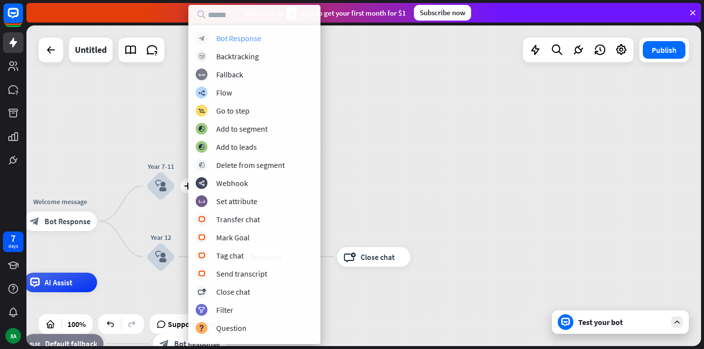
click at [238, 32] on div "block_bot_response Bot Response" at bounding box center [254, 38] width 117 height 12
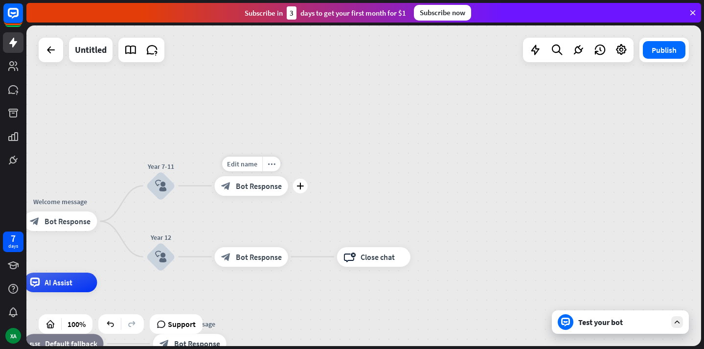
click at [248, 187] on span "Bot Response" at bounding box center [259, 185] width 46 height 10
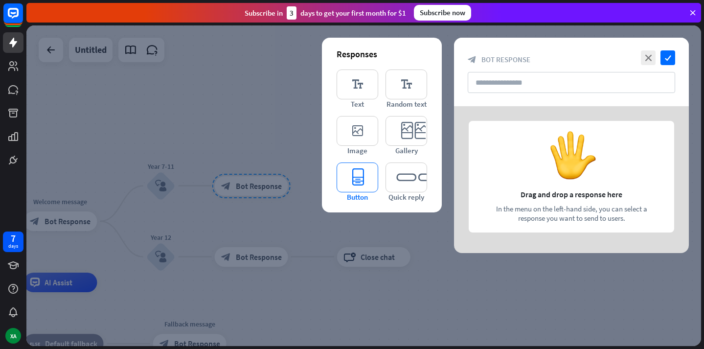
click at [368, 179] on icon "editor_button" at bounding box center [358, 177] width 42 height 30
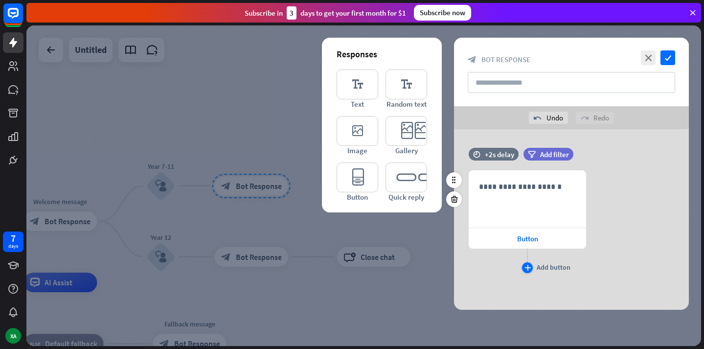
click at [526, 263] on div "plus" at bounding box center [527, 267] width 11 height 11
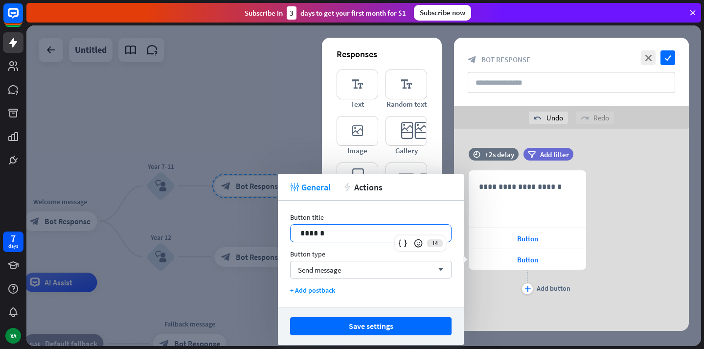
click at [352, 236] on p "******" at bounding box center [370, 233] width 141 height 12
click at [328, 265] on span "Send message" at bounding box center [319, 269] width 43 height 9
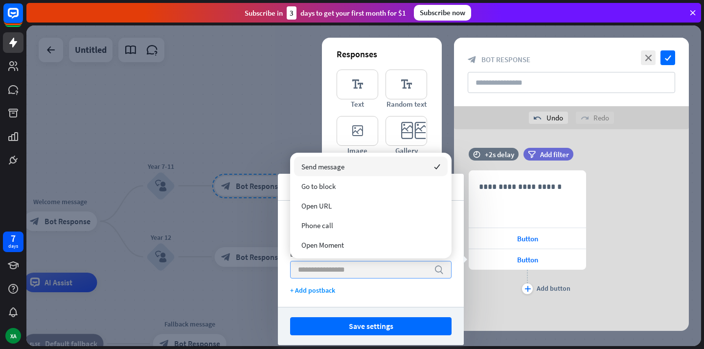
click at [329, 268] on input "search" at bounding box center [363, 269] width 131 height 17
click at [390, 166] on div "Send message checked" at bounding box center [371, 167] width 154 height 20
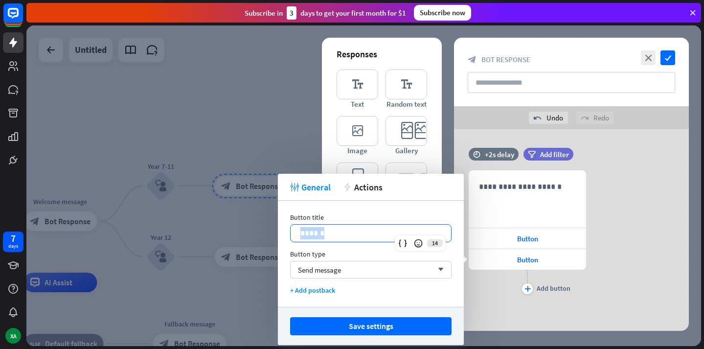
drag, startPoint x: 341, startPoint y: 234, endPoint x: 280, endPoint y: 235, distance: 61.2
click at [280, 235] on div "Button title 14 ****** Button type Send message arrow_down + Add postback" at bounding box center [371, 254] width 186 height 106
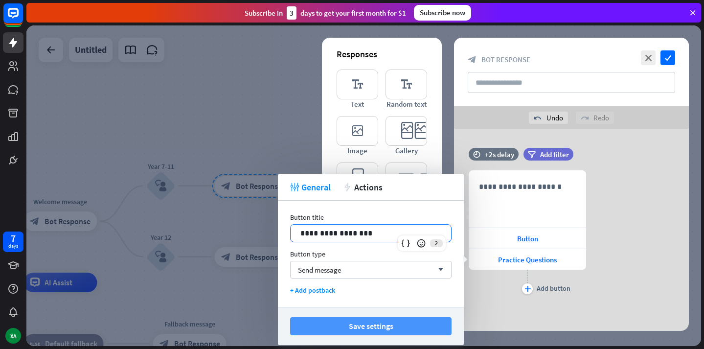
click at [327, 323] on button "Save settings" at bounding box center [370, 326] width 161 height 18
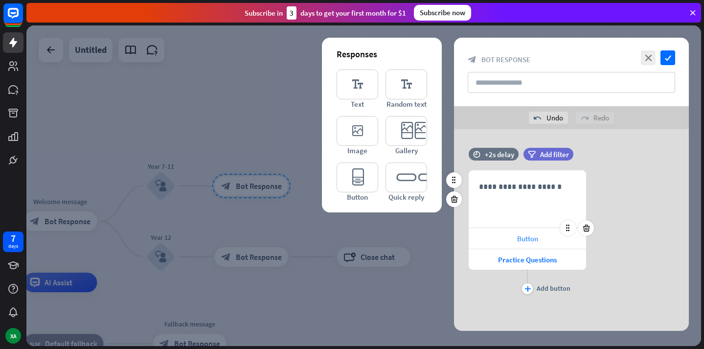
click at [526, 234] on span "Button" at bounding box center [527, 238] width 21 height 9
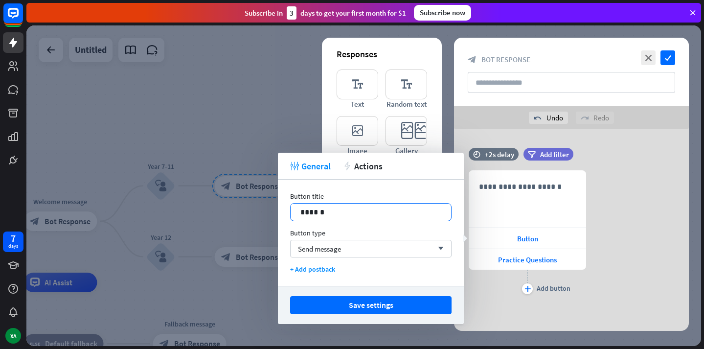
click at [334, 210] on p "******" at bounding box center [370, 212] width 141 height 12
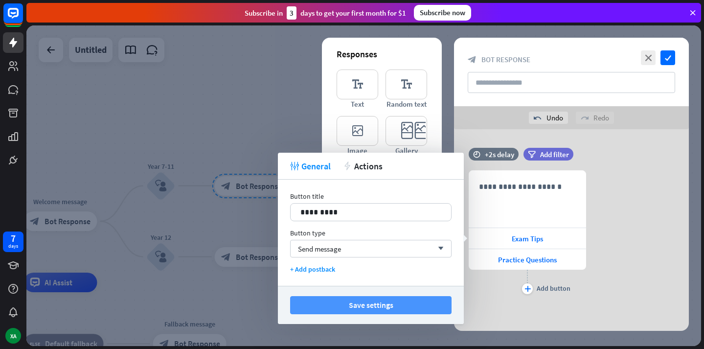
click at [356, 304] on button "Save settings" at bounding box center [370, 305] width 161 height 18
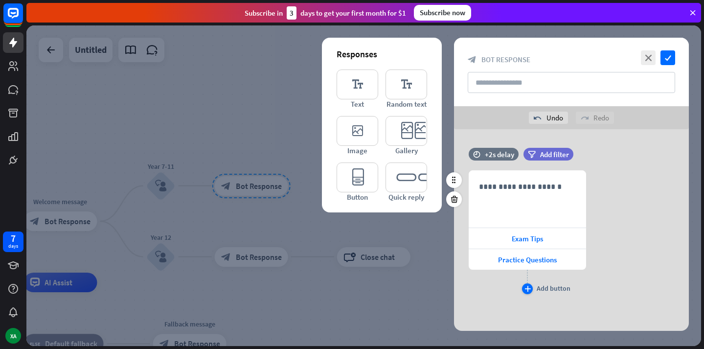
click at [530, 292] on div "plus" at bounding box center [527, 288] width 11 height 11
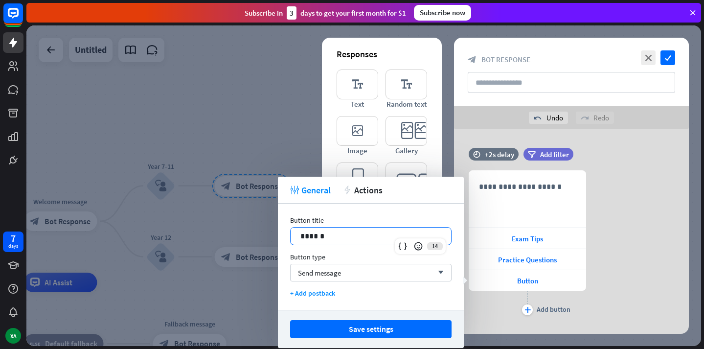
drag, startPoint x: 328, startPoint y: 236, endPoint x: 269, endPoint y: 236, distance: 58.7
click at [269, 236] on body "7 days XA close Product Help First steps Get started with ChatBot Help Center F…" at bounding box center [352, 174] width 704 height 349
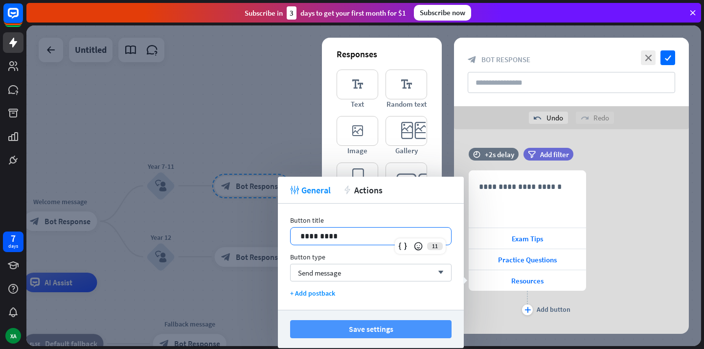
click at [346, 332] on button "Save settings" at bounding box center [370, 329] width 161 height 18
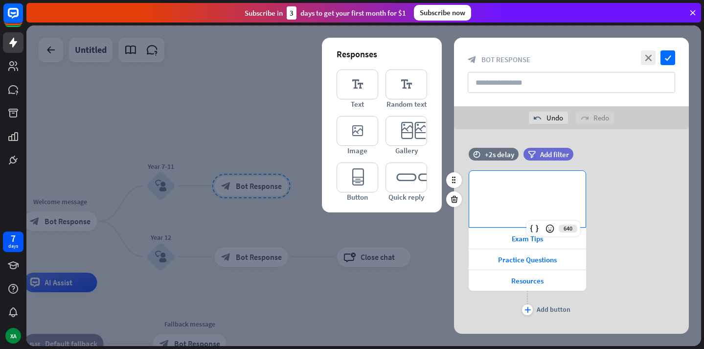
click at [520, 199] on div "**********" at bounding box center [527, 199] width 116 height 56
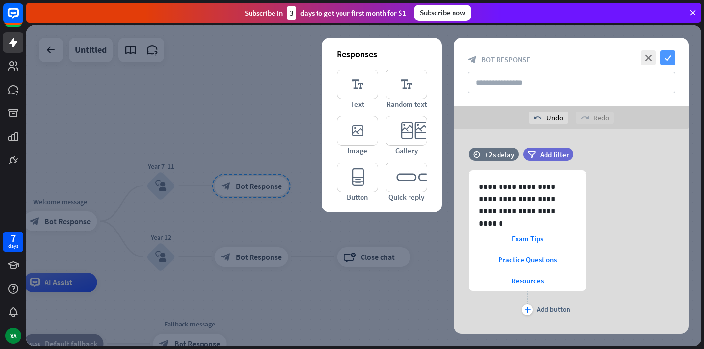
click at [665, 59] on icon "check" at bounding box center [667, 57] width 15 height 15
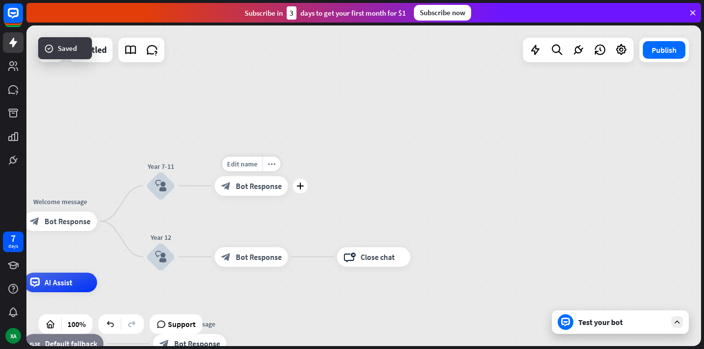
click at [259, 193] on div "block_bot_response Bot Response" at bounding box center [251, 186] width 73 height 20
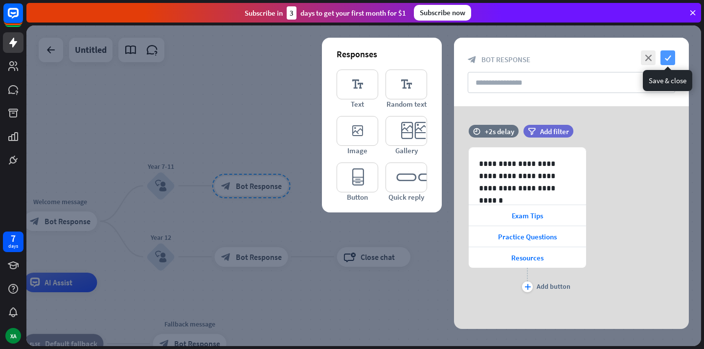
click at [667, 58] on icon "check" at bounding box center [667, 57] width 15 height 15
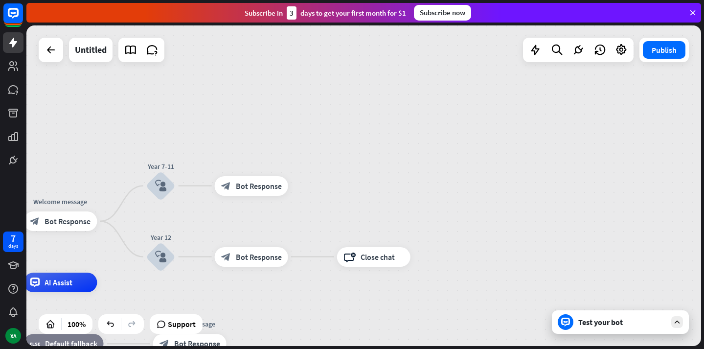
click at [625, 323] on div "Test your bot" at bounding box center [622, 322] width 88 height 10
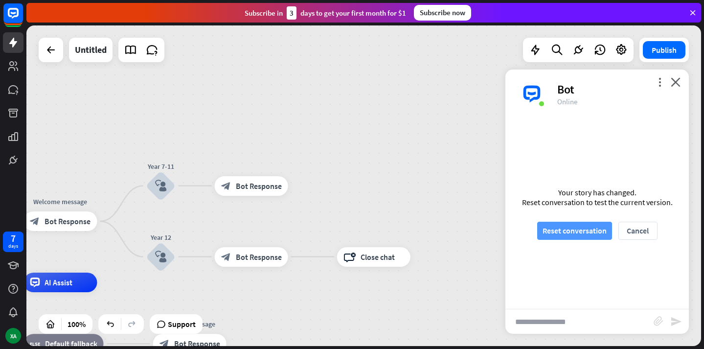
click at [585, 231] on button "Reset conversation" at bounding box center [574, 231] width 75 height 18
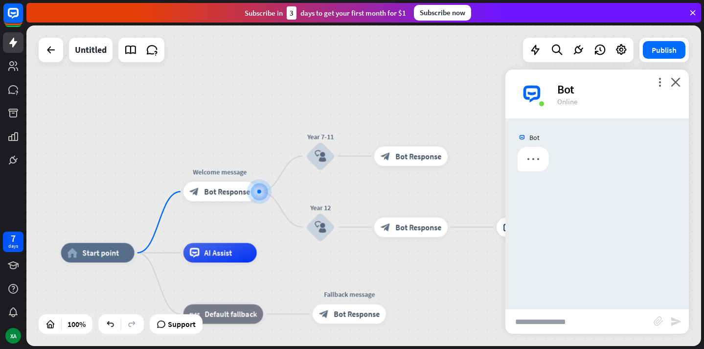
click at [563, 328] on input "text" at bounding box center [579, 321] width 148 height 24
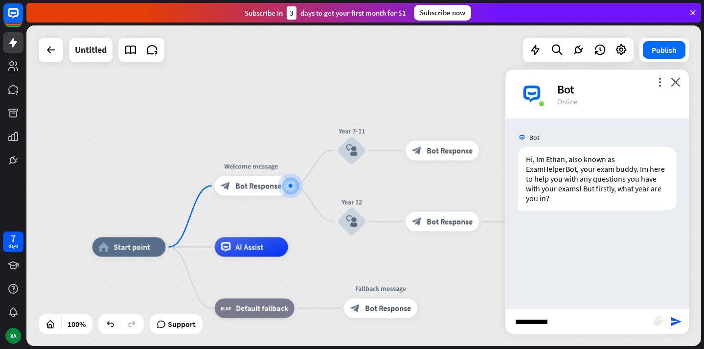
type input "**********"
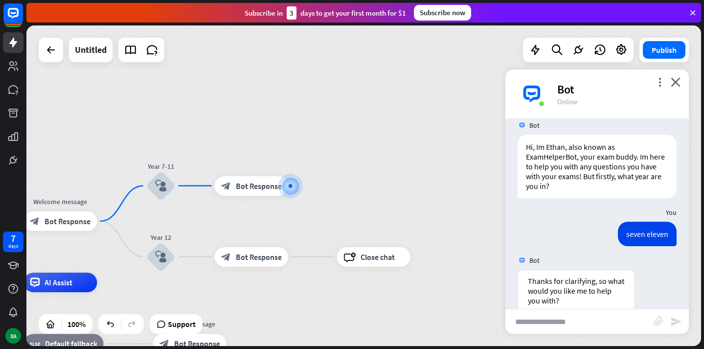
scroll to position [105, 0]
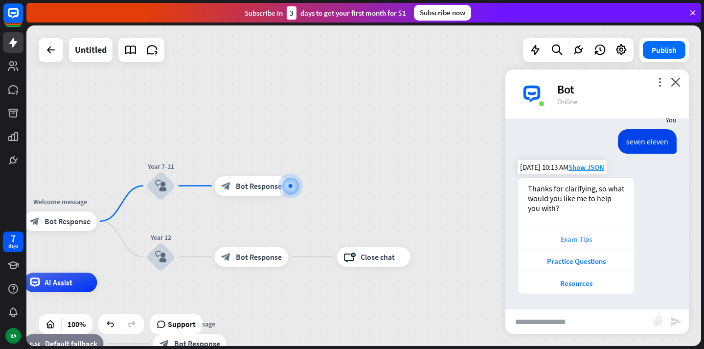
click at [576, 240] on div "Exam Tips" at bounding box center [576, 238] width 107 height 9
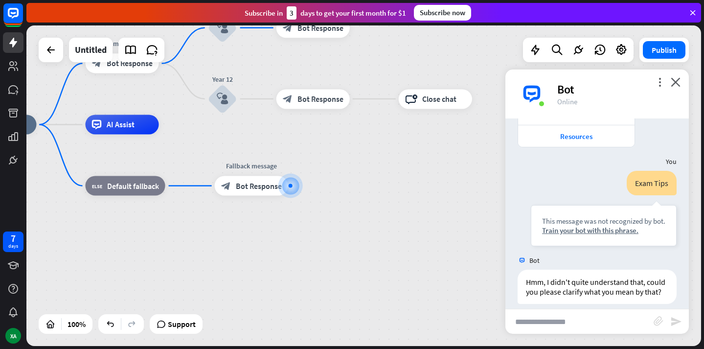
scroll to position [261, 0]
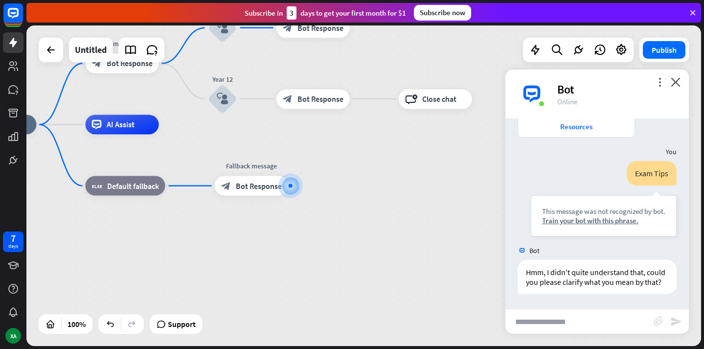
click at [683, 85] on div "more_vert close Bot Online" at bounding box center [596, 93] width 183 height 49
click at [680, 85] on div "more_vert close Bot Online" at bounding box center [596, 93] width 183 height 49
click at [678, 85] on icon "close" at bounding box center [676, 81] width 10 height 9
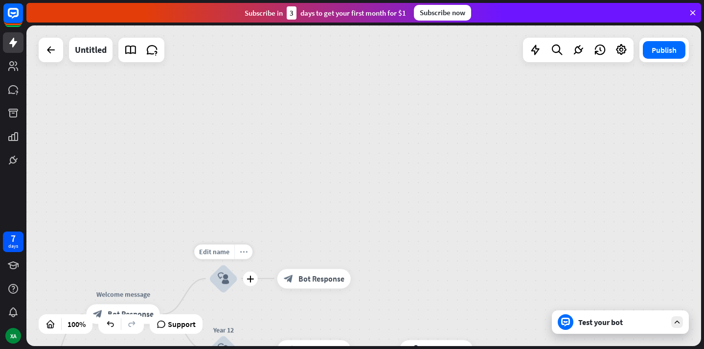
click at [242, 248] on icon "more_horiz" at bounding box center [244, 251] width 8 height 7
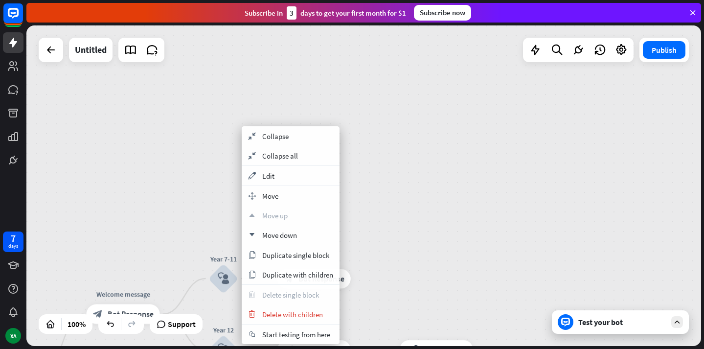
click at [181, 248] on div "home_2 Start point Welcome message block_bot_response Bot Response Year 7-11 bl…" at bounding box center [363, 185] width 675 height 320
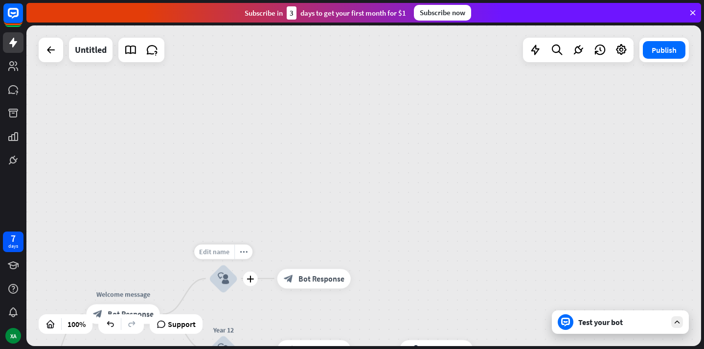
click at [209, 248] on span "Edit name" at bounding box center [214, 251] width 30 height 9
click at [265, 245] on div "home_2 Start point Welcome message block_bot_response Bot Response ********* bl…" at bounding box center [363, 185] width 675 height 320
click at [246, 246] on div "more_horiz" at bounding box center [243, 251] width 18 height 15
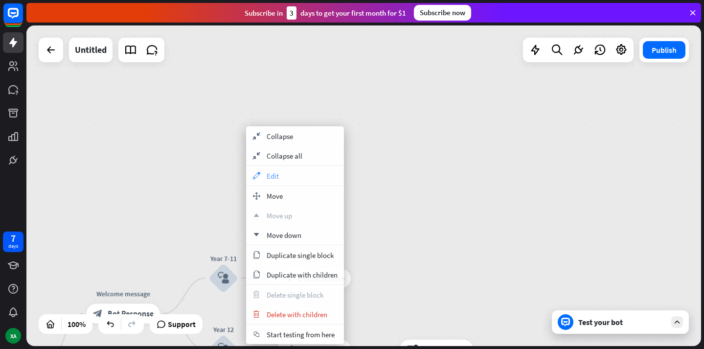
click at [288, 177] on div "appearance Edit" at bounding box center [295, 176] width 98 height 20
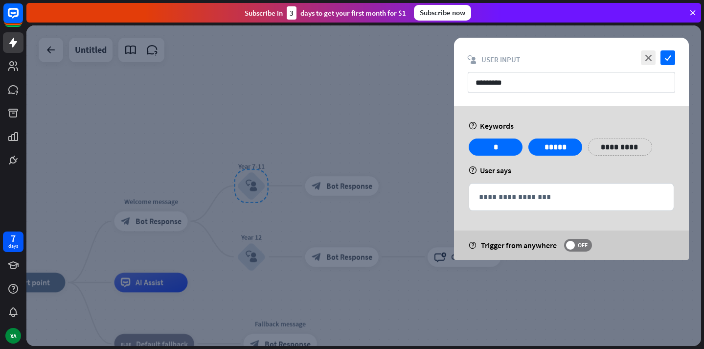
click at [620, 144] on p "**********" at bounding box center [619, 147] width 49 height 12
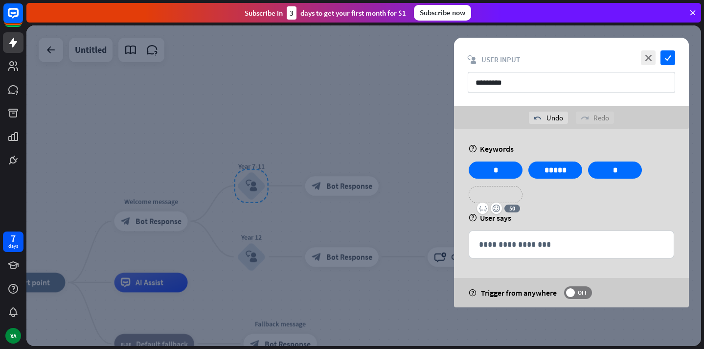
click at [495, 198] on p "**********" at bounding box center [495, 194] width 39 height 12
click at [549, 191] on p "**********" at bounding box center [555, 194] width 39 height 12
click at [599, 195] on p "**********" at bounding box center [619, 194] width 49 height 12
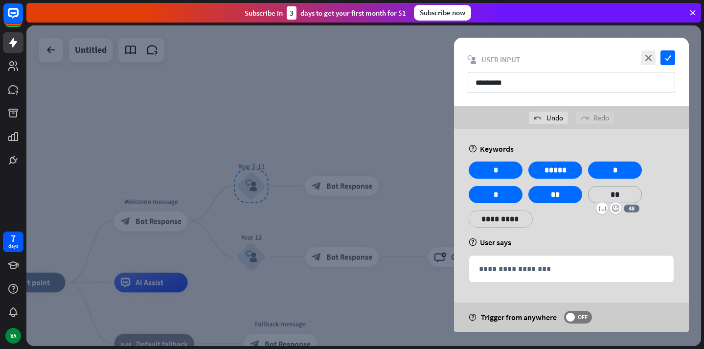
click at [512, 217] on p "**********" at bounding box center [500, 219] width 49 height 12
click at [560, 218] on p "**********" at bounding box center [560, 219] width 49 height 12
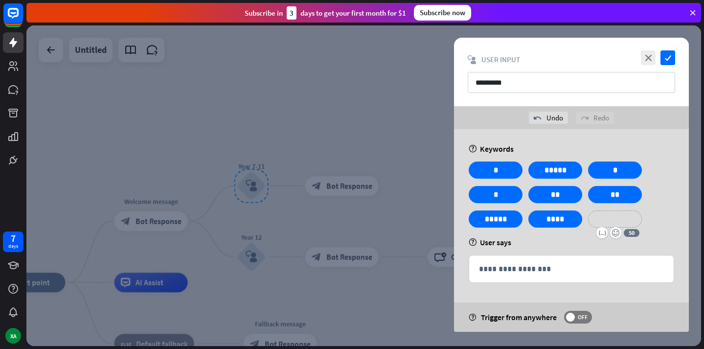
click at [615, 218] on p "**********" at bounding box center [614, 219] width 39 height 12
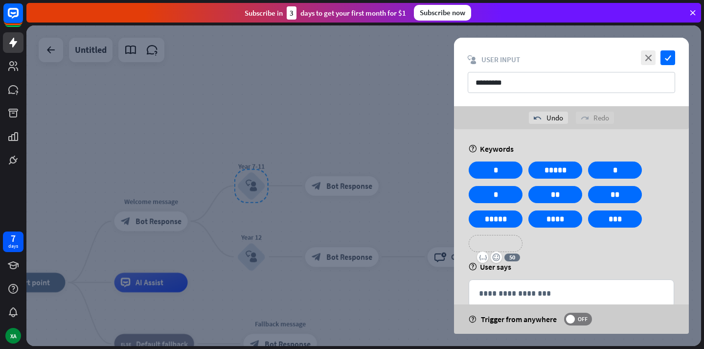
click at [490, 247] on p "**********" at bounding box center [495, 243] width 39 height 12
click at [668, 56] on icon "check" at bounding box center [667, 57] width 15 height 15
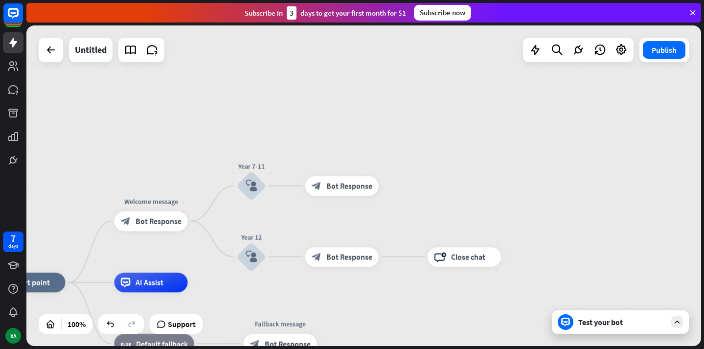
click at [643, 326] on div "Test your bot" at bounding box center [622, 322] width 88 height 10
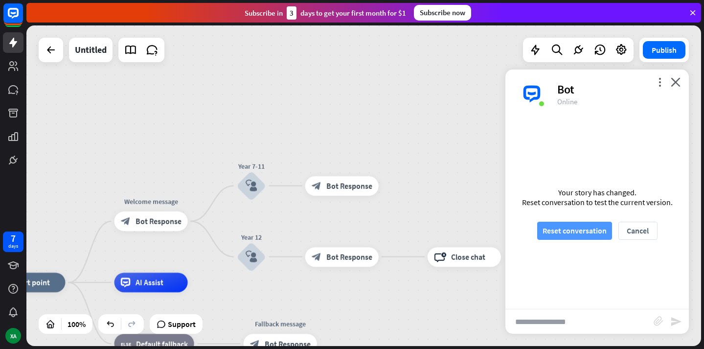
click at [579, 226] on button "Reset conversation" at bounding box center [574, 231] width 75 height 18
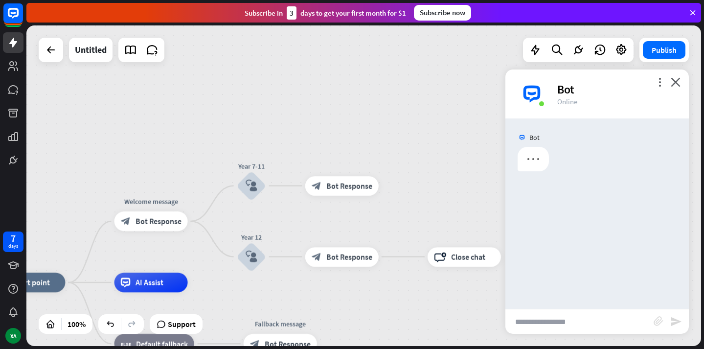
click at [541, 329] on input "text" at bounding box center [579, 321] width 148 height 24
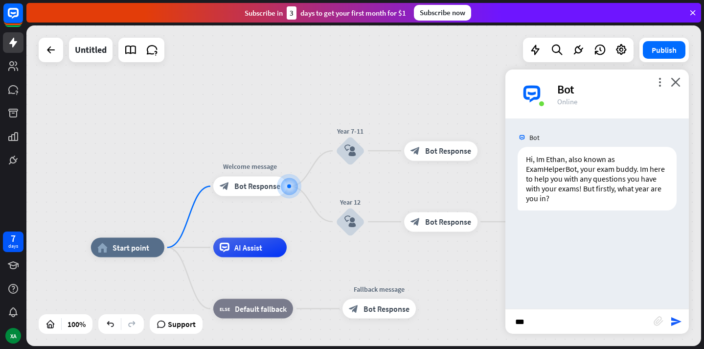
type input "****"
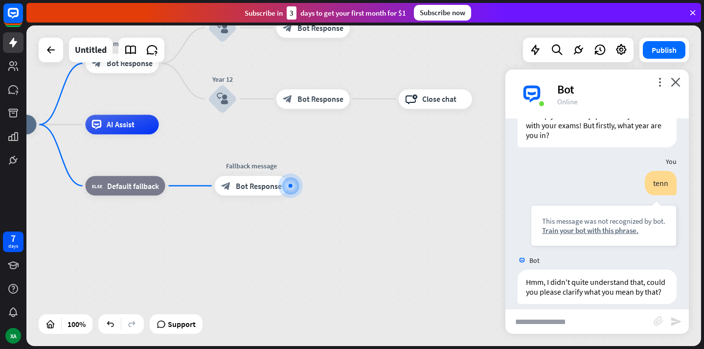
scroll to position [73, 0]
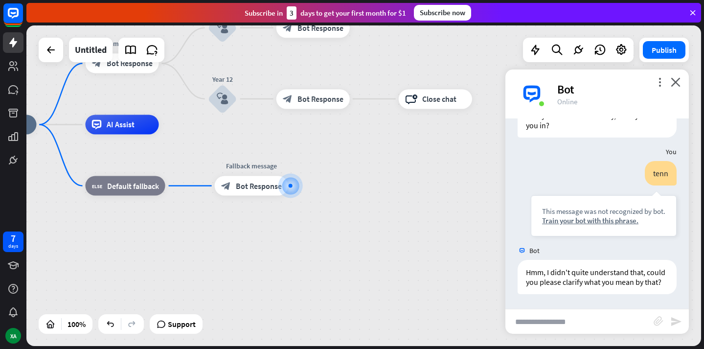
click at [546, 328] on input "text" at bounding box center [579, 321] width 148 height 24
type input "***"
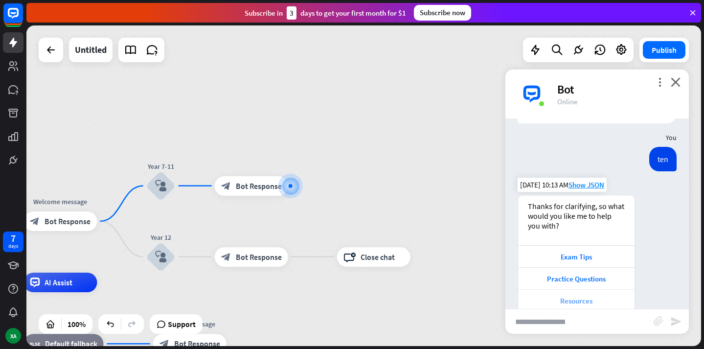
scroll to position [261, 0]
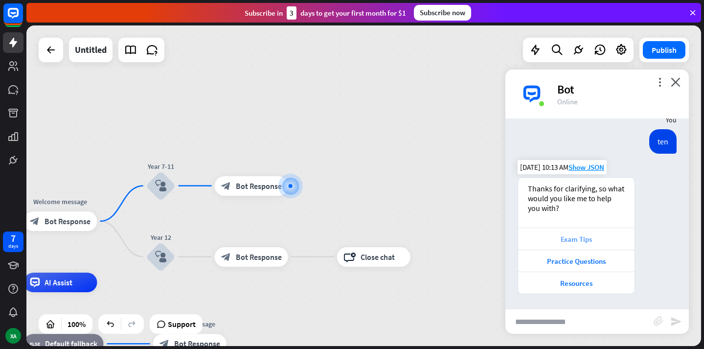
click at [582, 235] on div "Exam Tips" at bounding box center [576, 238] width 107 height 9
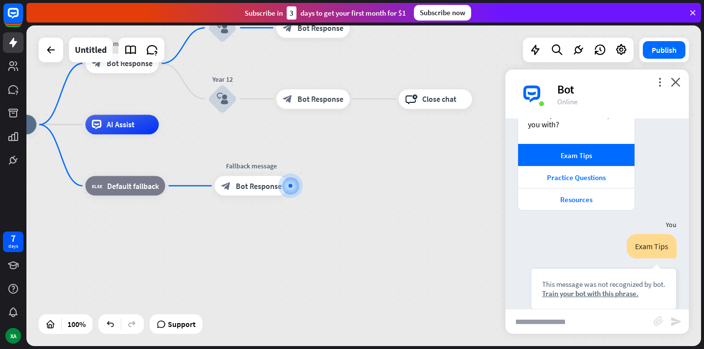
scroll to position [341, 0]
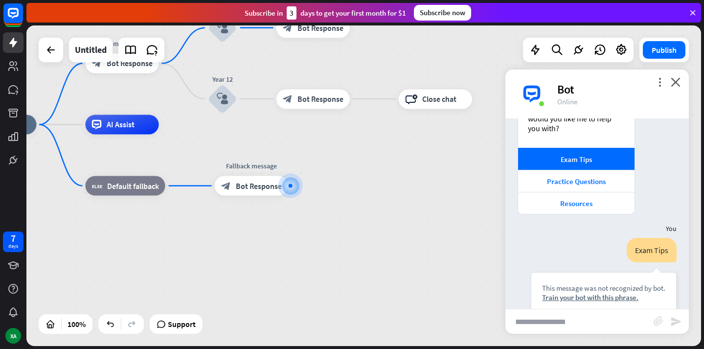
click at [674, 75] on div "more_vert close Bot Online" at bounding box center [596, 93] width 183 height 49
click at [676, 82] on icon "close" at bounding box center [676, 81] width 10 height 9
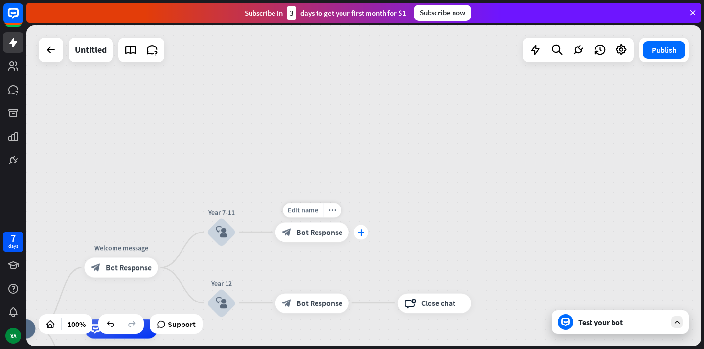
click at [361, 232] on icon "plus" at bounding box center [360, 231] width 7 height 7
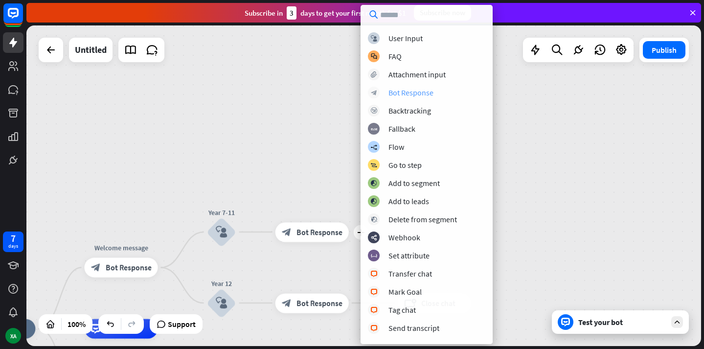
click at [402, 91] on div "Bot Response" at bounding box center [410, 93] width 45 height 10
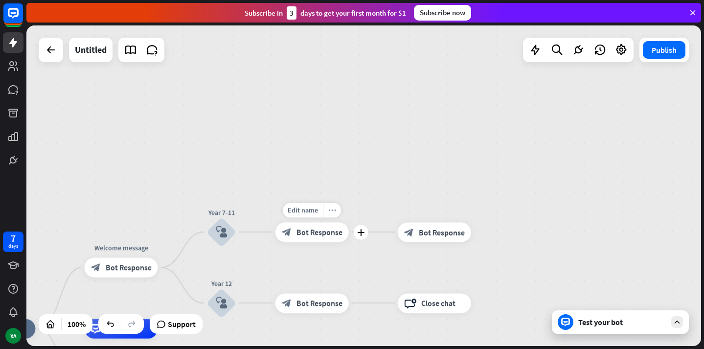
click at [332, 209] on icon "more_horiz" at bounding box center [332, 209] width 8 height 7
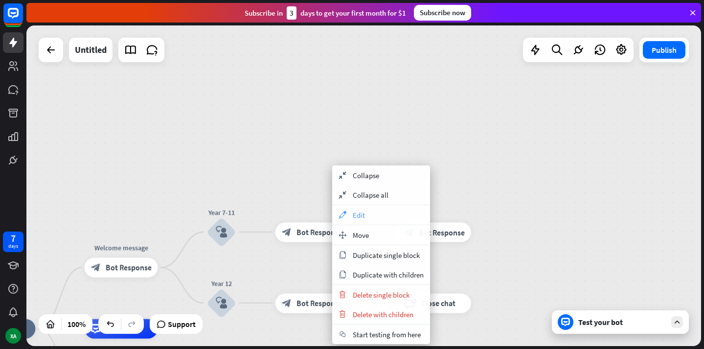
click at [355, 213] on span "Edit" at bounding box center [359, 214] width 12 height 9
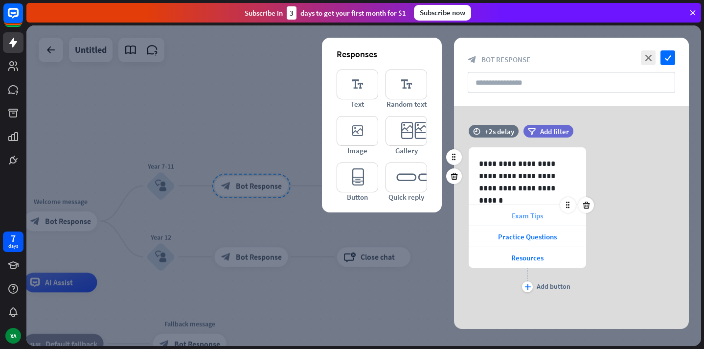
click at [527, 217] on span "Exam Tips" at bounding box center [527, 215] width 31 height 9
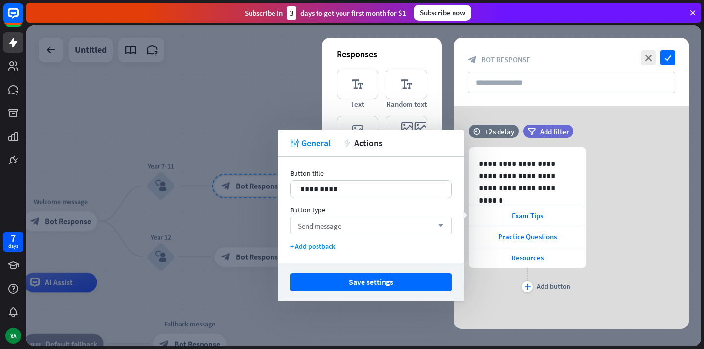
click at [381, 219] on div "Send message arrow_down" at bounding box center [370, 226] width 161 height 18
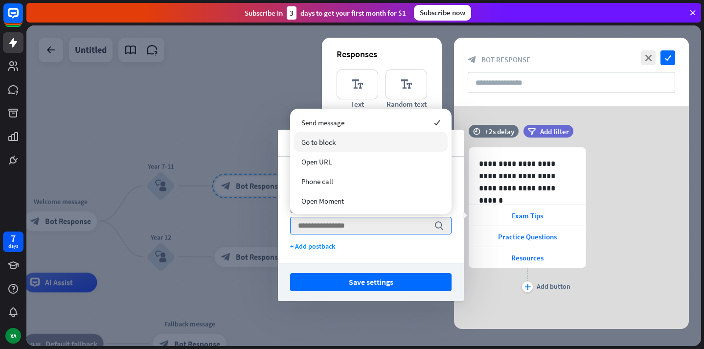
click at [330, 138] on span "Go to block" at bounding box center [318, 141] width 34 height 9
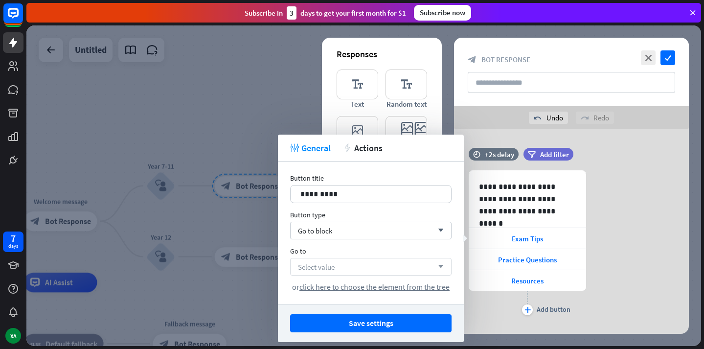
click at [429, 265] on div "Select value arrow_down" at bounding box center [370, 267] width 161 height 18
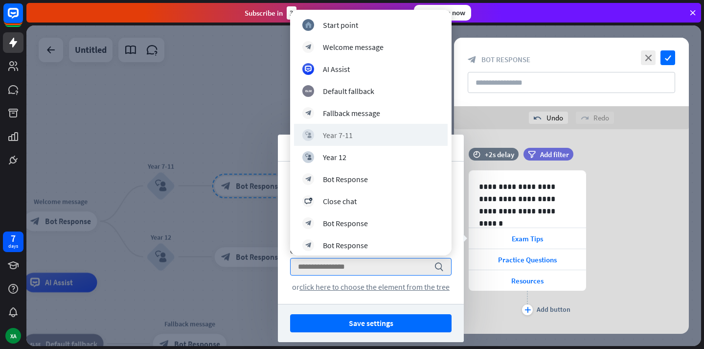
scroll to position [4, 0]
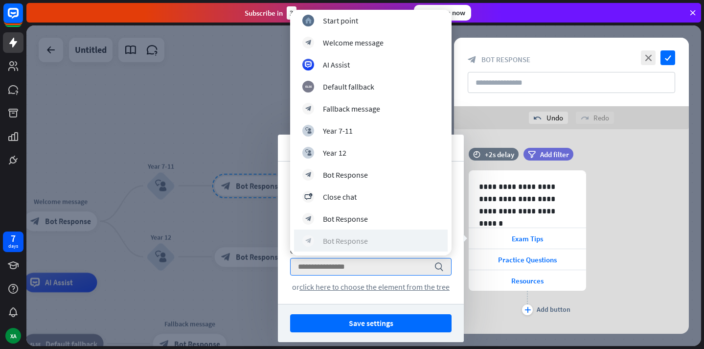
click at [360, 240] on div "Bot Response" at bounding box center [345, 241] width 45 height 10
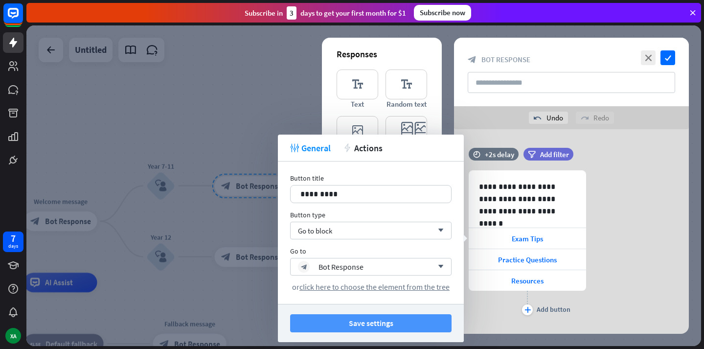
click at [398, 321] on button "Save settings" at bounding box center [370, 323] width 161 height 18
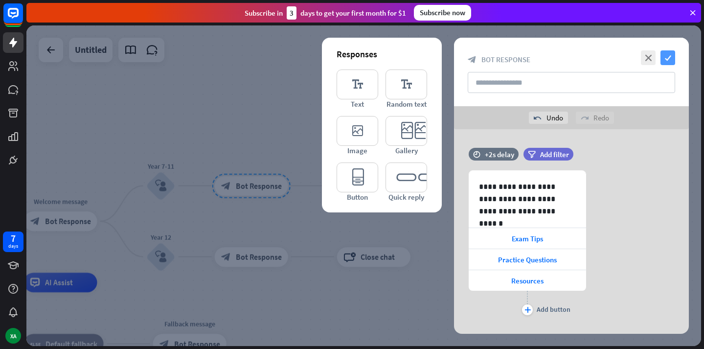
click at [666, 51] on icon "check" at bounding box center [667, 57] width 15 height 15
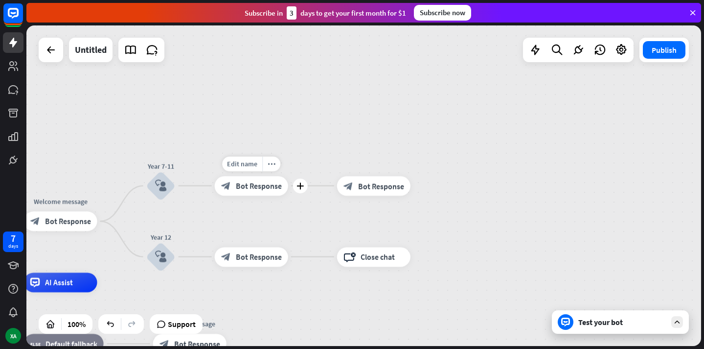
click at [258, 192] on div "block_bot_response Bot Response" at bounding box center [251, 186] width 73 height 20
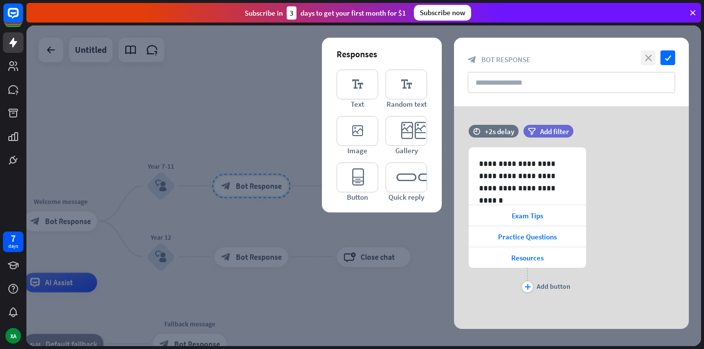
click at [649, 60] on icon "close" at bounding box center [648, 57] width 15 height 15
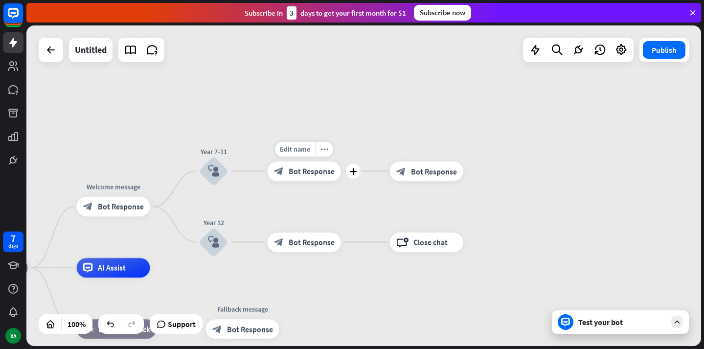
click at [297, 166] on span "Bot Response" at bounding box center [312, 171] width 46 height 10
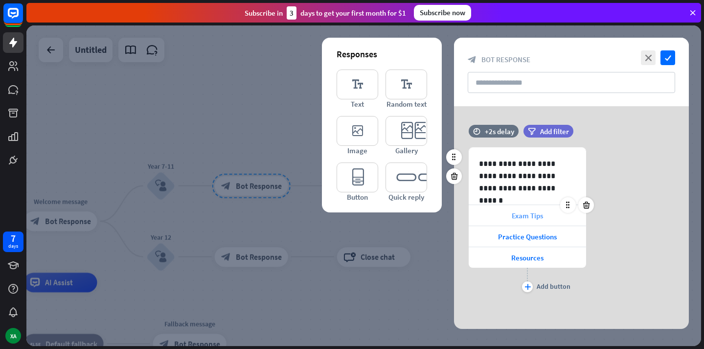
click at [511, 221] on div "Exam Tips" at bounding box center [527, 215] width 117 height 21
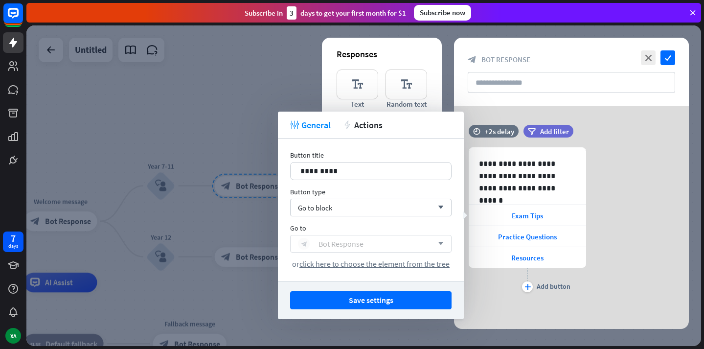
click at [380, 243] on div "block_bot_response Bot Response" at bounding box center [365, 244] width 135 height 12
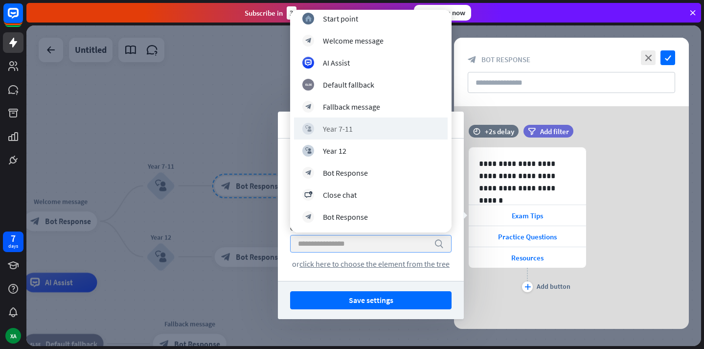
scroll to position [27, 0]
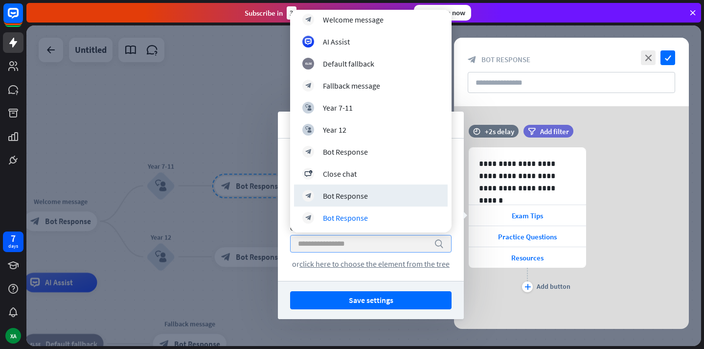
click at [202, 111] on div at bounding box center [363, 185] width 675 height 320
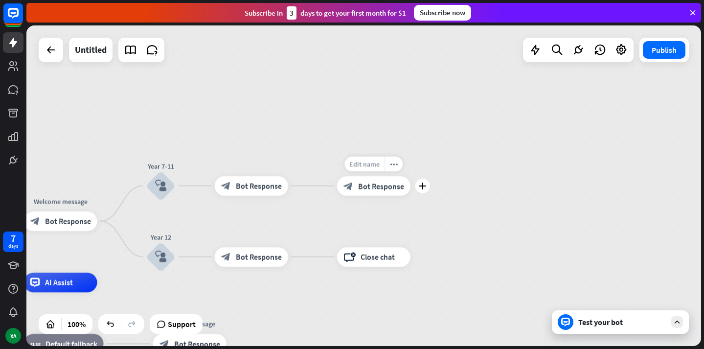
click at [370, 158] on div "Edit name" at bounding box center [364, 163] width 40 height 15
type input "*********"
click at [391, 195] on div "Edit name more_horiz plus block_bot_response Bot Response" at bounding box center [373, 186] width 73 height 20
click at [303, 188] on icon "plus" at bounding box center [299, 185] width 7 height 7
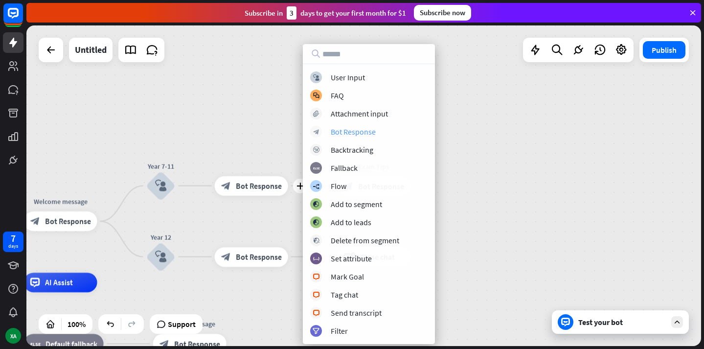
click at [361, 128] on div "Bot Response" at bounding box center [353, 132] width 45 height 10
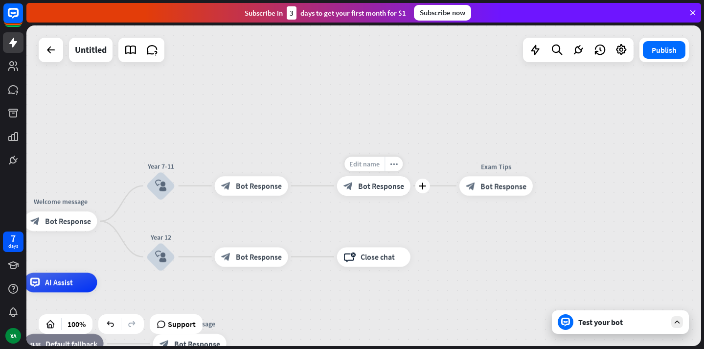
click at [367, 167] on span "Edit name" at bounding box center [364, 163] width 30 height 9
type input "**********"
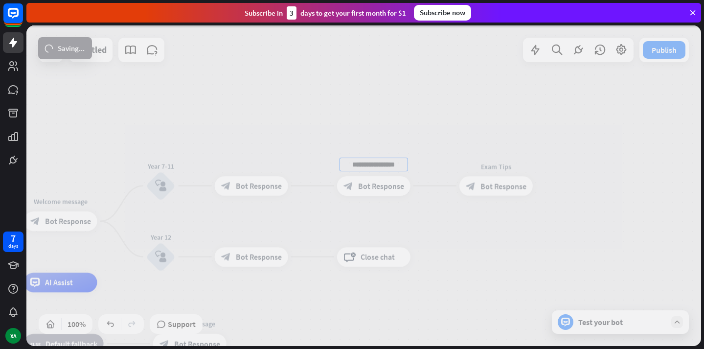
click at [257, 180] on div "**********" at bounding box center [363, 185] width 675 height 320
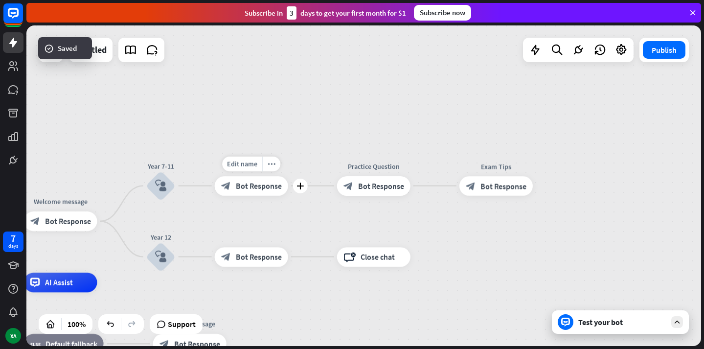
click at [271, 188] on span "Bot Response" at bounding box center [259, 185] width 46 height 10
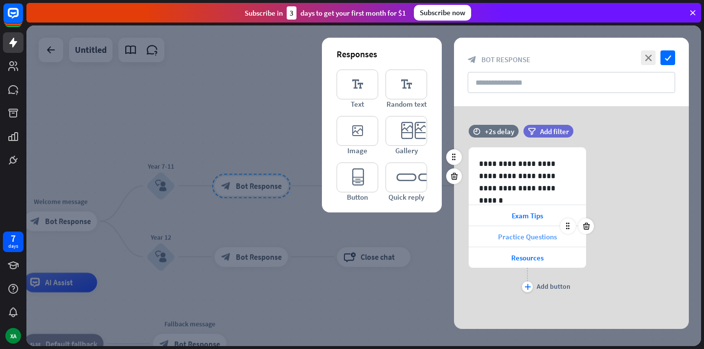
click at [522, 237] on span "Practice Questions" at bounding box center [527, 236] width 59 height 9
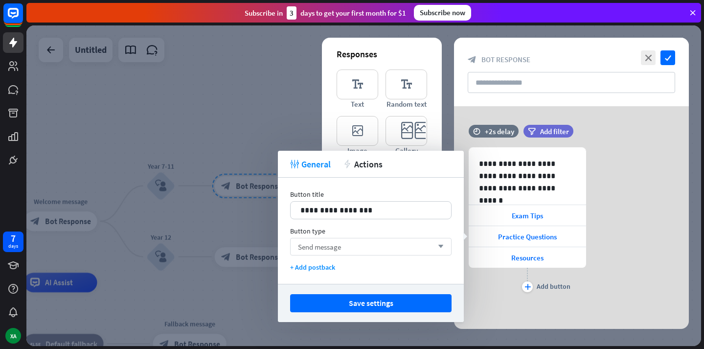
click at [381, 239] on div "Send message arrow_down" at bounding box center [370, 247] width 161 height 18
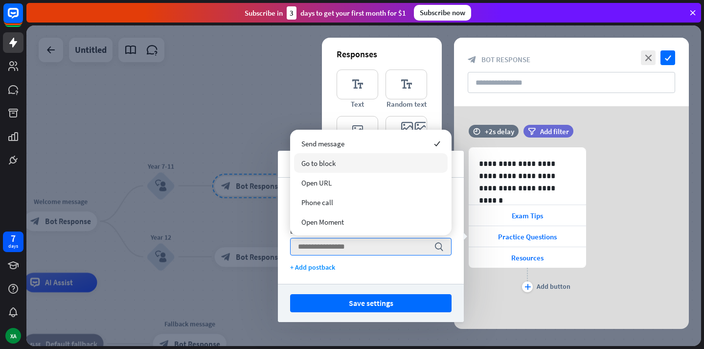
click at [336, 166] on div "Go to block" at bounding box center [371, 163] width 154 height 20
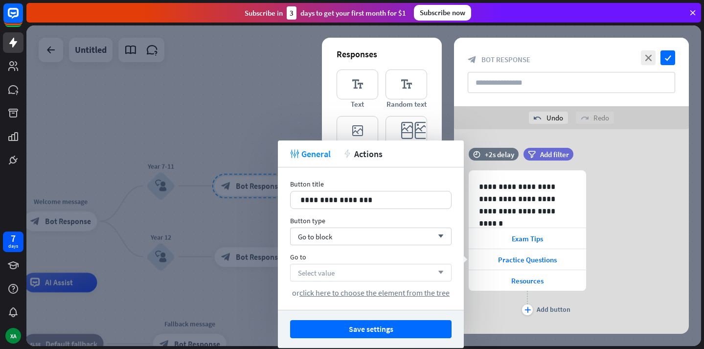
click at [331, 274] on span "Select value" at bounding box center [316, 272] width 37 height 9
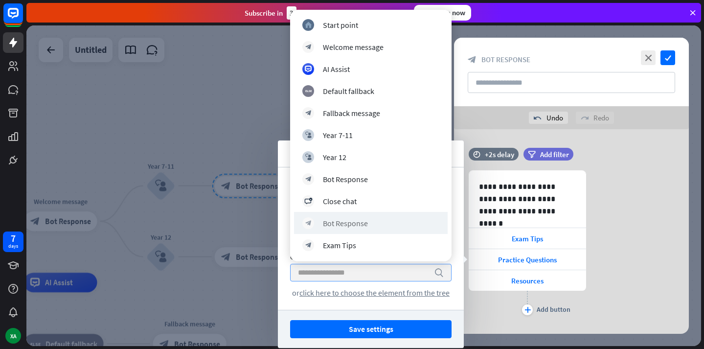
scroll to position [21, 0]
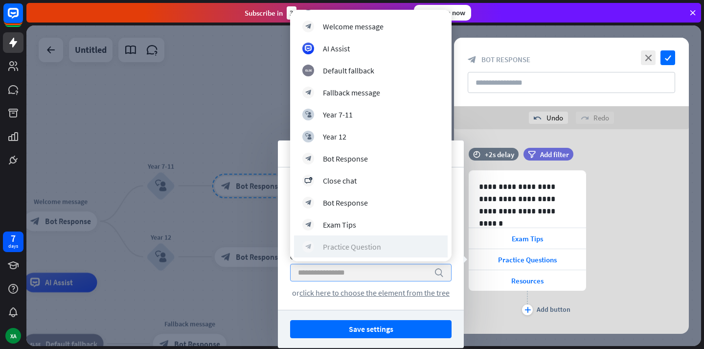
click at [366, 243] on div "Practice Question" at bounding box center [352, 247] width 58 height 10
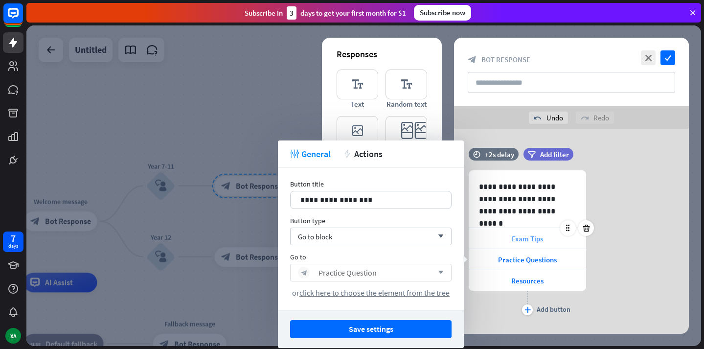
click at [530, 236] on span "Exam Tips" at bounding box center [527, 238] width 31 height 9
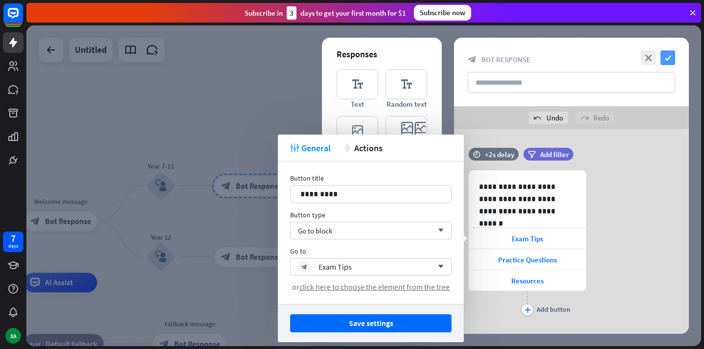
click at [670, 57] on icon "check" at bounding box center [667, 57] width 15 height 15
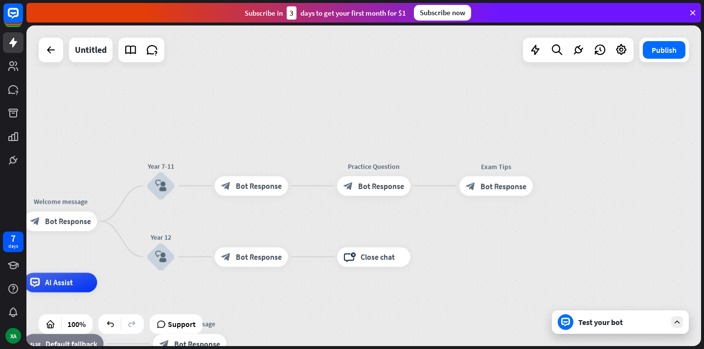
click at [601, 329] on div "Test your bot" at bounding box center [620, 321] width 137 height 23
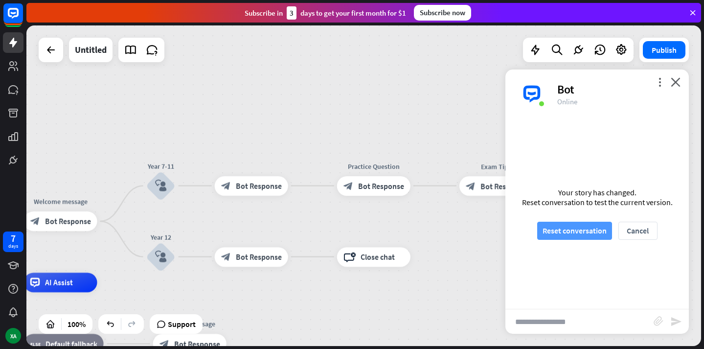
click at [556, 231] on button "Reset conversation" at bounding box center [574, 231] width 75 height 18
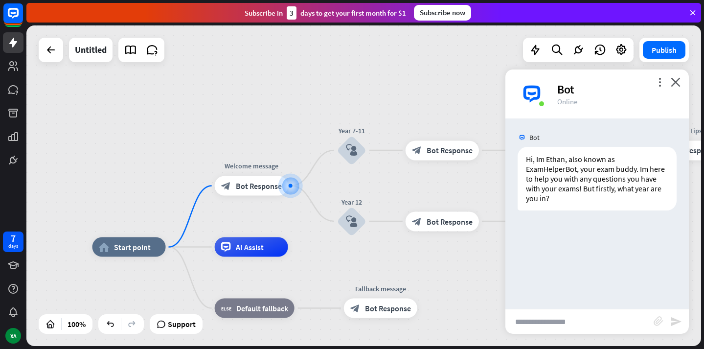
click at [559, 317] on input "text" at bounding box center [579, 321] width 148 height 24
type input "******"
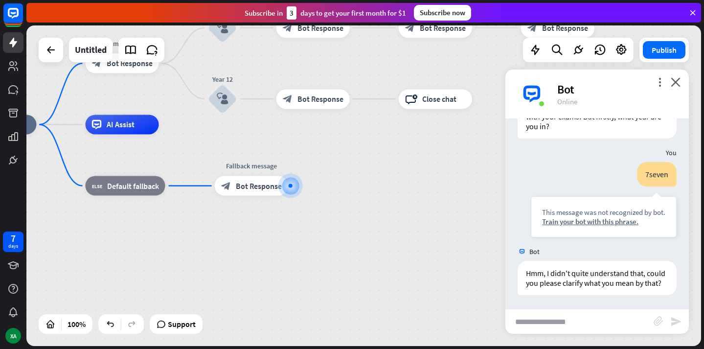
scroll to position [73, 0]
type input "*****"
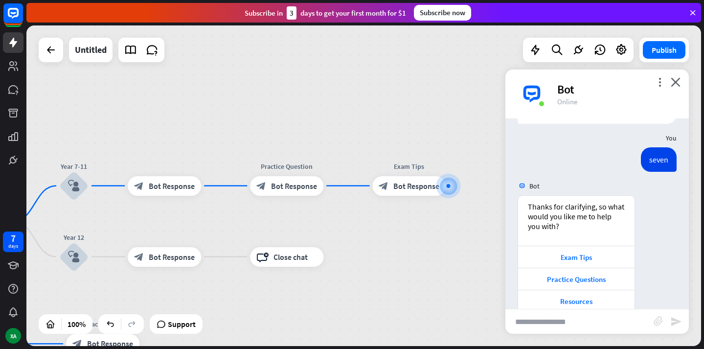
scroll to position [261, 0]
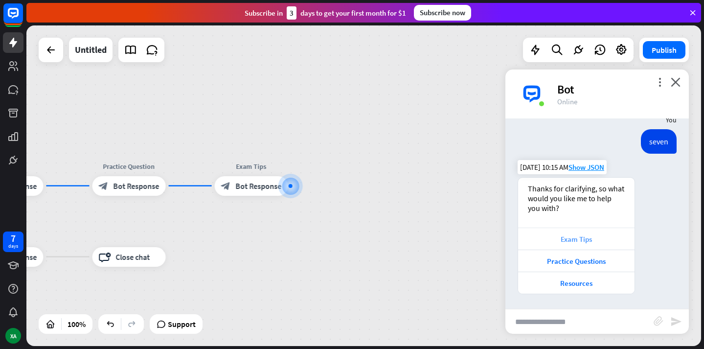
click at [588, 239] on div "Exam Tips" at bounding box center [576, 238] width 107 height 9
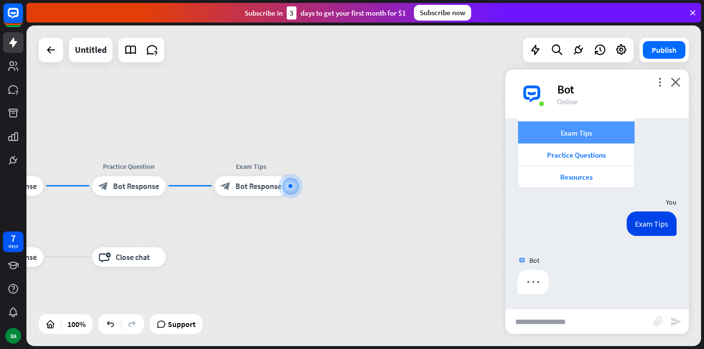
scroll to position [309, 0]
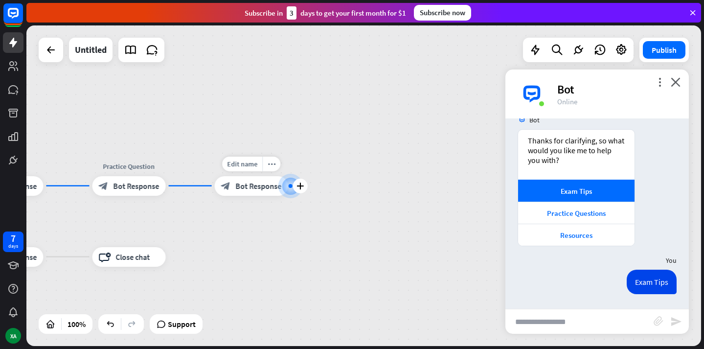
click at [257, 185] on span "Bot Response" at bounding box center [259, 185] width 46 height 10
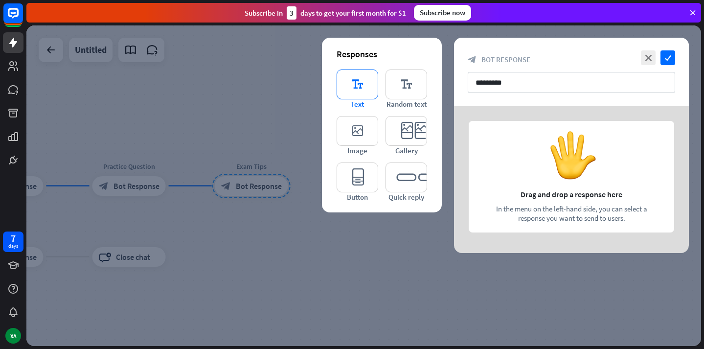
click at [369, 87] on icon "editor_text" at bounding box center [358, 84] width 42 height 30
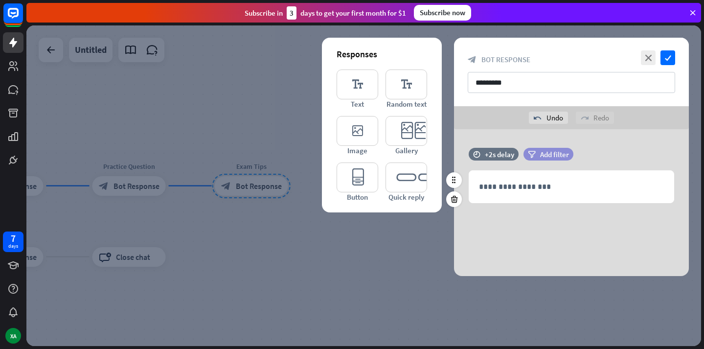
click at [544, 155] on span "Add filter" at bounding box center [554, 154] width 29 height 9
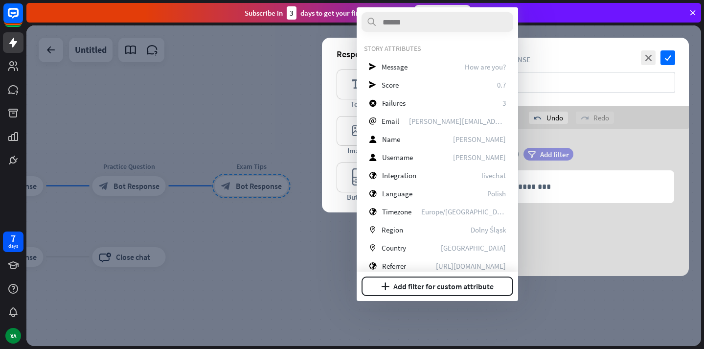
click at [544, 154] on span "Add filter" at bounding box center [554, 154] width 29 height 9
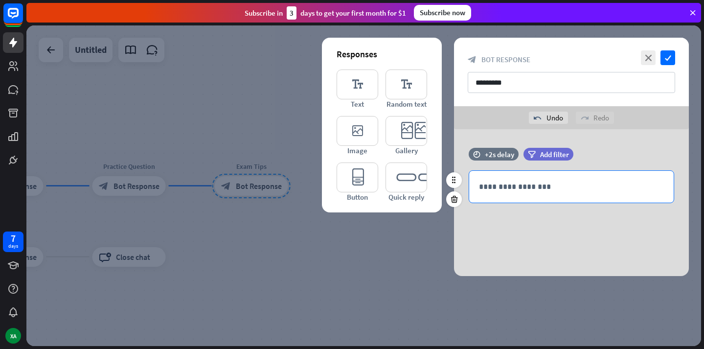
click at [573, 195] on div "**********" at bounding box center [571, 187] width 204 height 32
click at [421, 252] on div at bounding box center [363, 185] width 675 height 320
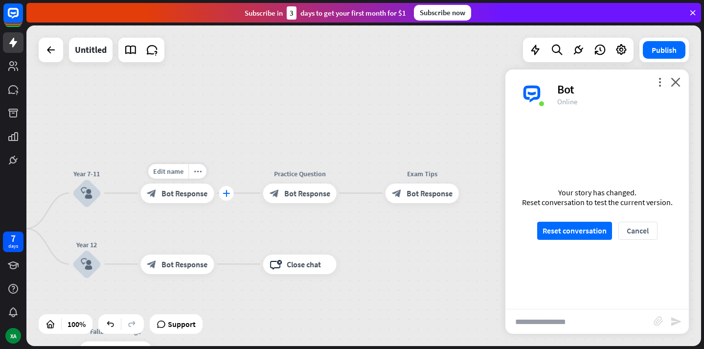
click at [223, 194] on icon "plus" at bounding box center [226, 193] width 7 height 7
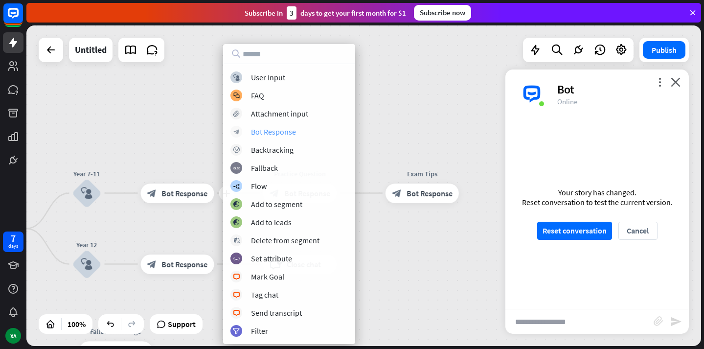
click at [265, 128] on div "Bot Response" at bounding box center [273, 132] width 45 height 10
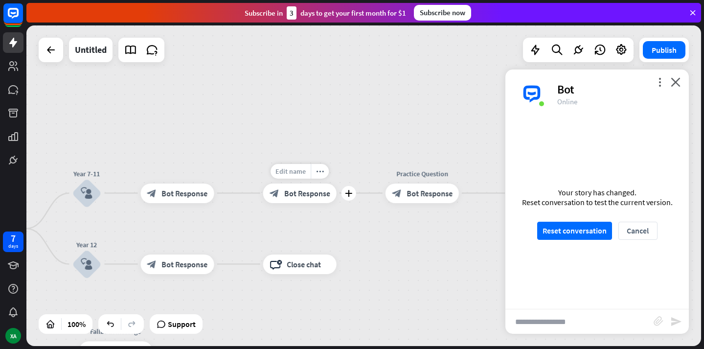
click at [293, 170] on span "Edit name" at bounding box center [290, 170] width 30 height 9
type input "*********"
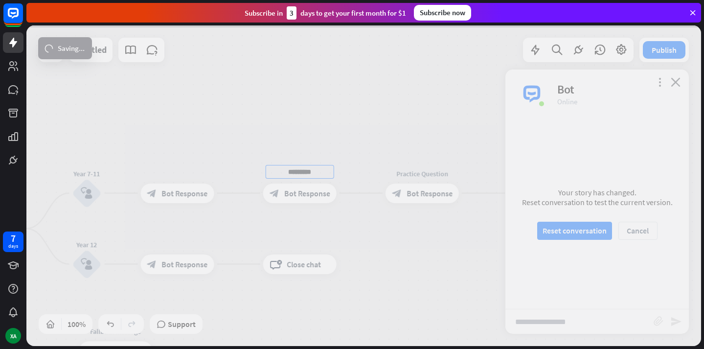
click at [233, 228] on div "home_2 Start point Welcome message block_bot_response Bot Response Year 7-11 bl…" at bounding box center [363, 185] width 675 height 320
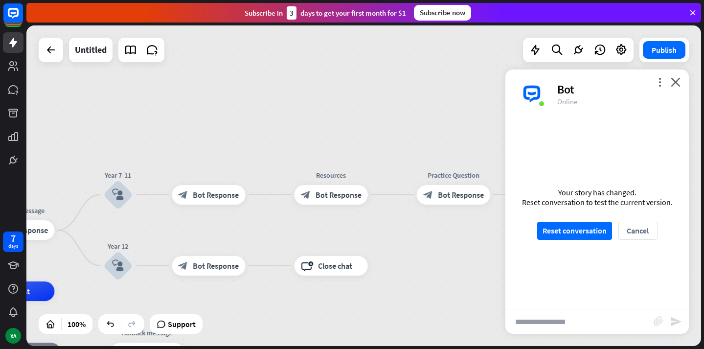
drag, startPoint x: 127, startPoint y: 225, endPoint x: 158, endPoint y: 226, distance: 31.3
click at [158, 226] on div "home_2 Start point Welcome message block_bot_response Bot Response Edit name mo…" at bounding box center [363, 185] width 675 height 320
drag, startPoint x: 180, startPoint y: 162, endPoint x: 291, endPoint y: 233, distance: 131.6
click at [228, 171] on icon "more_horiz" at bounding box center [229, 172] width 8 height 7
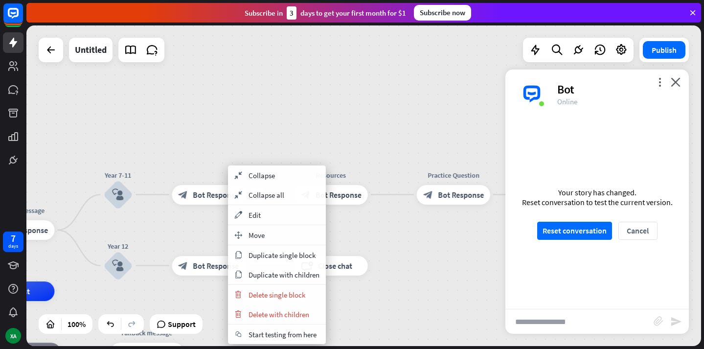
click at [196, 204] on div "plus block_bot_response Bot Response" at bounding box center [208, 195] width 73 height 20
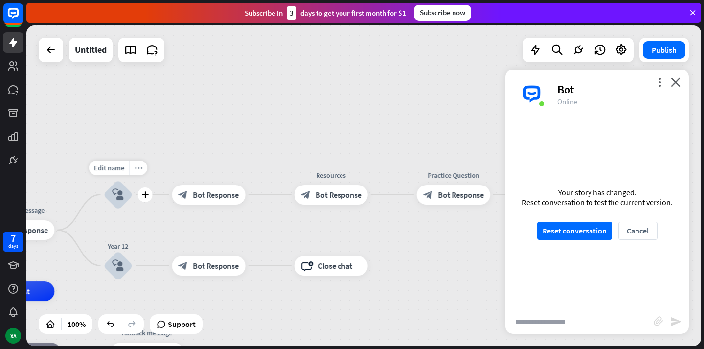
click at [136, 168] on icon "more_horiz" at bounding box center [139, 167] width 8 height 7
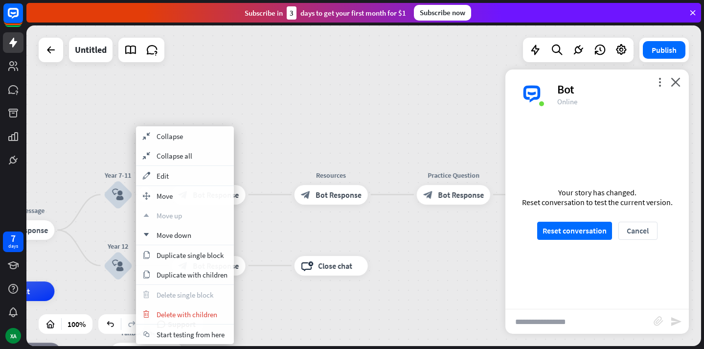
click at [108, 209] on div "plus Year 7-11 block_user_input" at bounding box center [117, 194] width 29 height 29
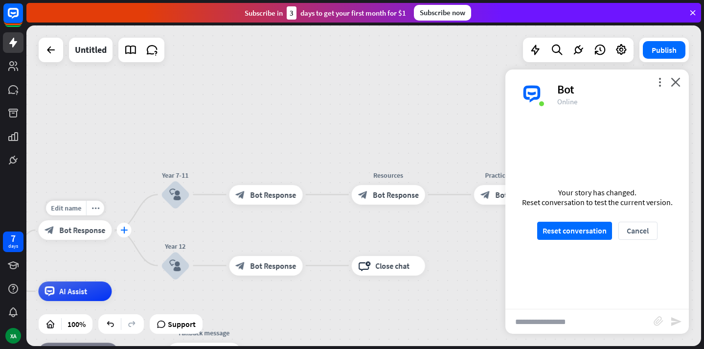
click at [120, 228] on icon "plus" at bounding box center [123, 229] width 7 height 7
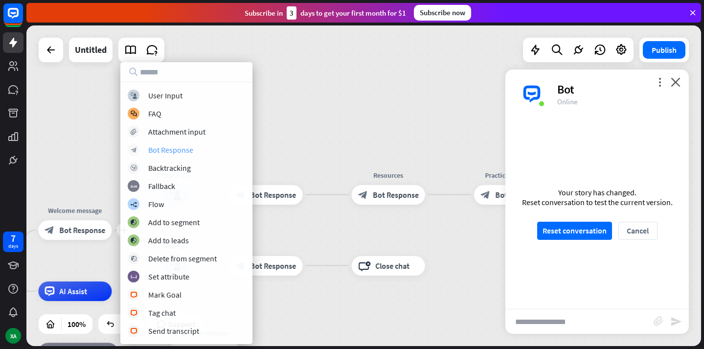
click at [159, 149] on div "Bot Response" at bounding box center [170, 150] width 45 height 10
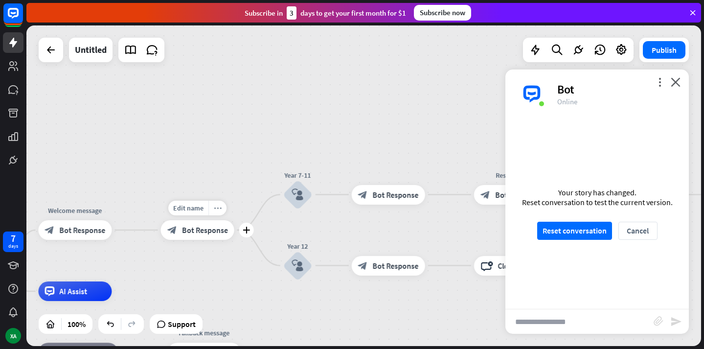
click at [220, 211] on icon "more_horiz" at bounding box center [218, 207] width 8 height 7
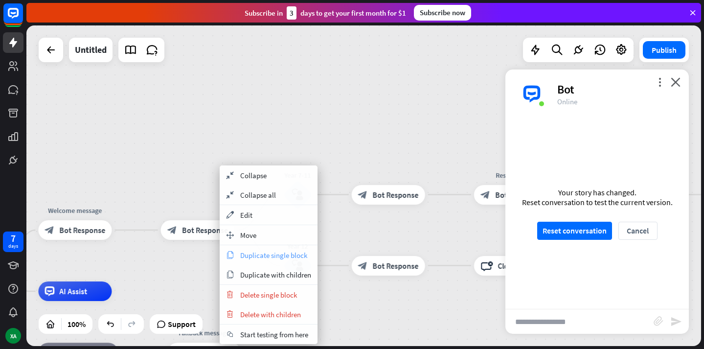
click at [284, 259] on span "Duplicate single block" at bounding box center [273, 254] width 67 height 9
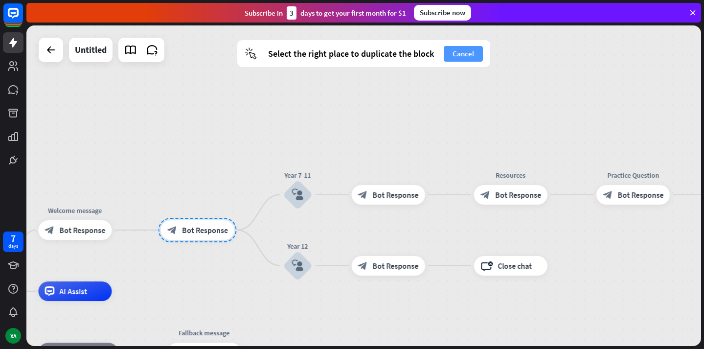
click at [455, 54] on button "Cancel" at bounding box center [463, 54] width 39 height 16
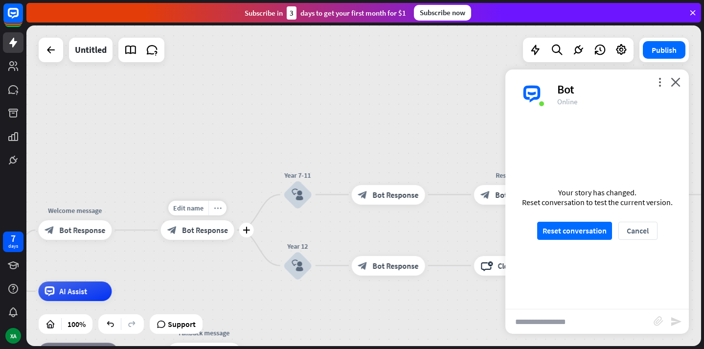
click at [217, 205] on icon "more_horiz" at bounding box center [218, 207] width 8 height 7
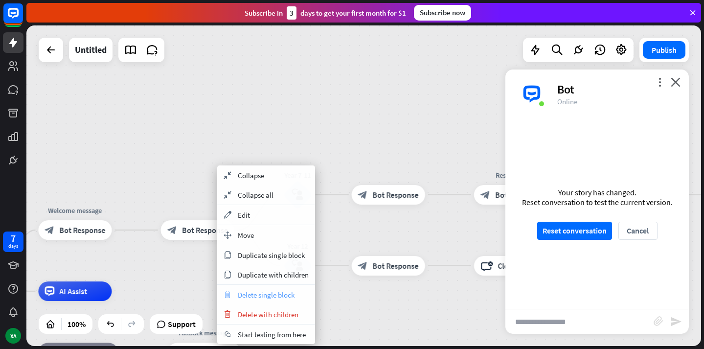
click at [268, 297] on span "Delete single block" at bounding box center [266, 294] width 57 height 9
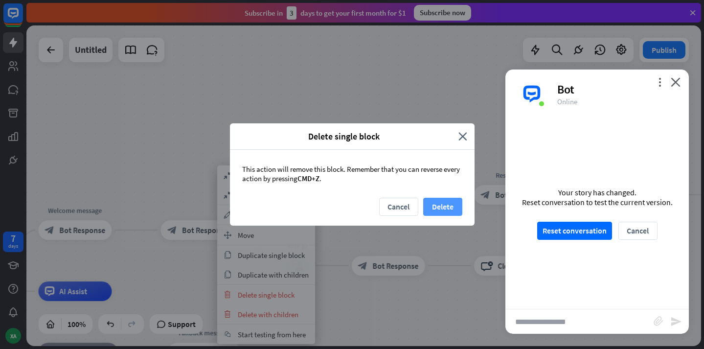
click at [436, 200] on button "Delete" at bounding box center [442, 207] width 39 height 18
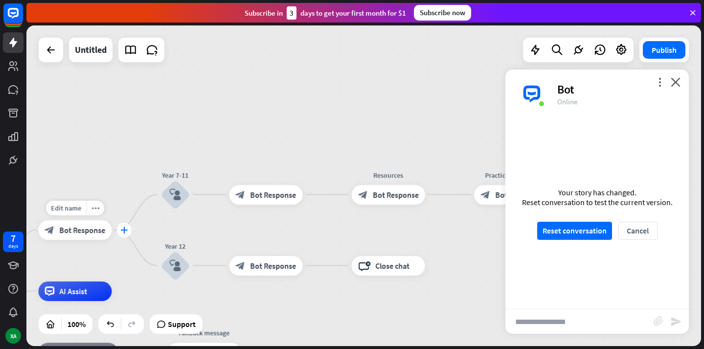
click at [123, 228] on icon "plus" at bounding box center [123, 229] width 7 height 7
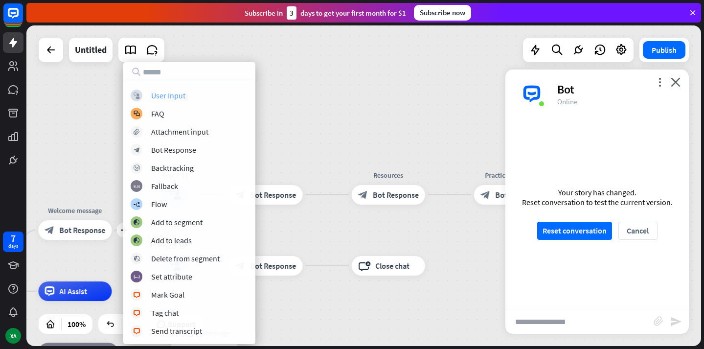
click at [154, 92] on div "User Input" at bounding box center [168, 95] width 34 height 10
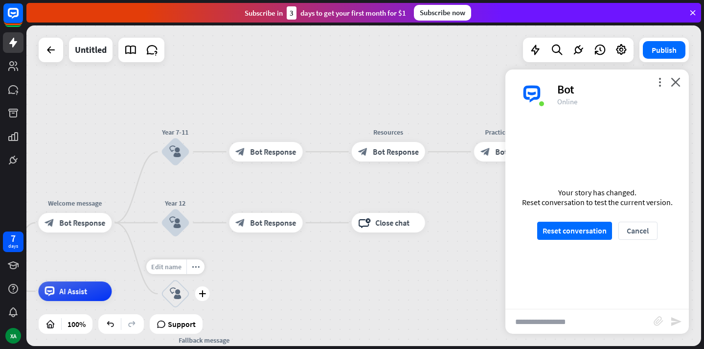
click at [171, 266] on span "Edit name" at bounding box center [166, 266] width 30 height 9
type input "**********"
click at [174, 125] on div "**********" at bounding box center [363, 185] width 675 height 320
click at [177, 125] on span "Edit name" at bounding box center [166, 124] width 30 height 9
type input "********"
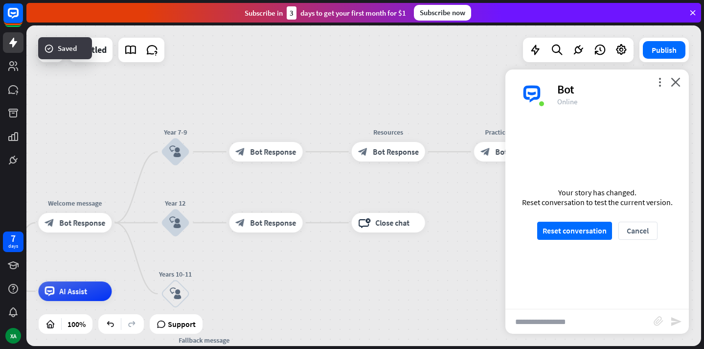
click at [220, 81] on div "home_2 Start point Welcome message block_bot_response Bot Response Year 7-9 blo…" at bounding box center [363, 185] width 675 height 320
click at [175, 158] on div "block_user_input" at bounding box center [175, 151] width 29 height 29
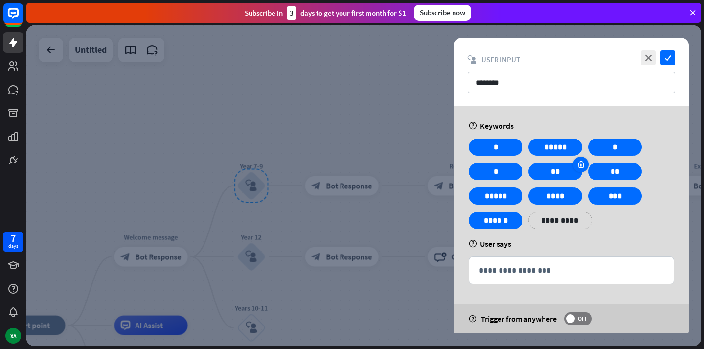
click at [577, 162] on icon at bounding box center [580, 164] width 9 height 9
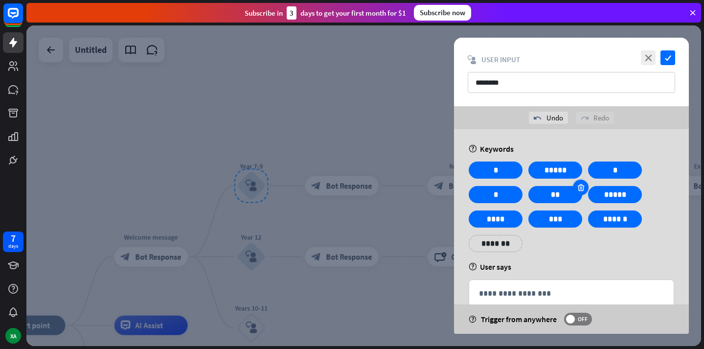
click at [576, 185] on icon at bounding box center [580, 187] width 9 height 9
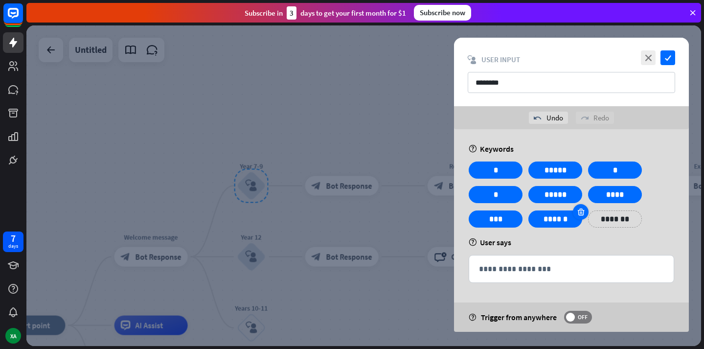
click at [577, 210] on icon at bounding box center [580, 211] width 9 height 9
click at [519, 212] on icon at bounding box center [521, 211] width 9 height 9
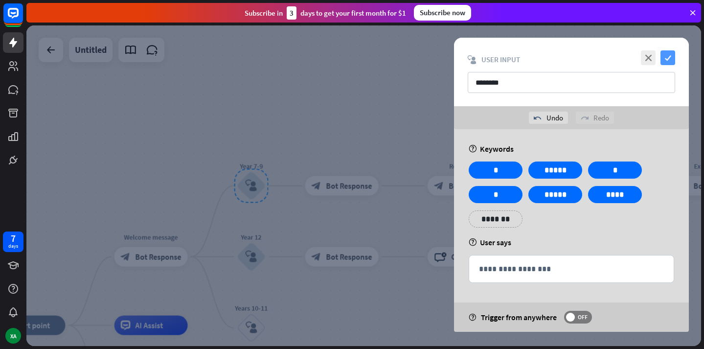
click at [666, 61] on icon "check" at bounding box center [667, 57] width 15 height 15
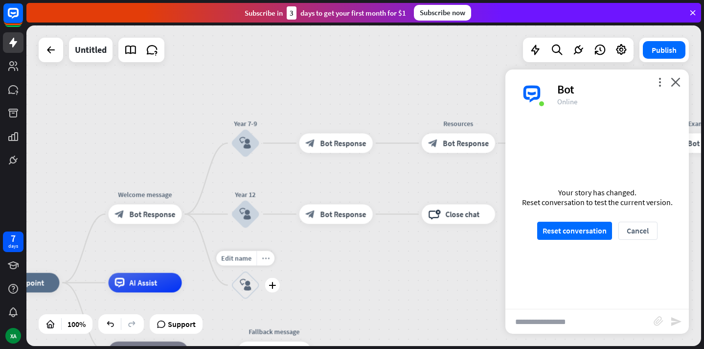
click at [260, 262] on div "more_horiz" at bounding box center [265, 258] width 18 height 15
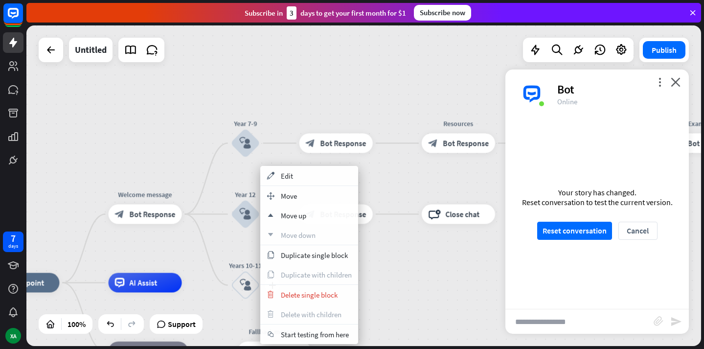
click at [240, 274] on div "block_user_input" at bounding box center [245, 284] width 29 height 29
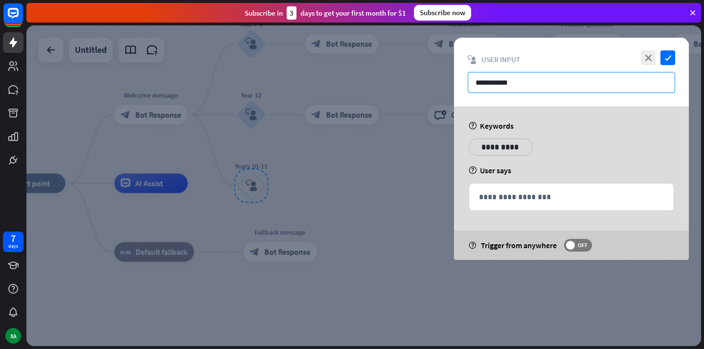
click at [549, 74] on input "**********" at bounding box center [571, 82] width 207 height 21
click at [535, 78] on input "**********" at bounding box center [571, 82] width 207 height 21
click at [670, 56] on icon "check" at bounding box center [667, 57] width 15 height 15
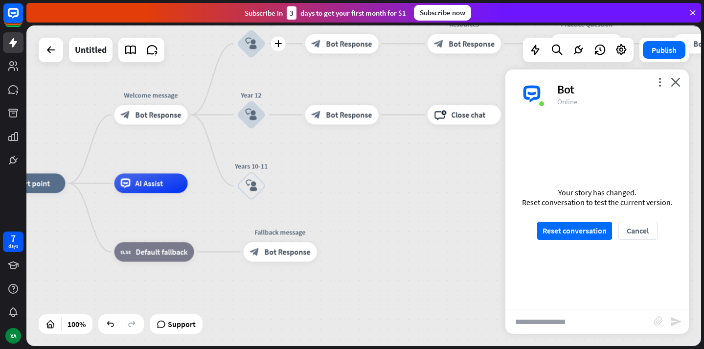
click at [260, 58] on div "block_user_input" at bounding box center [251, 43] width 29 height 29
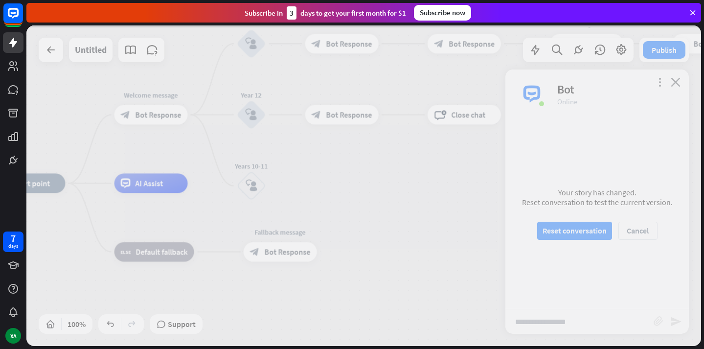
click at [250, 46] on div at bounding box center [363, 185] width 675 height 320
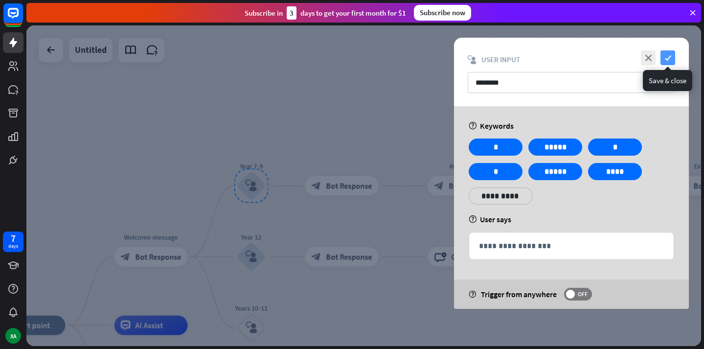
click at [664, 59] on icon "check" at bounding box center [667, 57] width 15 height 15
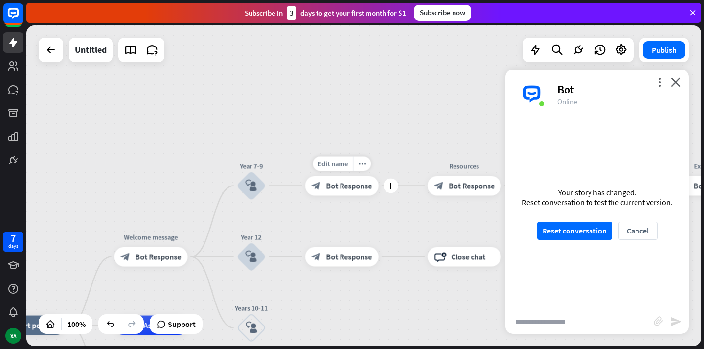
click at [343, 192] on div "block_bot_response Bot Response" at bounding box center [341, 186] width 73 height 20
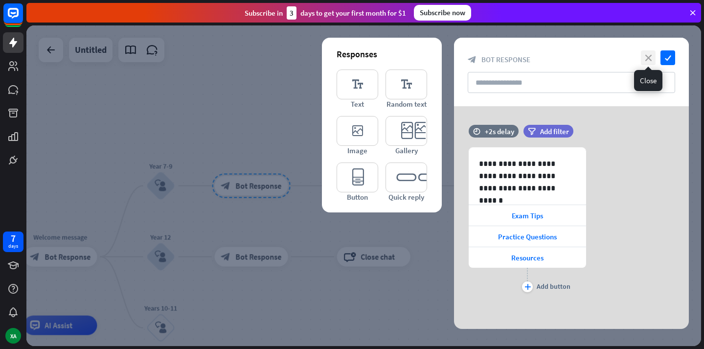
click at [647, 58] on icon "close" at bounding box center [648, 57] width 15 height 15
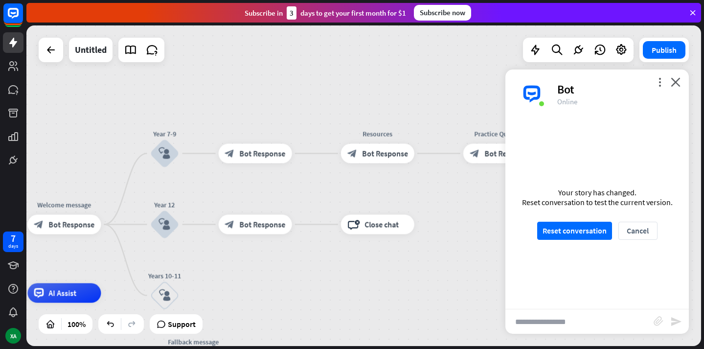
click at [673, 76] on div "more_vert close Bot Online" at bounding box center [596, 93] width 183 height 49
click at [674, 81] on icon "close" at bounding box center [676, 81] width 10 height 9
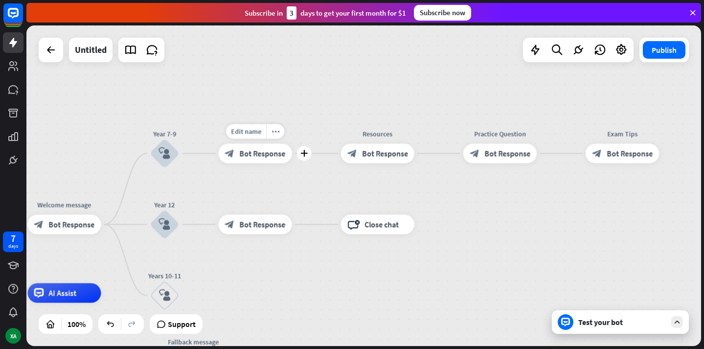
click at [273, 156] on span "Bot Response" at bounding box center [263, 153] width 46 height 10
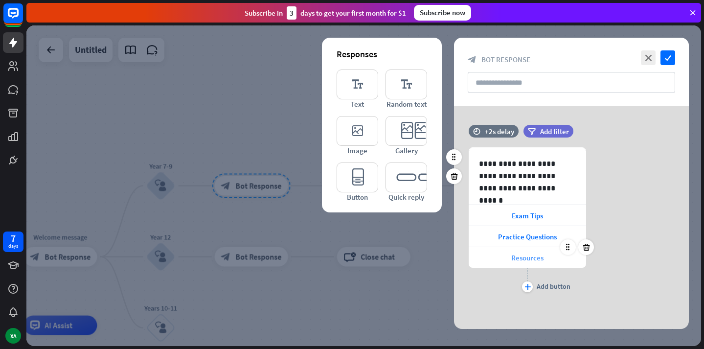
click at [529, 262] on span "Resources" at bounding box center [527, 257] width 32 height 9
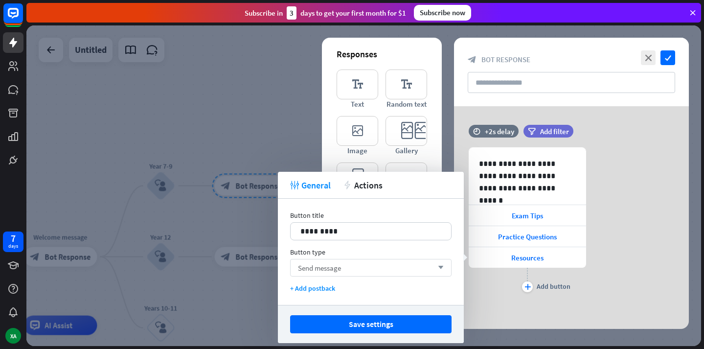
click at [340, 272] on div "Send message arrow_down" at bounding box center [370, 268] width 161 height 18
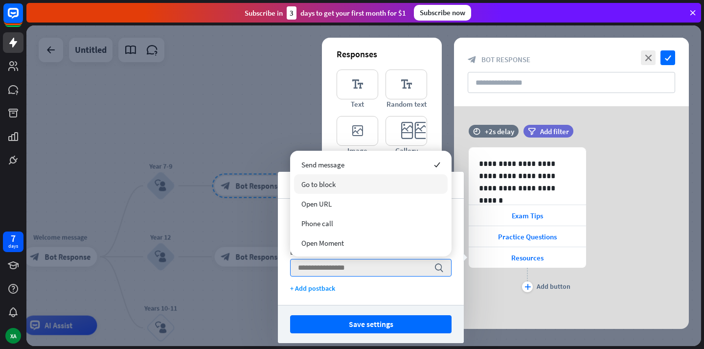
click at [314, 189] on div "Go to block" at bounding box center [371, 184] width 154 height 20
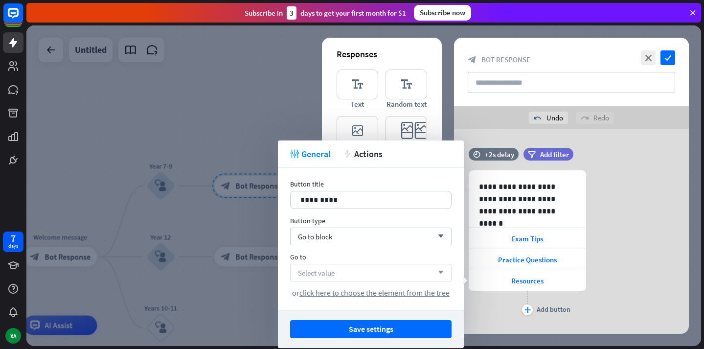
click at [331, 273] on span "Select value" at bounding box center [316, 272] width 37 height 9
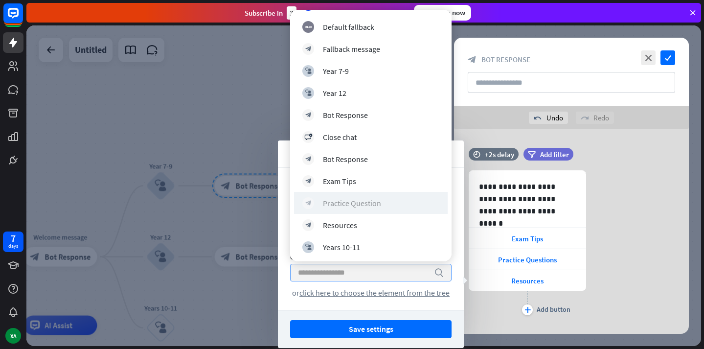
scroll to position [65, 0]
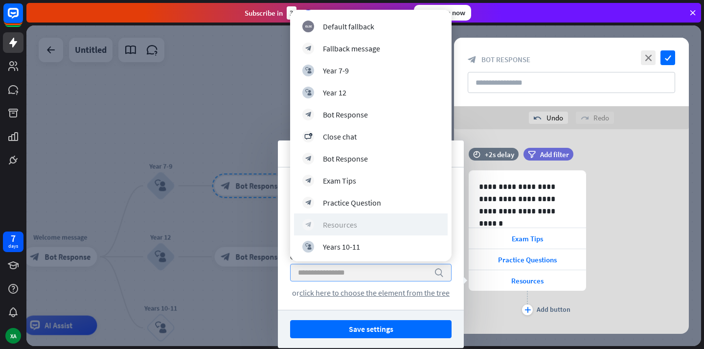
click at [345, 225] on div "Resources" at bounding box center [340, 225] width 34 height 10
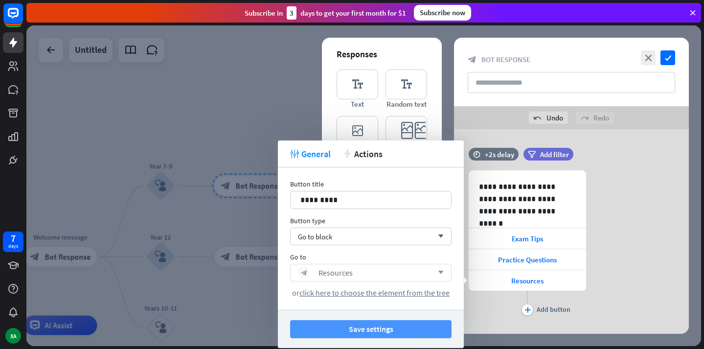
click at [391, 333] on button "Save settings" at bounding box center [370, 329] width 161 height 18
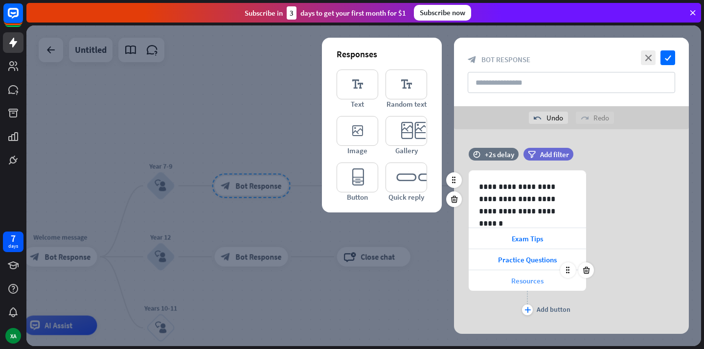
click at [509, 283] on div "Resources" at bounding box center [527, 280] width 117 height 21
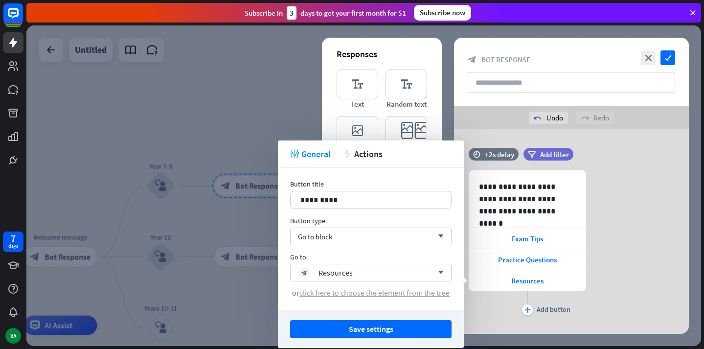
click at [390, 295] on span "click here to choose the element from the tree" at bounding box center [374, 293] width 150 height 10
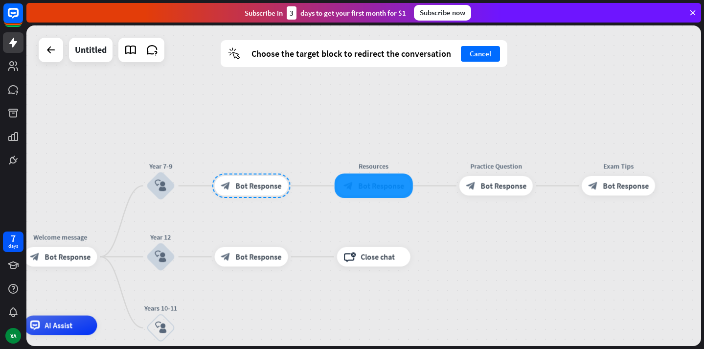
click at [383, 194] on div at bounding box center [374, 185] width 78 height 24
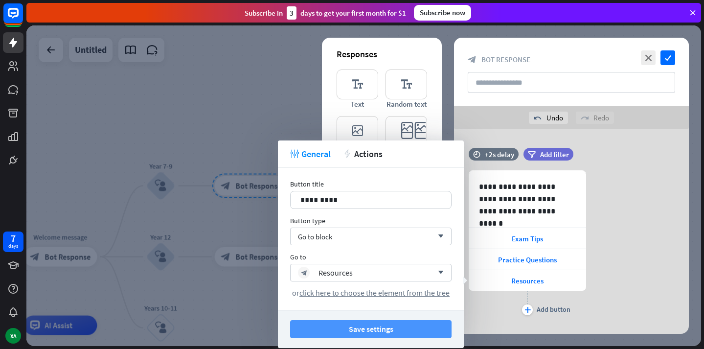
click at [371, 323] on button "Save settings" at bounding box center [370, 329] width 161 height 18
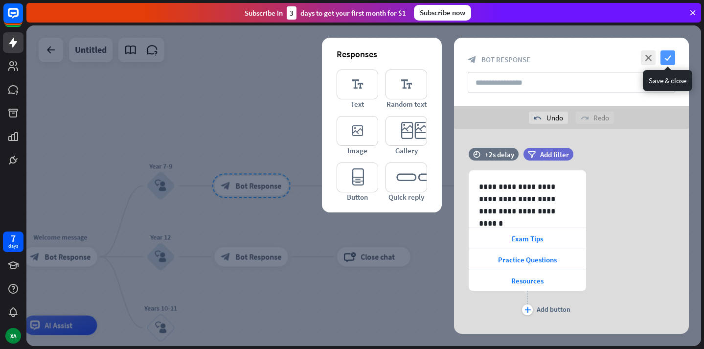
click at [670, 60] on icon "check" at bounding box center [667, 57] width 15 height 15
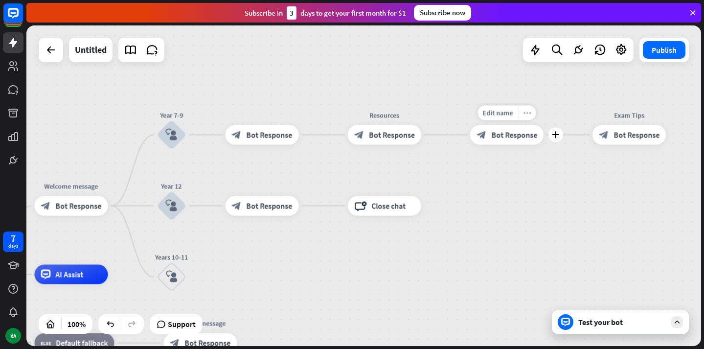
click at [525, 116] on icon "more_horiz" at bounding box center [527, 112] width 8 height 7
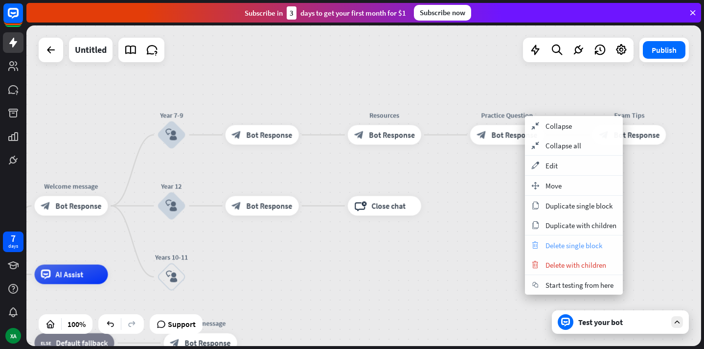
click at [577, 248] on span "Delete single block" at bounding box center [573, 245] width 57 height 9
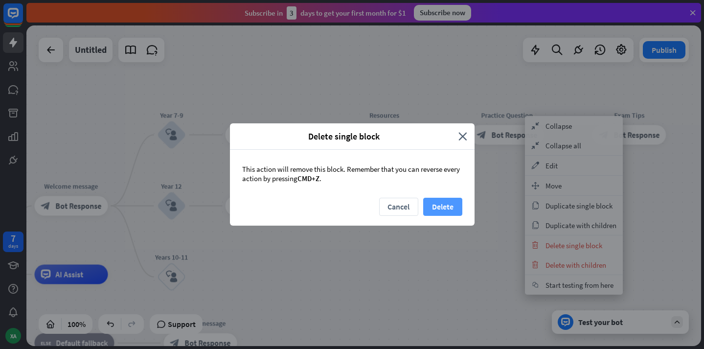
click at [437, 209] on button "Delete" at bounding box center [442, 207] width 39 height 18
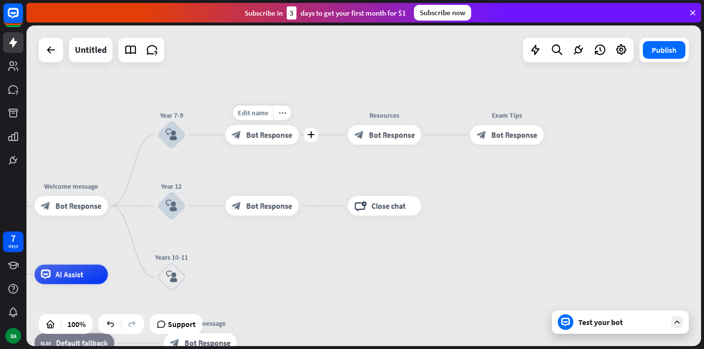
click at [265, 134] on span "Bot Response" at bounding box center [270, 135] width 46 height 10
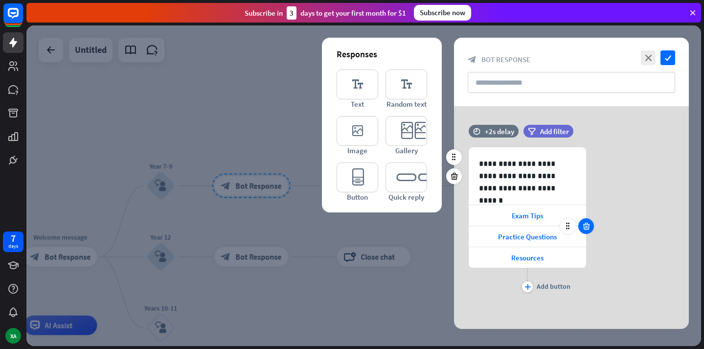
click at [586, 226] on icon at bounding box center [586, 226] width 9 height 9
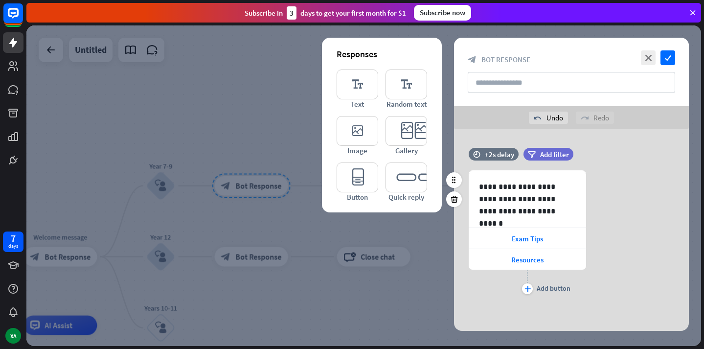
click at [521, 287] on div "plus Add button" at bounding box center [527, 282] width 117 height 24
click at [527, 287] on icon "plus" at bounding box center [527, 289] width 6 height 6
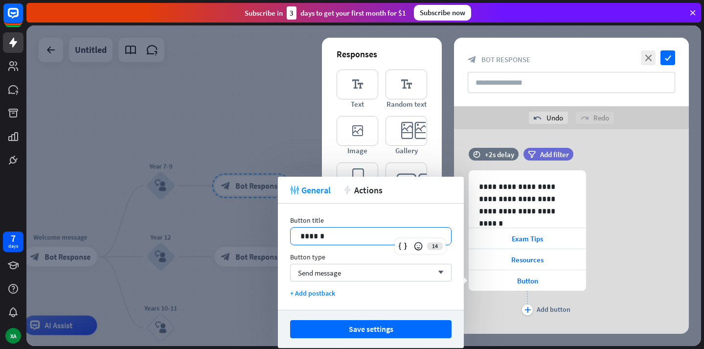
drag, startPoint x: 327, startPoint y: 231, endPoint x: 251, endPoint y: 229, distance: 76.3
click at [251, 229] on body "7 days XA close Product Help First steps Get started with ChatBot Help Center F…" at bounding box center [352, 174] width 704 height 349
drag, startPoint x: 328, startPoint y: 239, endPoint x: 273, endPoint y: 237, distance: 54.8
click at [273, 237] on body "7 days XA close Product Help First steps Get started with ChatBot Help Center F…" at bounding box center [352, 174] width 704 height 349
drag, startPoint x: 334, startPoint y: 234, endPoint x: 279, endPoint y: 234, distance: 54.8
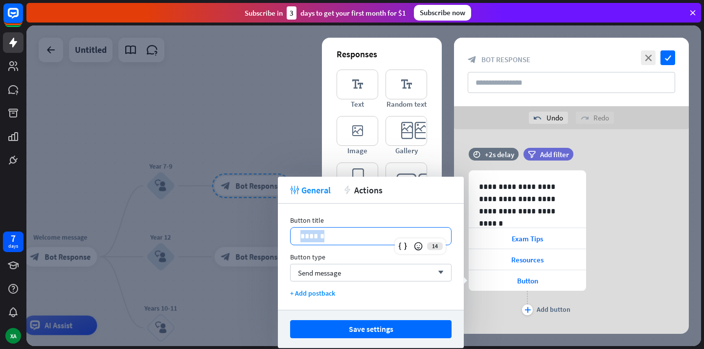
click at [279, 234] on div "Button title 14 ****** Button type Send message arrow_down + Add postback" at bounding box center [371, 256] width 186 height 106
click at [315, 270] on span "Send message" at bounding box center [319, 272] width 43 height 9
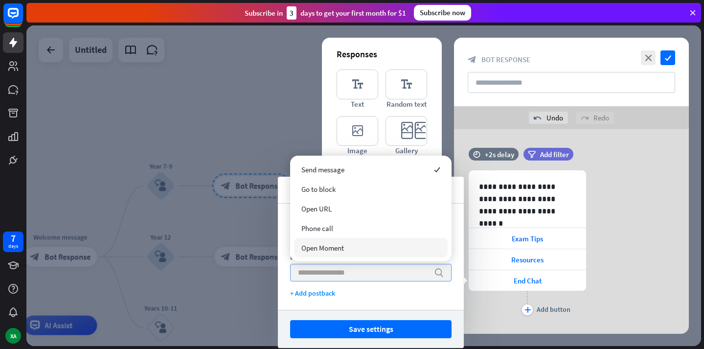
click at [335, 268] on input "search" at bounding box center [363, 272] width 131 height 17
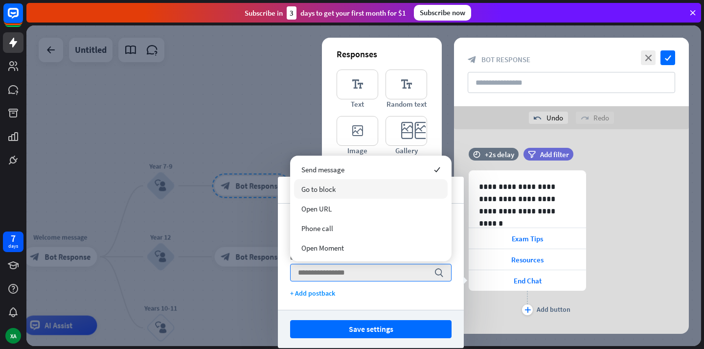
click at [323, 189] on span "Go to block" at bounding box center [318, 188] width 34 height 9
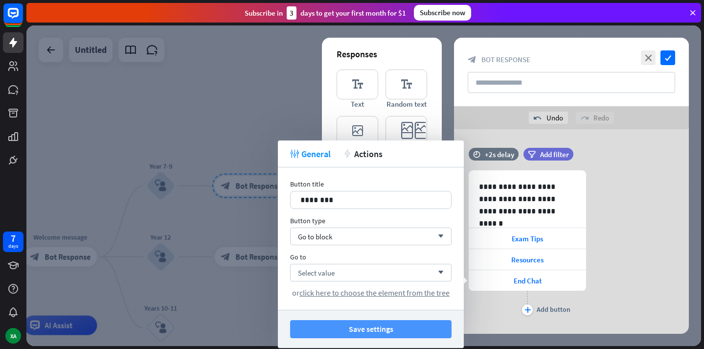
click at [330, 327] on button "Save settings" at bounding box center [370, 329] width 161 height 18
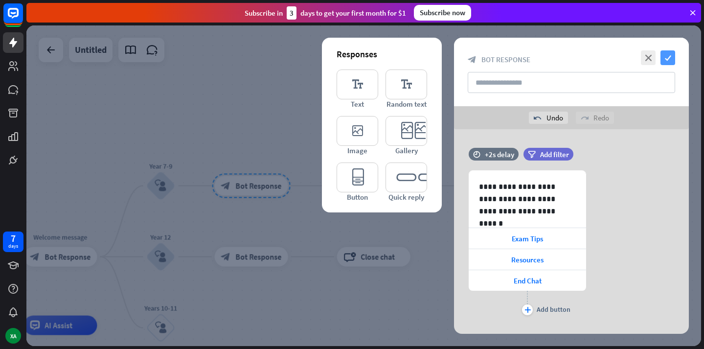
click at [671, 55] on icon "check" at bounding box center [667, 57] width 15 height 15
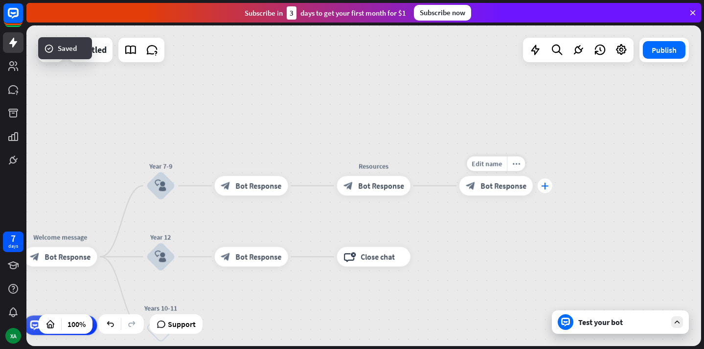
click at [548, 185] on div "plus" at bounding box center [545, 185] width 15 height 15
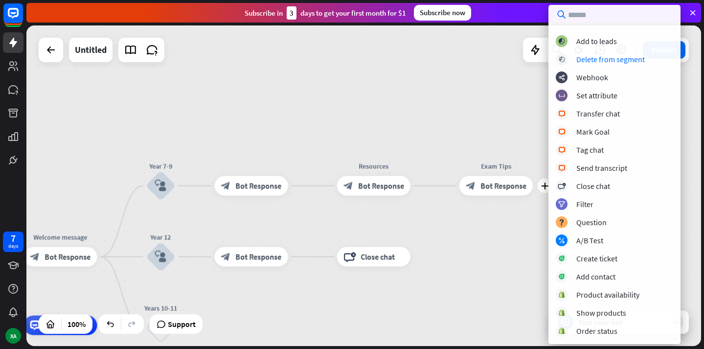
scroll to position [161, 0]
click at [587, 187] on div "Close chat" at bounding box center [593, 185] width 34 height 10
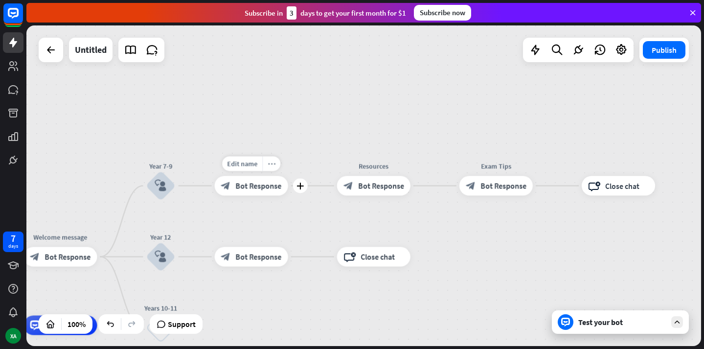
click at [271, 163] on icon "more_horiz" at bounding box center [272, 163] width 8 height 7
click at [230, 195] on div "Edit name more_horiz plus block_bot_response Bot Response" at bounding box center [251, 186] width 73 height 20
click at [248, 190] on span "Bot Response" at bounding box center [259, 185] width 46 height 10
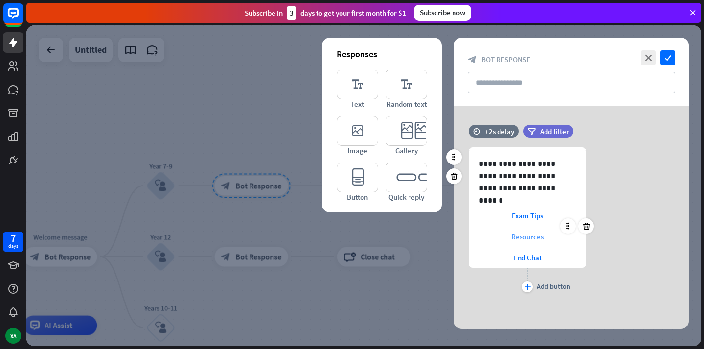
click at [506, 243] on div "Resources" at bounding box center [527, 236] width 117 height 21
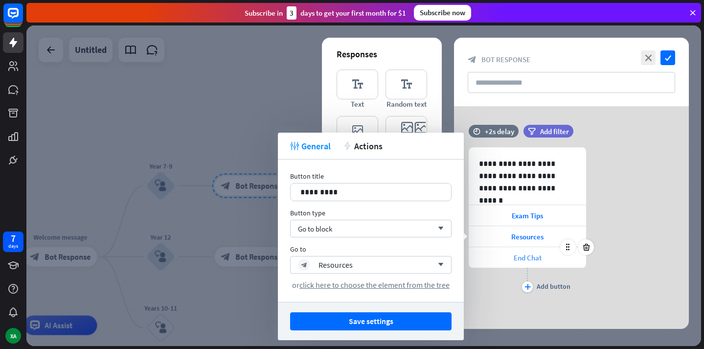
click at [508, 255] on div "End Chat" at bounding box center [527, 257] width 117 height 21
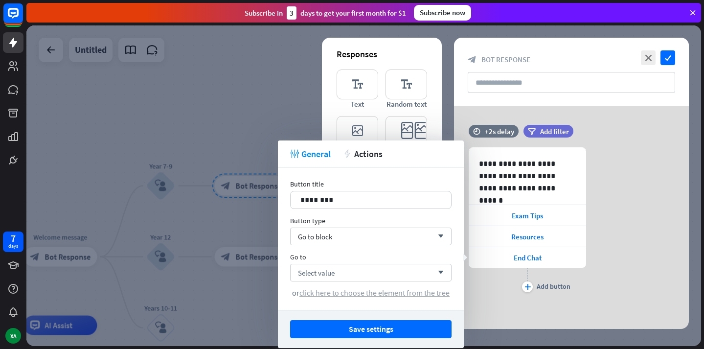
click at [400, 290] on span "click here to choose the element from the tree" at bounding box center [374, 293] width 150 height 10
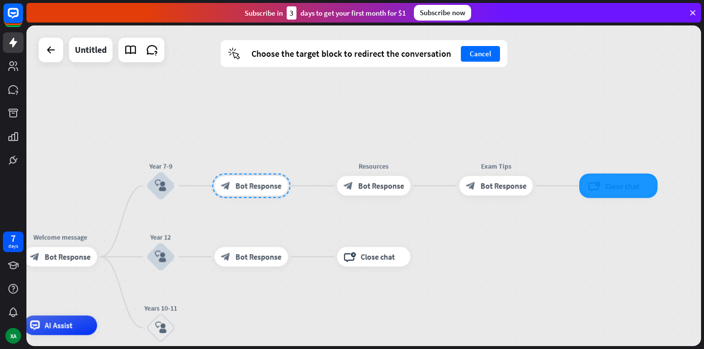
click at [614, 187] on div at bounding box center [618, 185] width 78 height 24
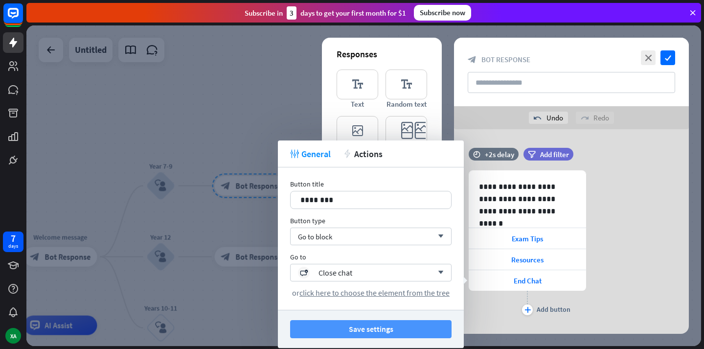
click at [352, 324] on button "Save settings" at bounding box center [370, 329] width 161 height 18
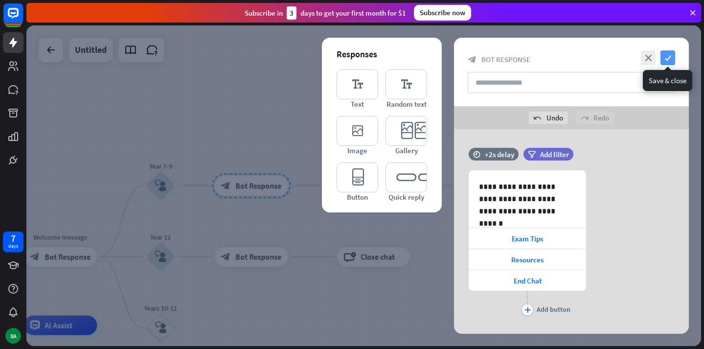
click at [663, 58] on icon "check" at bounding box center [667, 57] width 15 height 15
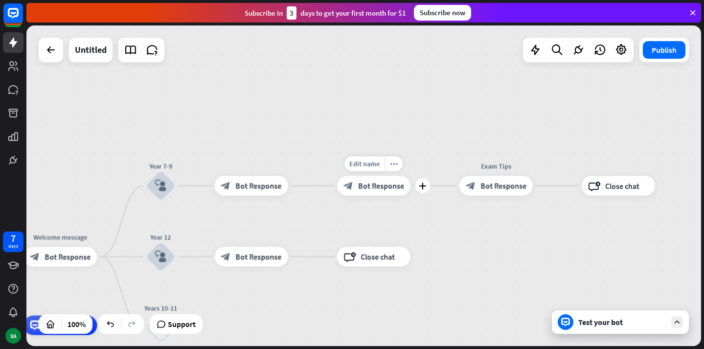
click at [387, 184] on span "Bot Response" at bounding box center [381, 185] width 46 height 10
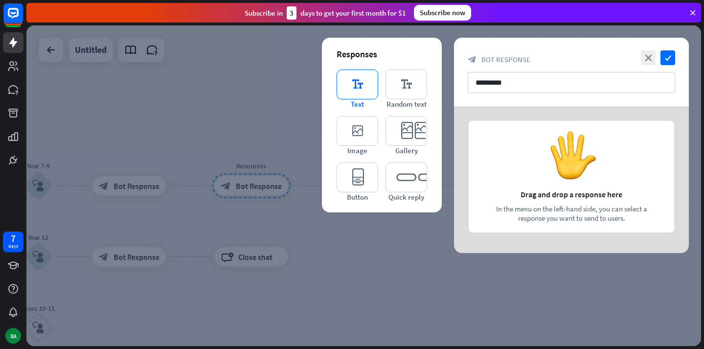
click at [358, 82] on icon "editor_text" at bounding box center [358, 84] width 42 height 30
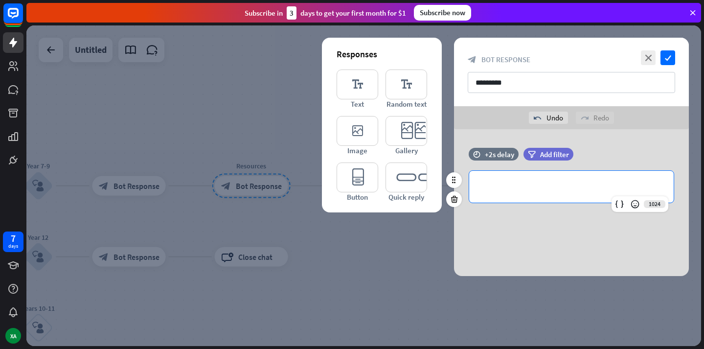
click at [539, 187] on p "**********" at bounding box center [571, 186] width 185 height 12
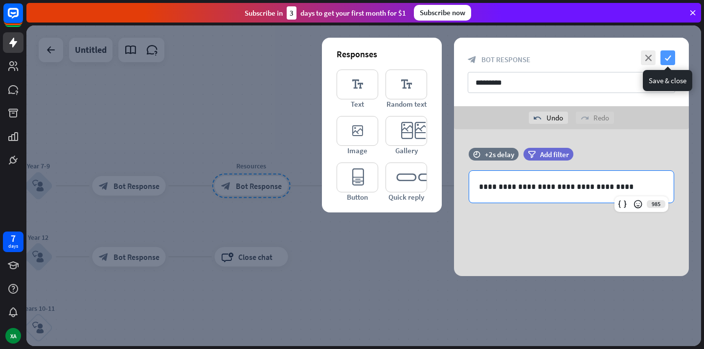
click at [670, 58] on icon "check" at bounding box center [667, 57] width 15 height 15
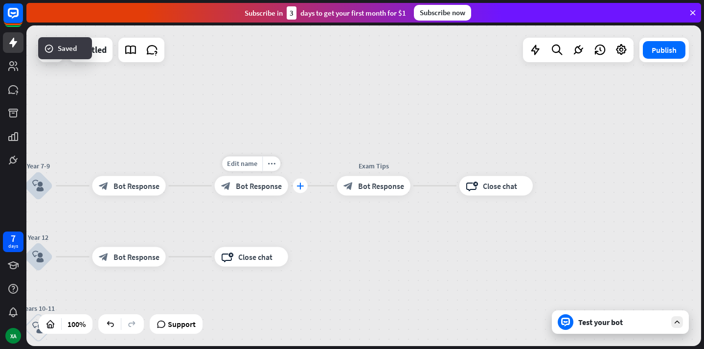
click at [299, 190] on div "plus" at bounding box center [300, 185] width 15 height 15
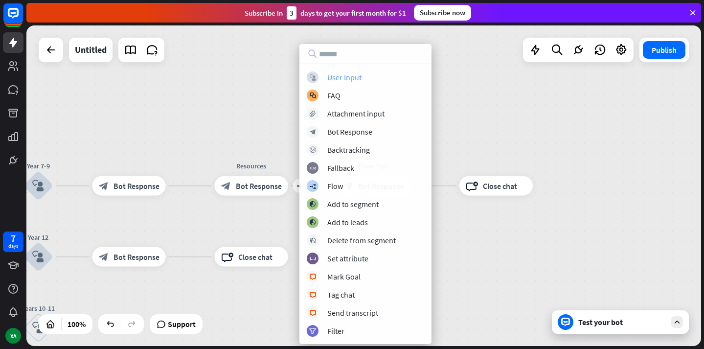
click at [346, 76] on div "User Input" at bounding box center [344, 77] width 34 height 10
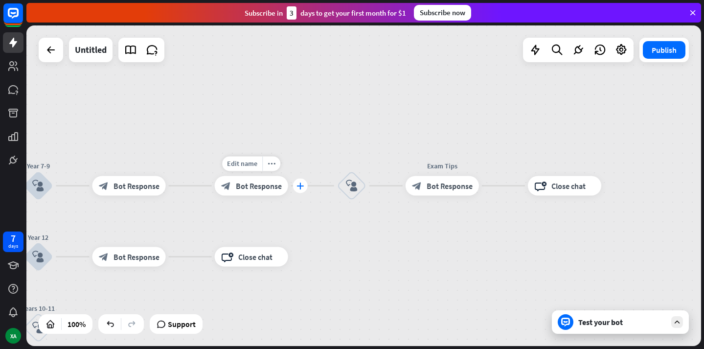
click at [296, 186] on icon "plus" at bounding box center [299, 185] width 7 height 7
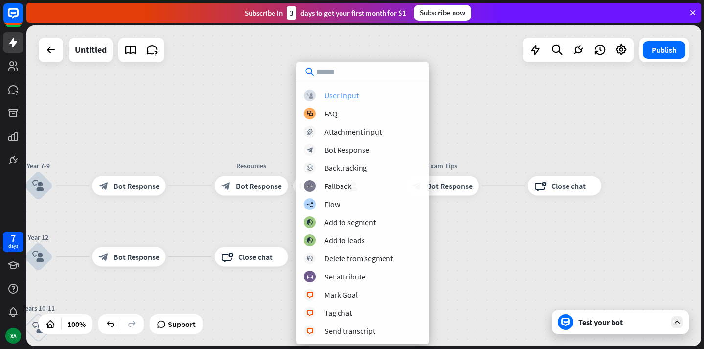
click at [347, 94] on div "User Input" at bounding box center [341, 95] width 34 height 10
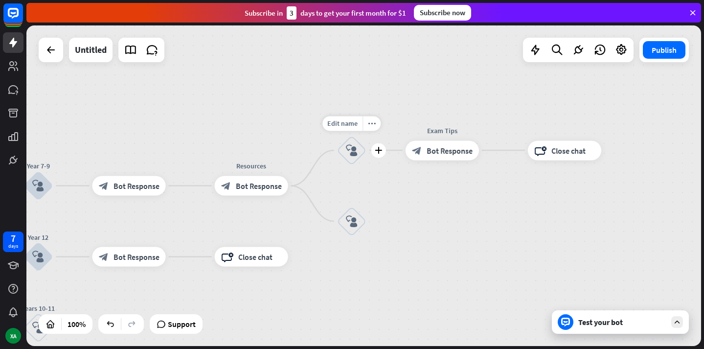
click at [347, 153] on icon "block_user_input" at bounding box center [352, 150] width 12 height 12
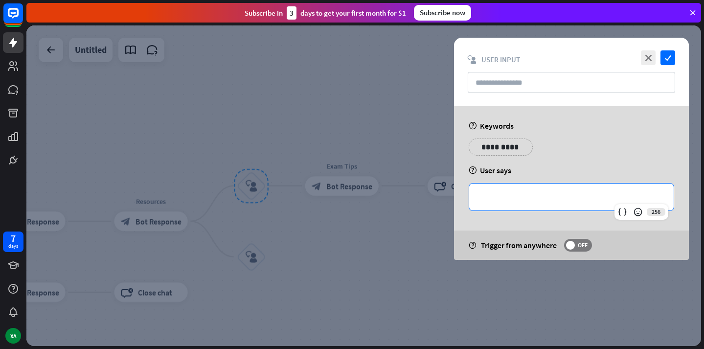
click at [513, 201] on p "**********" at bounding box center [571, 197] width 185 height 12
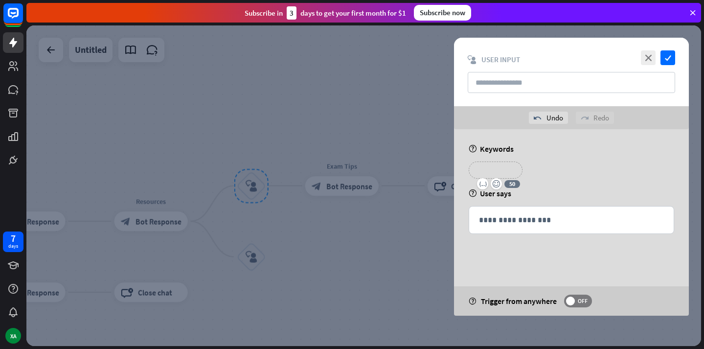
click at [512, 170] on p "**********" at bounding box center [495, 170] width 39 height 12
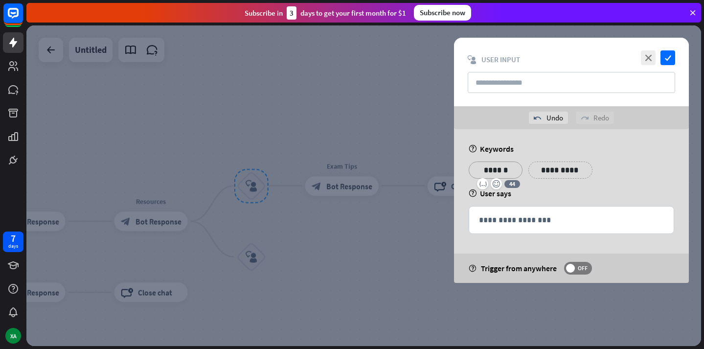
click at [548, 172] on p "**********" at bounding box center [560, 170] width 49 height 12
click at [629, 170] on p "**********" at bounding box center [626, 170] width 49 height 12
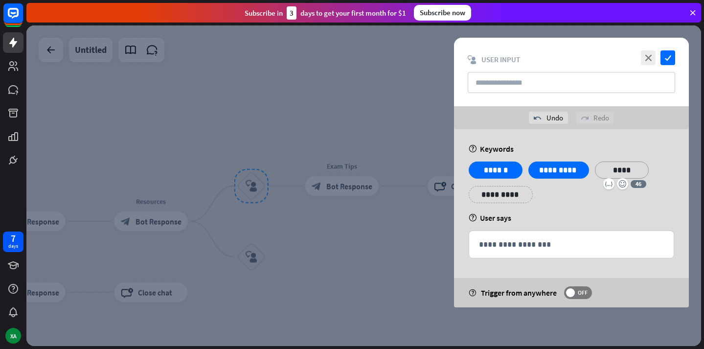
click at [480, 191] on p "**********" at bounding box center [500, 194] width 49 height 12
click at [554, 195] on p "**********" at bounding box center [560, 194] width 49 height 12
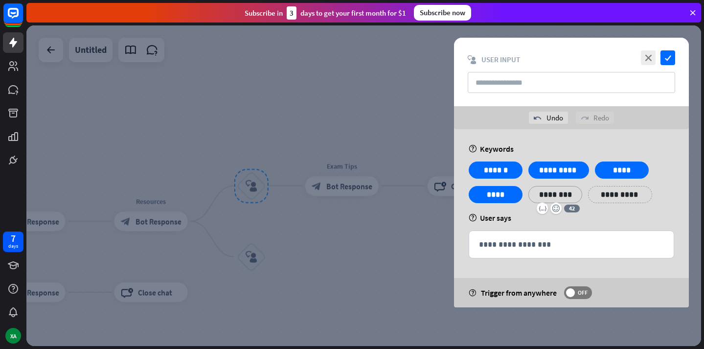
click at [626, 195] on p "**********" at bounding box center [619, 194] width 49 height 12
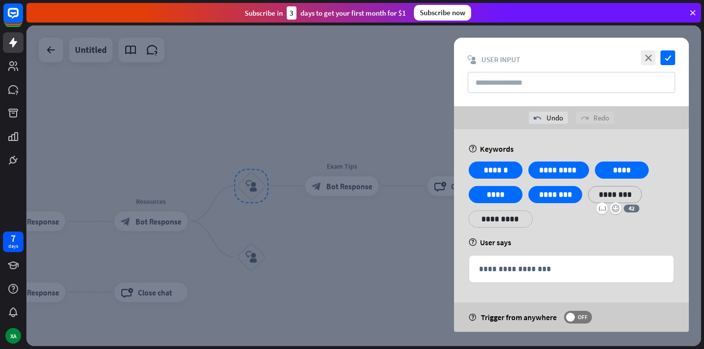
click at [663, 201] on div "**********" at bounding box center [571, 197] width 211 height 73
click at [670, 54] on icon "check" at bounding box center [667, 57] width 15 height 15
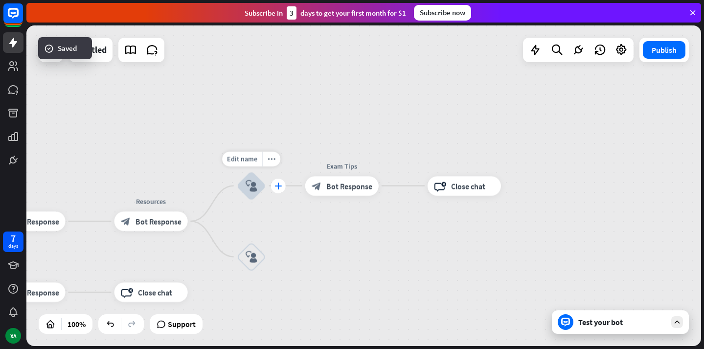
click at [276, 186] on icon "plus" at bounding box center [277, 185] width 7 height 7
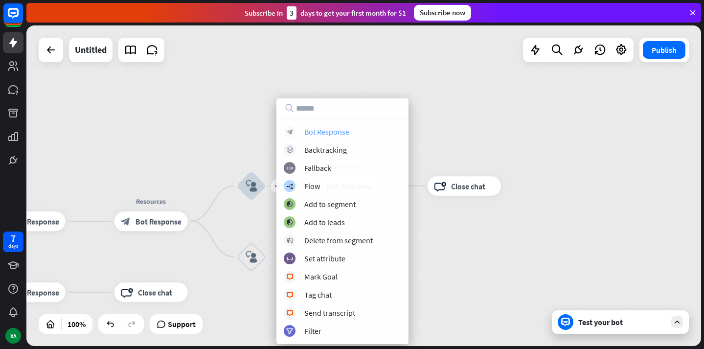
click at [299, 127] on div "block_bot_response Bot Response" at bounding box center [342, 132] width 117 height 12
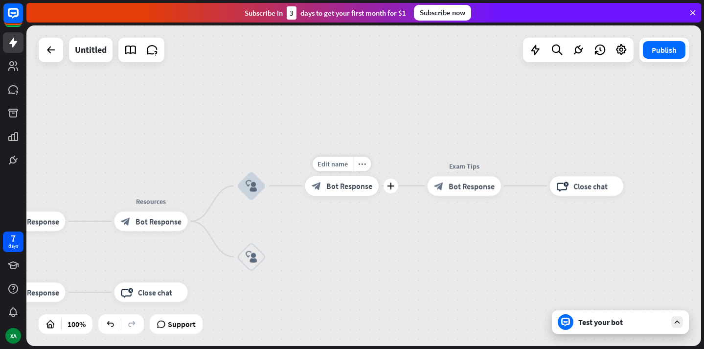
click at [343, 195] on div "block_bot_response Bot Response" at bounding box center [341, 186] width 73 height 20
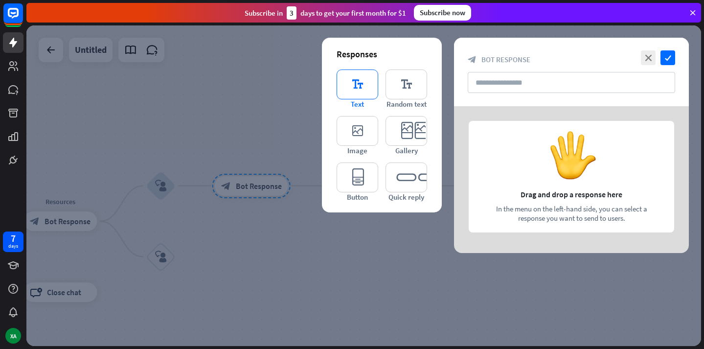
click at [358, 86] on icon "editor_text" at bounding box center [358, 84] width 42 height 30
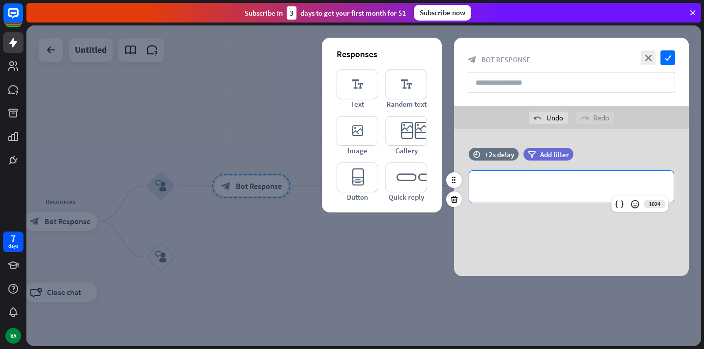
click at [514, 187] on p "**********" at bounding box center [571, 186] width 185 height 12
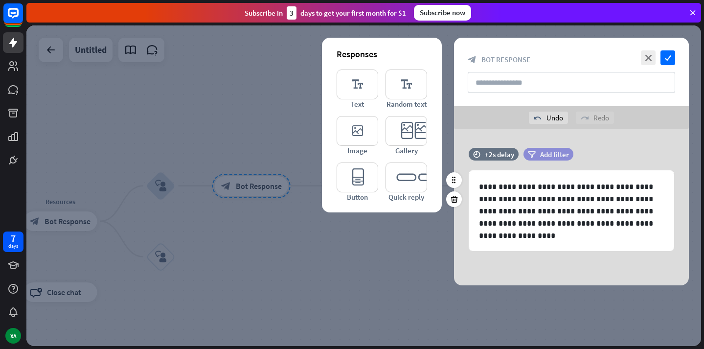
click at [548, 158] on span "Add filter" at bounding box center [554, 154] width 29 height 9
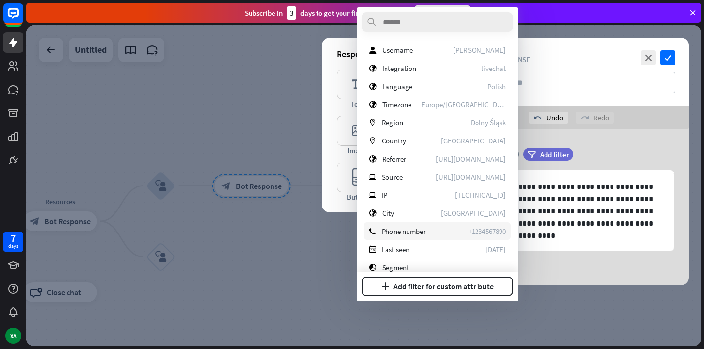
scroll to position [108, 0]
click at [451, 175] on span "[URL][DOMAIN_NAME]" at bounding box center [471, 176] width 70 height 9
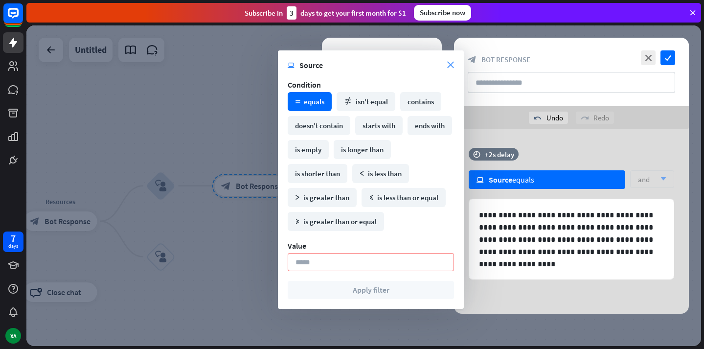
click at [449, 68] on icon "close" at bounding box center [450, 65] width 7 height 7
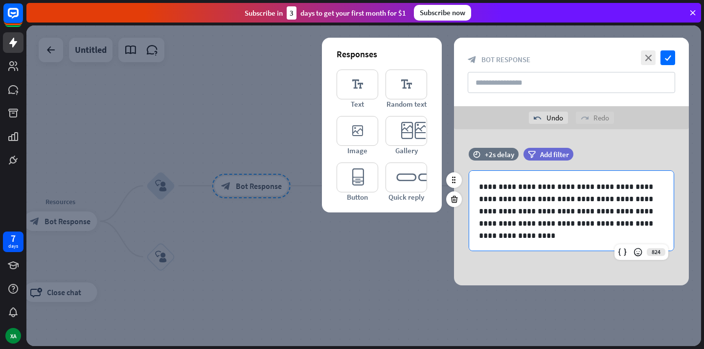
click at [568, 245] on div "**********" at bounding box center [571, 211] width 204 height 81
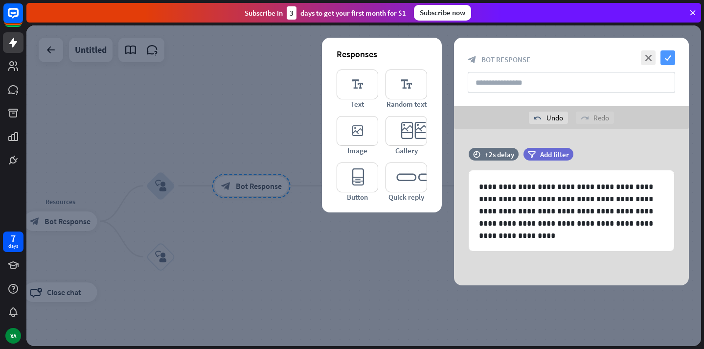
click at [667, 63] on icon "check" at bounding box center [667, 57] width 15 height 15
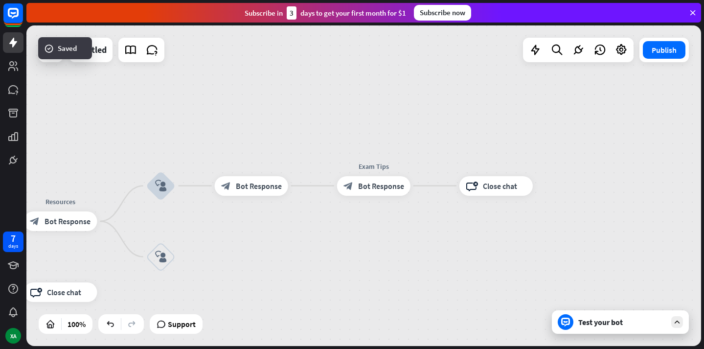
click at [607, 325] on div "Test your bot" at bounding box center [622, 322] width 88 height 10
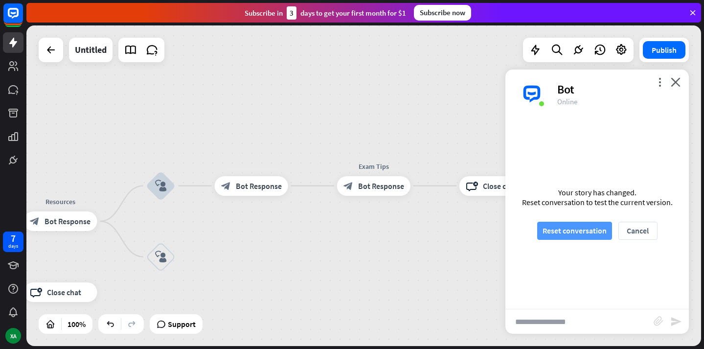
click at [569, 222] on button "Reset conversation" at bounding box center [574, 231] width 75 height 18
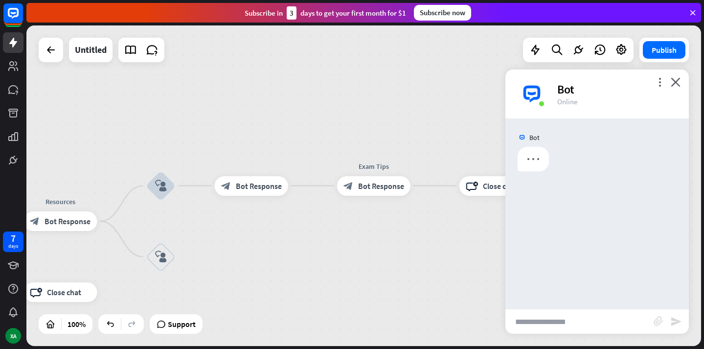
click at [545, 321] on input "text" at bounding box center [579, 321] width 148 height 24
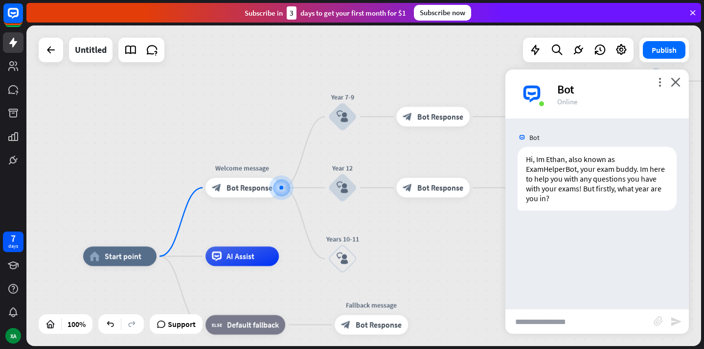
type input "*"
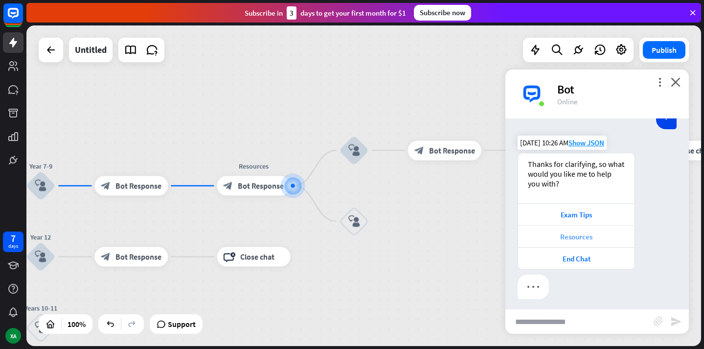
scroll to position [134, 0]
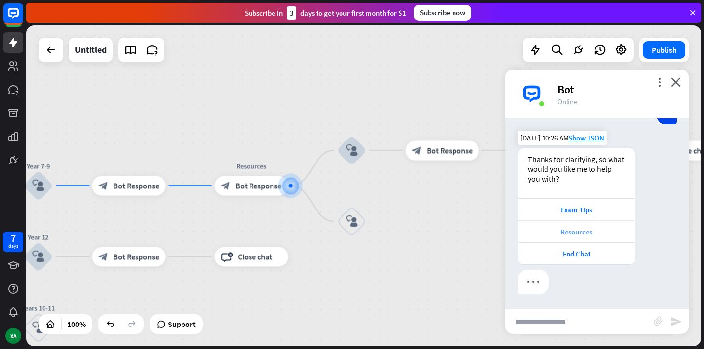
click at [573, 235] on div "Resources" at bounding box center [576, 231] width 107 height 9
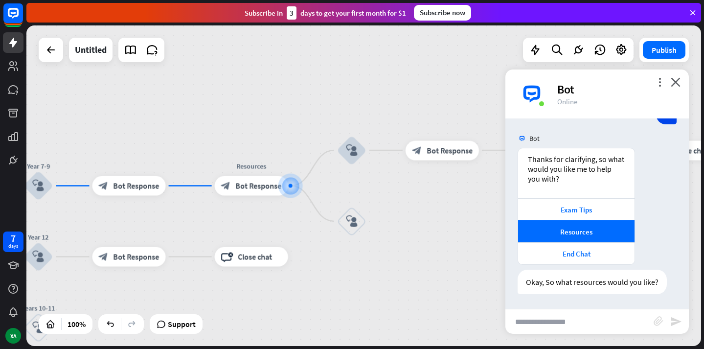
click at [565, 318] on input "text" at bounding box center [579, 321] width 148 height 24
type input "*"
type input "**********"
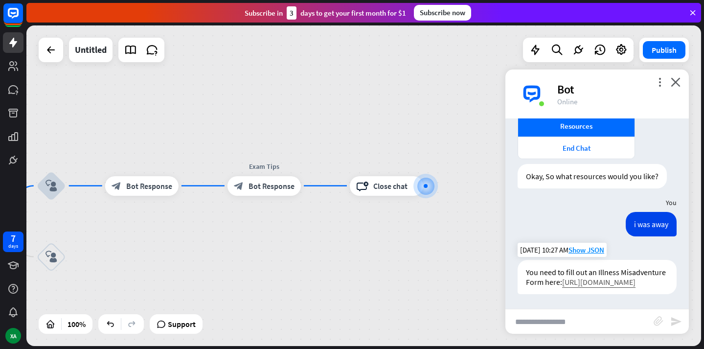
scroll to position [289, 0]
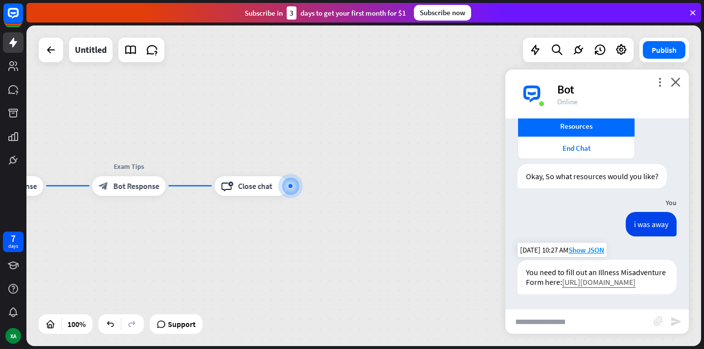
click at [562, 279] on link "[URL][DOMAIN_NAME]" at bounding box center [598, 282] width 73 height 10
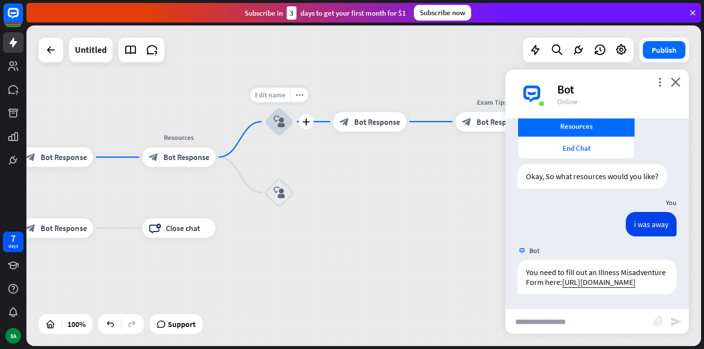
click at [272, 94] on span "Edit name" at bounding box center [270, 94] width 30 height 9
type input "**********"
click at [269, 166] on span "Edit name" at bounding box center [270, 165] width 30 height 9
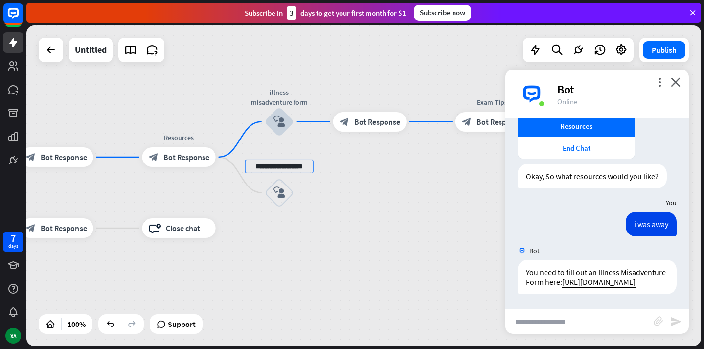
type input "**********"
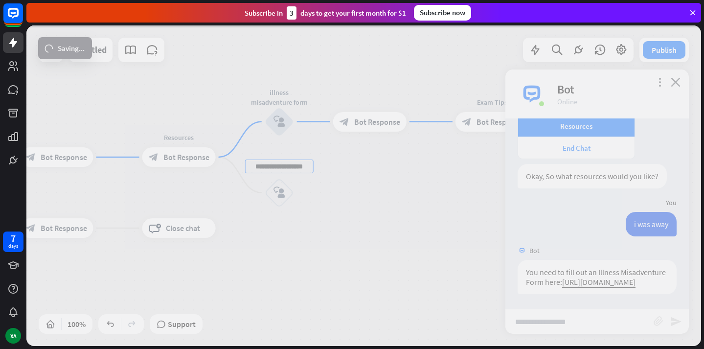
click at [369, 230] on div "**********" at bounding box center [363, 185] width 675 height 320
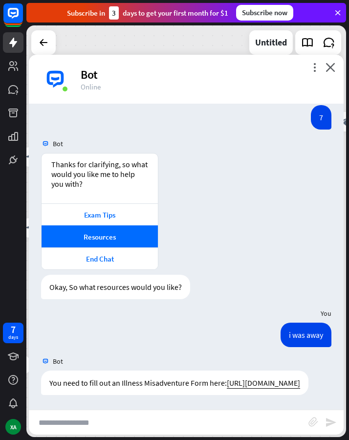
scroll to position [104, 0]
click at [331, 69] on icon "close" at bounding box center [331, 67] width 10 height 9
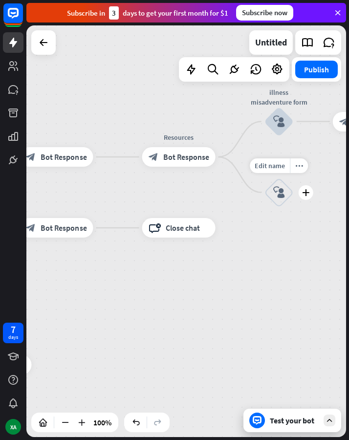
click at [276, 193] on icon "block_user_input" at bounding box center [279, 192] width 12 height 12
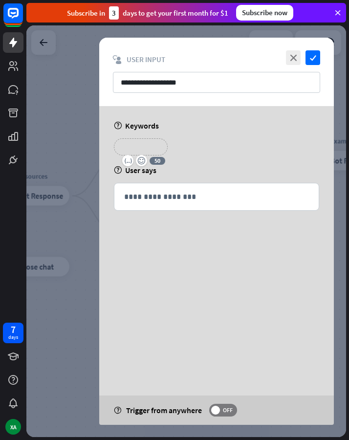
click at [148, 147] on p "**********" at bounding box center [140, 147] width 39 height 12
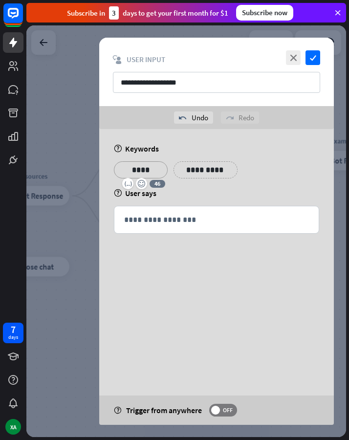
click at [218, 172] on p "**********" at bounding box center [205, 170] width 49 height 12
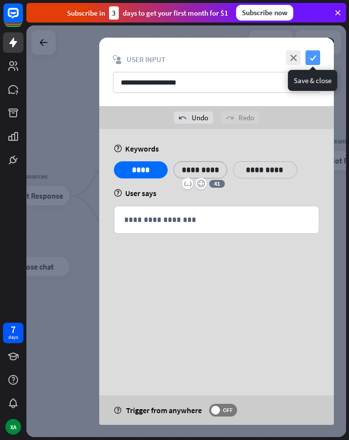
click at [316, 59] on icon "check" at bounding box center [313, 57] width 15 height 15
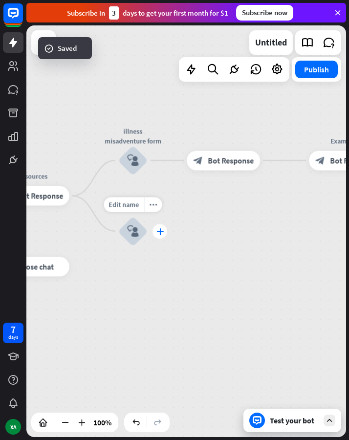
click at [159, 231] on icon "plus" at bounding box center [160, 231] width 7 height 7
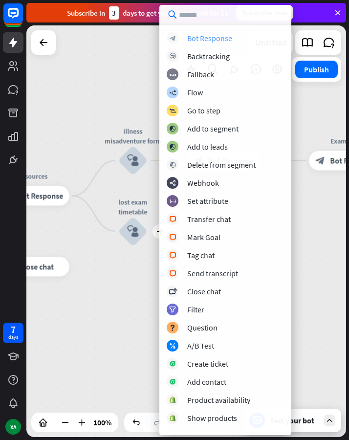
click at [208, 35] on div "Bot Response" at bounding box center [209, 38] width 45 height 10
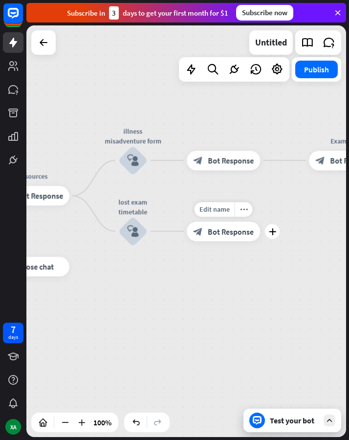
click at [238, 226] on span "Bot Response" at bounding box center [231, 231] width 46 height 10
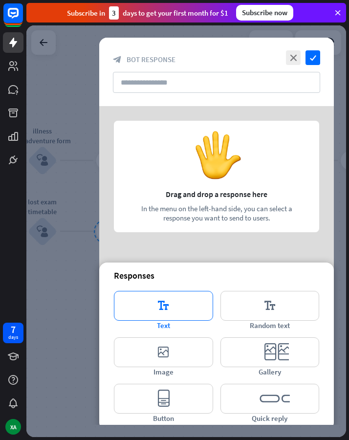
click at [172, 302] on icon "editor_text" at bounding box center [163, 306] width 99 height 30
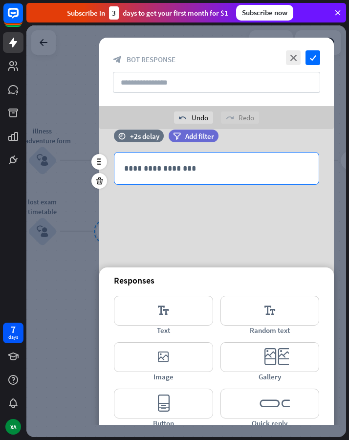
scroll to position [19, 0]
click at [198, 166] on p "**********" at bounding box center [216, 168] width 185 height 12
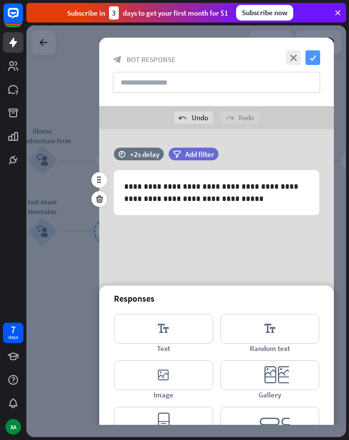
click at [315, 52] on icon "check" at bounding box center [313, 57] width 15 height 15
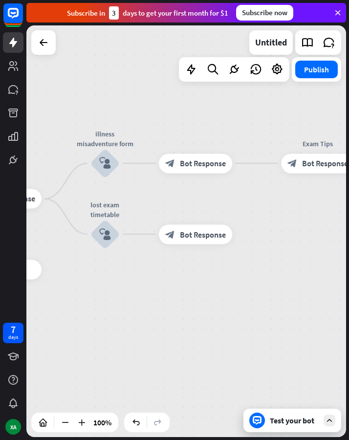
click at [304, 348] on div "Test your bot" at bounding box center [294, 421] width 49 height 10
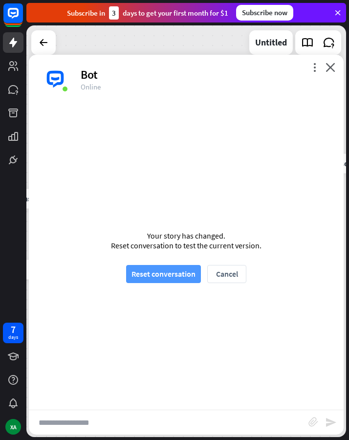
click at [166, 279] on button "Reset conversation" at bounding box center [163, 274] width 75 height 18
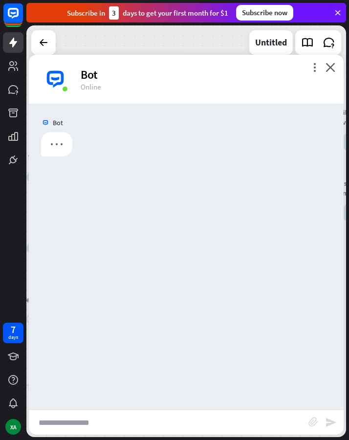
click at [187, 348] on input "text" at bounding box center [169, 422] width 280 height 24
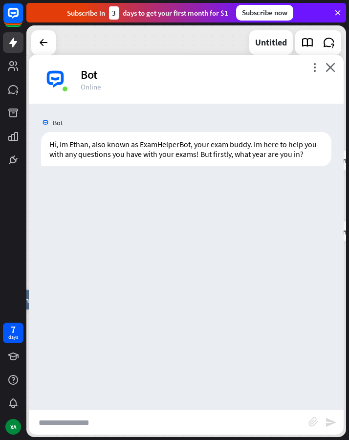
type input "*"
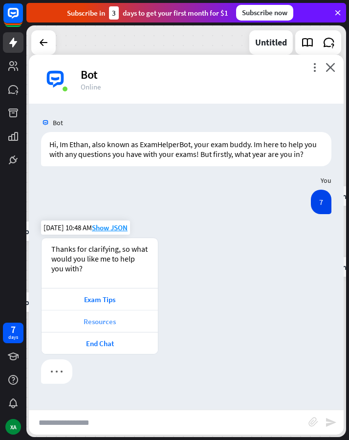
click at [139, 323] on div "Resources" at bounding box center [99, 321] width 107 height 9
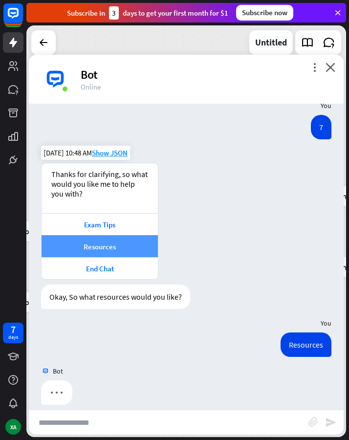
scroll to position [85, 0]
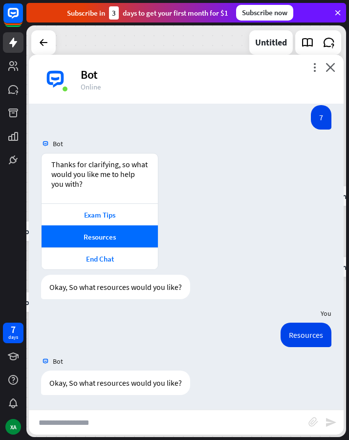
click at [193, 348] on input "text" at bounding box center [169, 422] width 280 height 24
type input "**********"
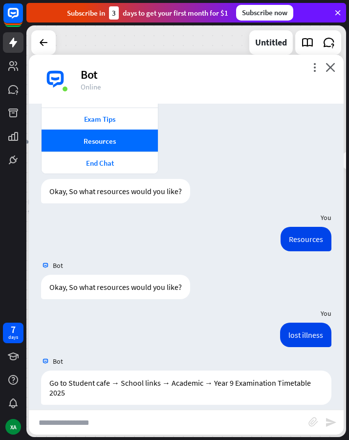
scroll to position [190, 0]
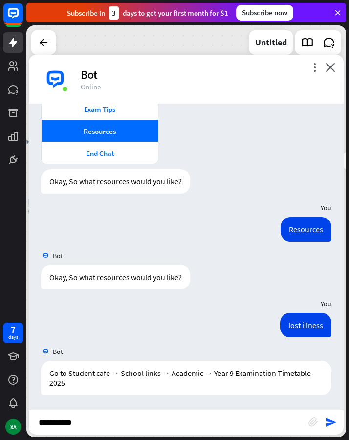
type input "**********"
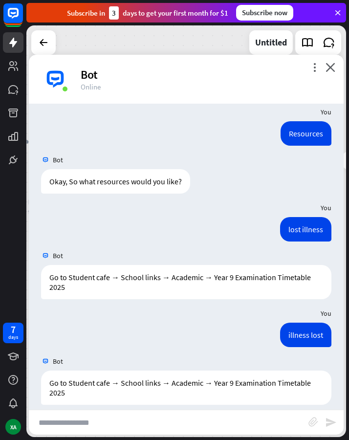
scroll to position [296, 0]
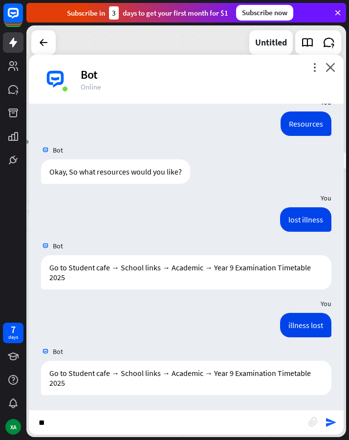
type input "*"
type input "**********"
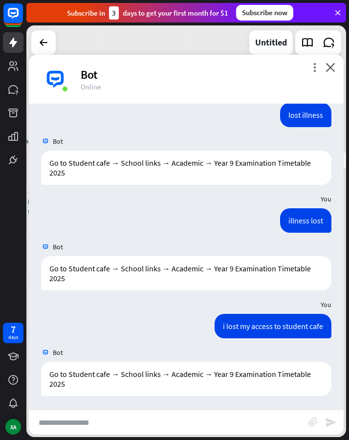
scroll to position [402, 0]
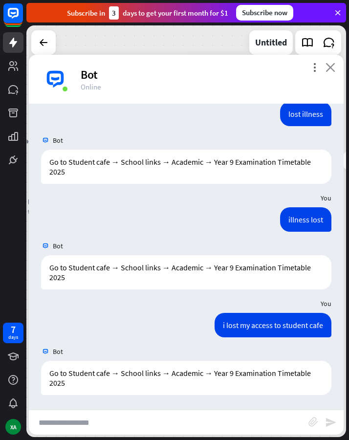
click at [334, 64] on icon "close" at bounding box center [331, 67] width 10 height 9
